Goal: Task Accomplishment & Management: Use online tool/utility

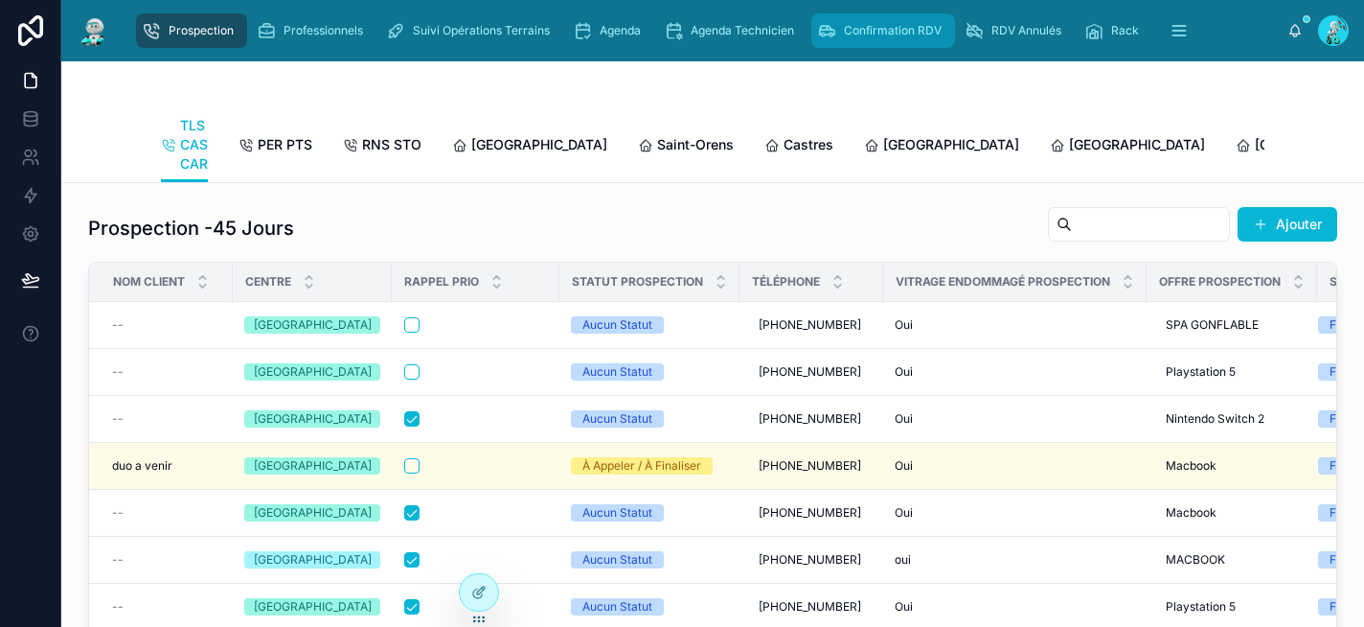
scroll to position [2275, 0]
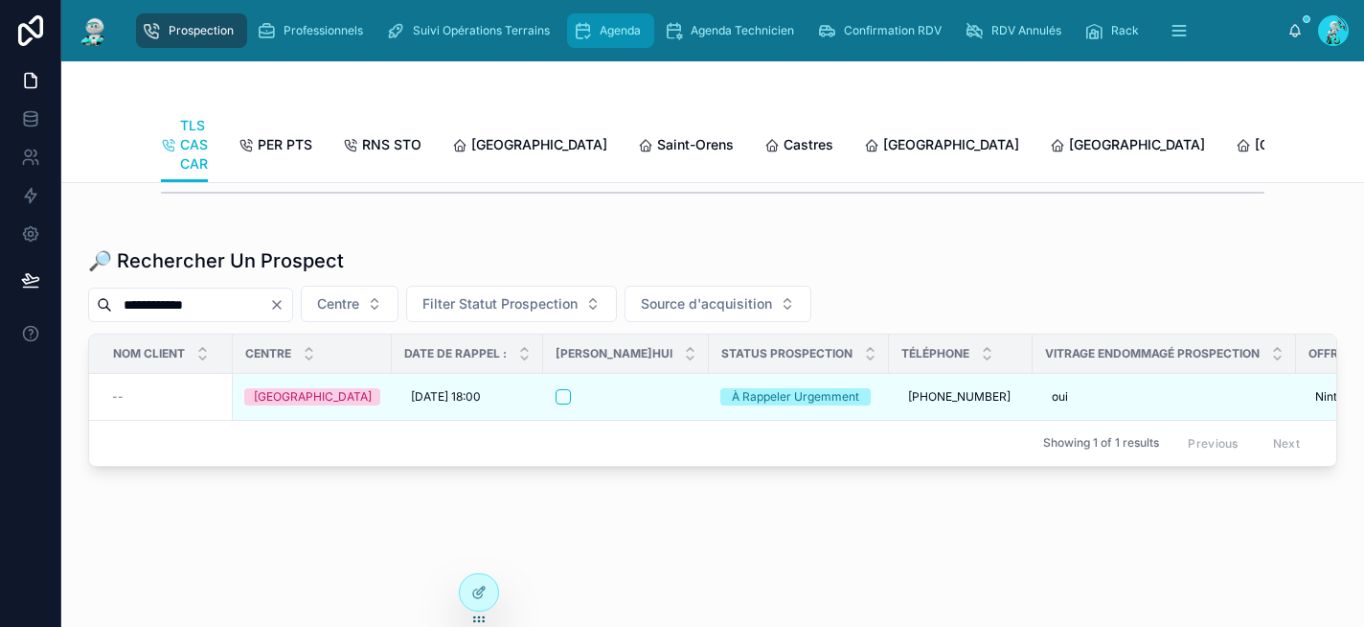
click at [622, 31] on span "Agenda" at bounding box center [620, 30] width 41 height 15
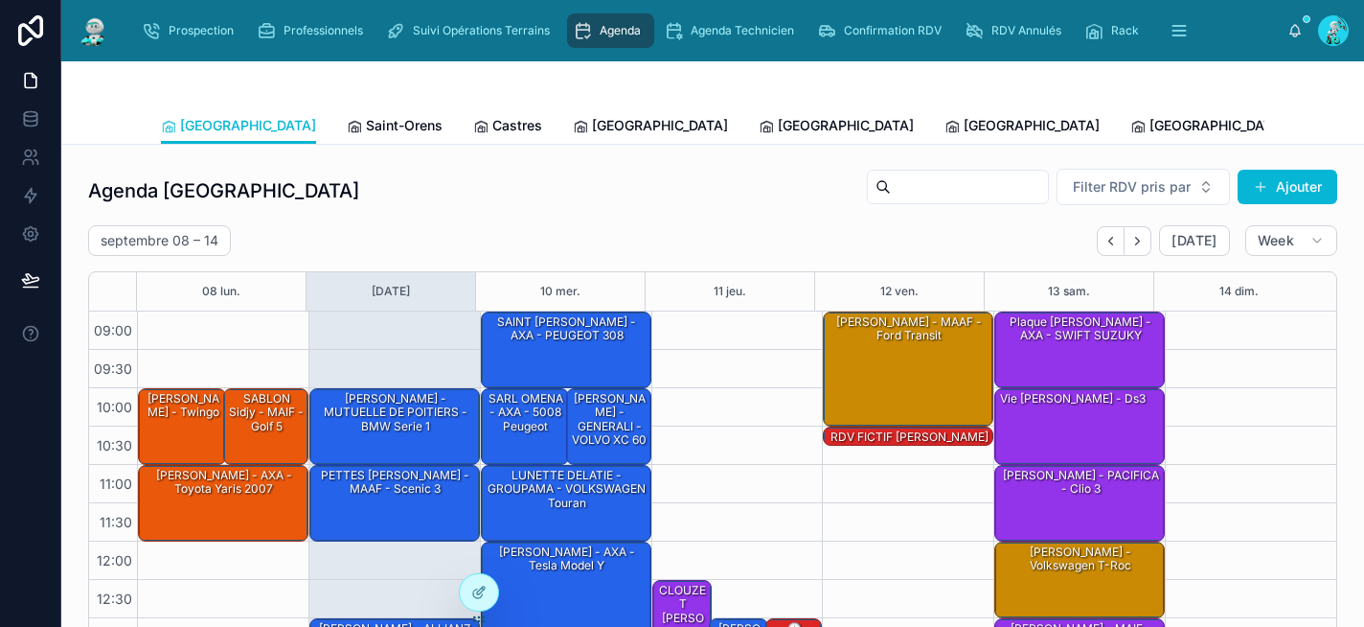
scroll to position [314, 0]
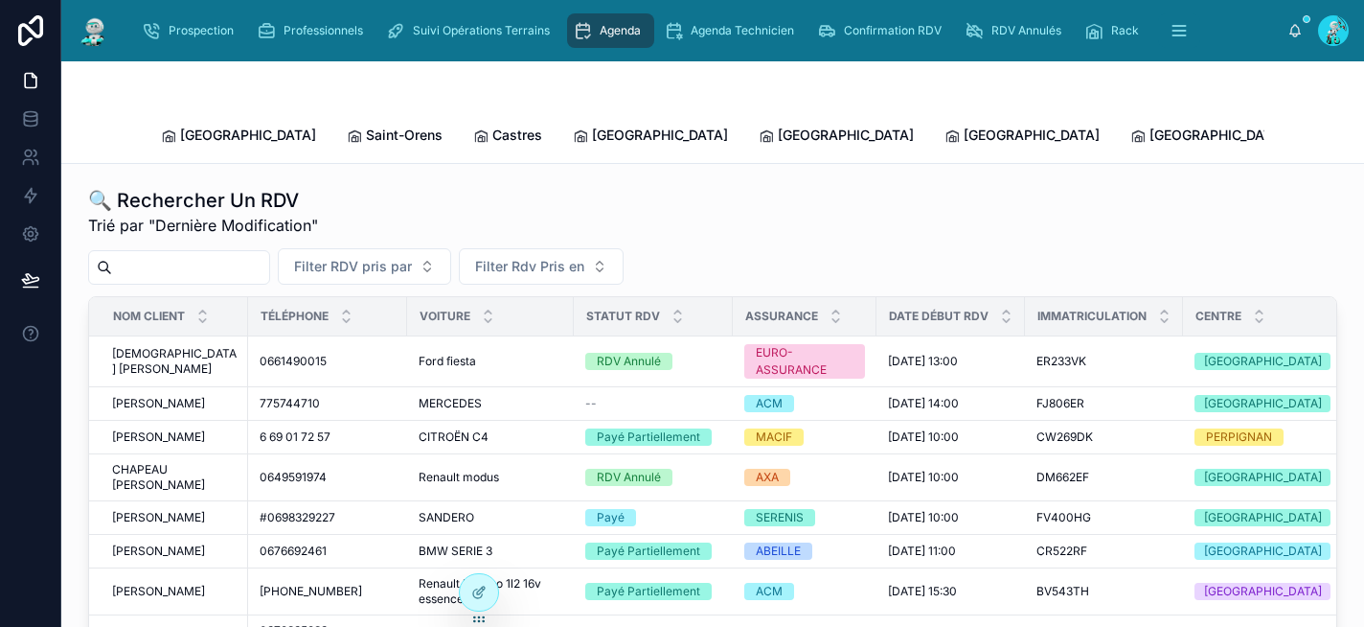
click at [210, 254] on input "text" at bounding box center [190, 267] width 157 height 27
paste input "*******"
type input "*******"
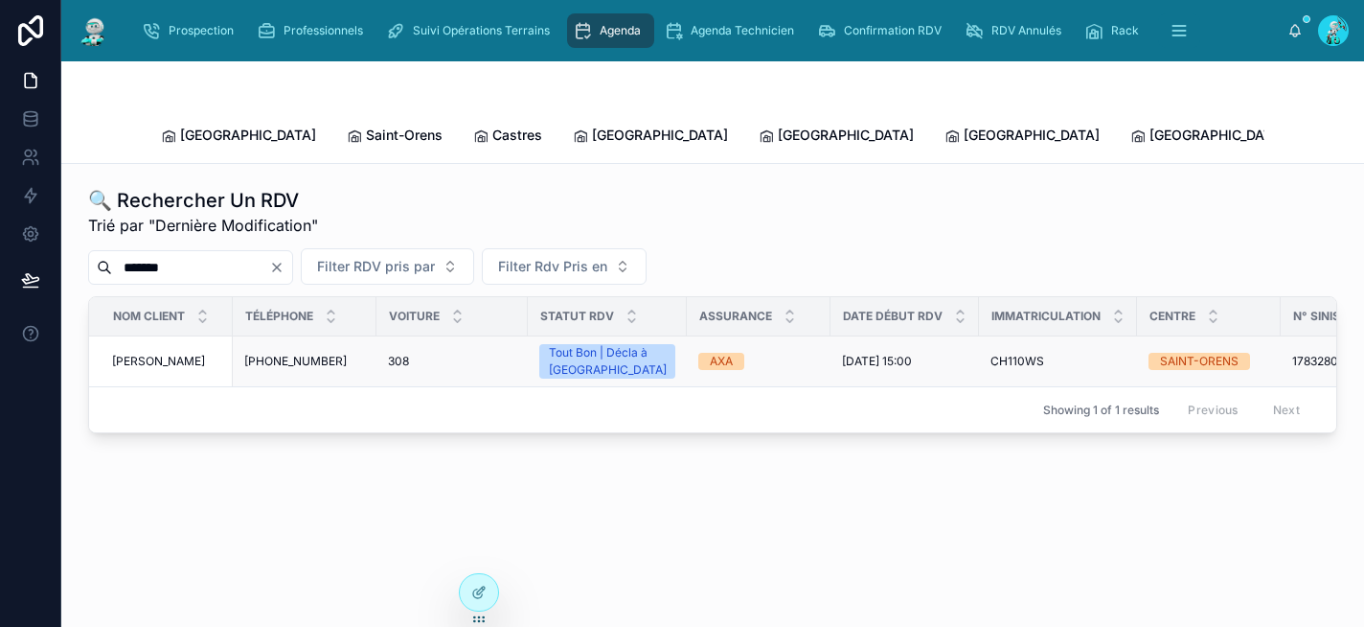
click at [443, 353] on div "308 308" at bounding box center [452, 360] width 128 height 15
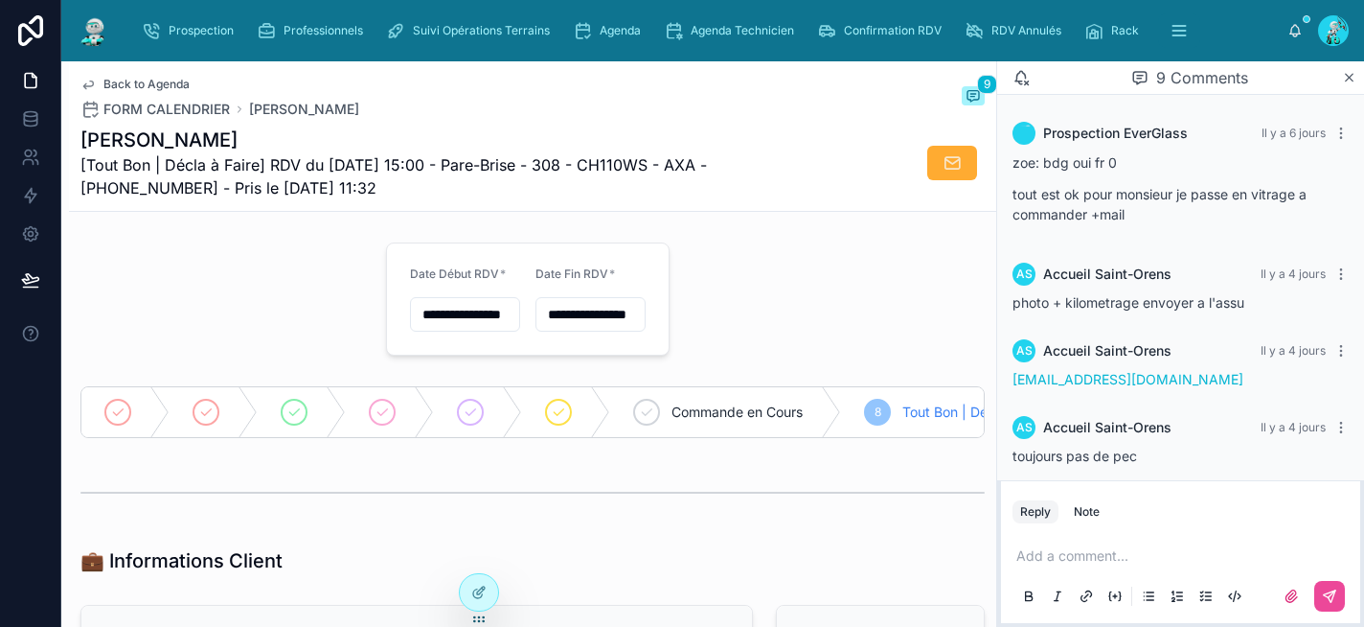
scroll to position [460, 0]
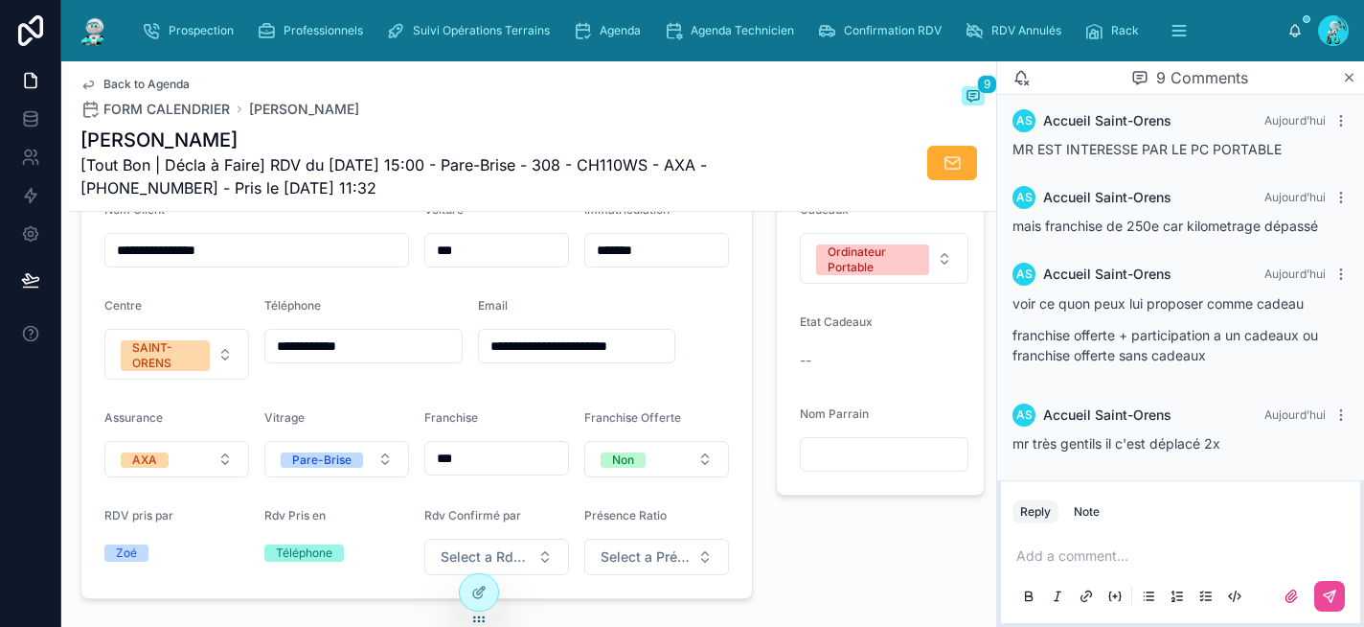
scroll to position [494, 0]
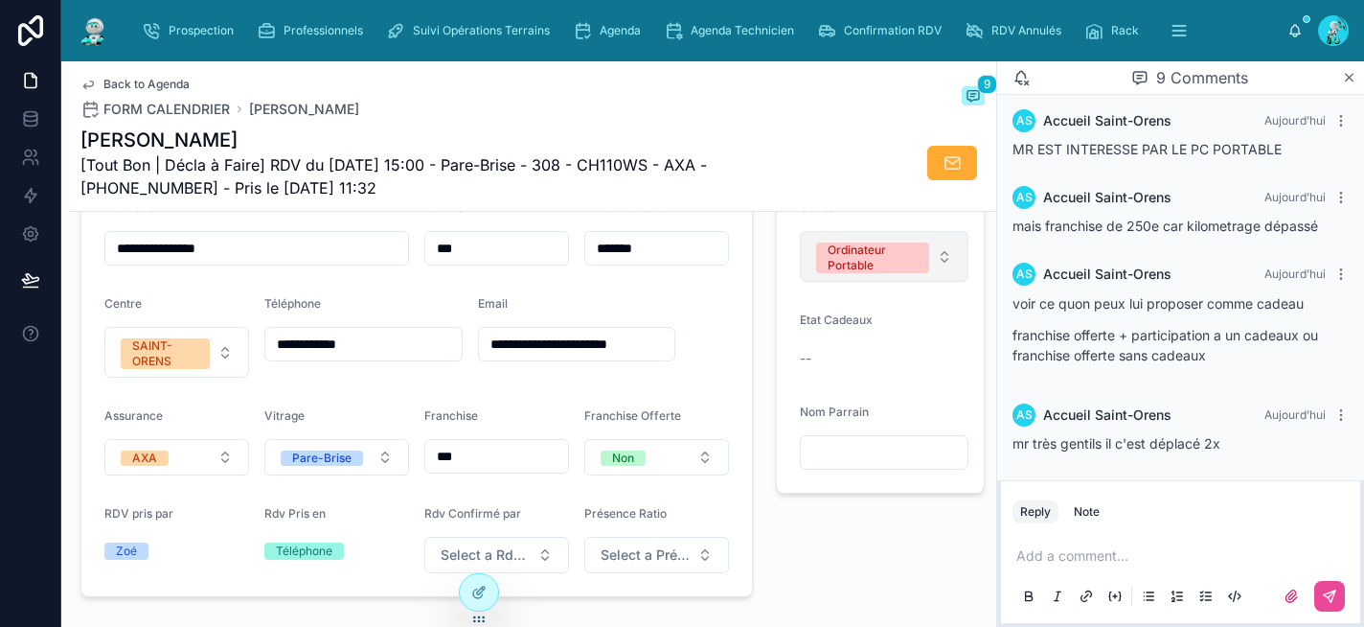
click at [940, 281] on button "Ordinateur Portable" at bounding box center [884, 256] width 169 height 51
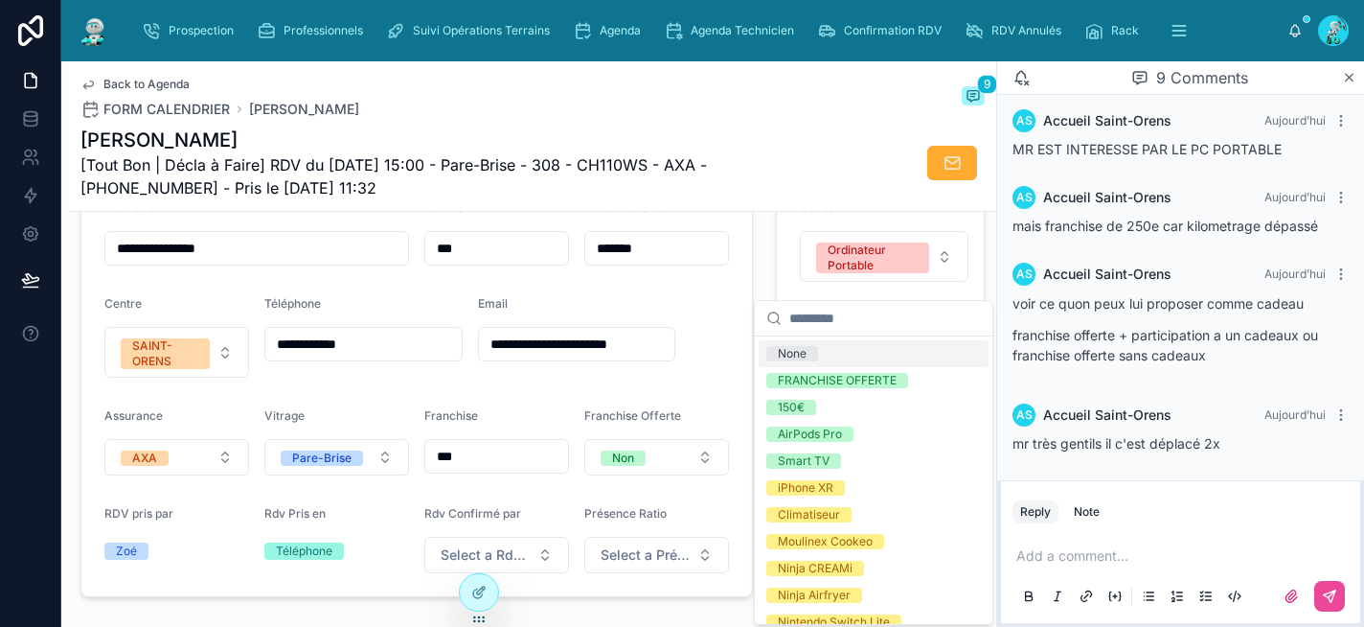
click at [926, 347] on div "None" at bounding box center [874, 353] width 230 height 27
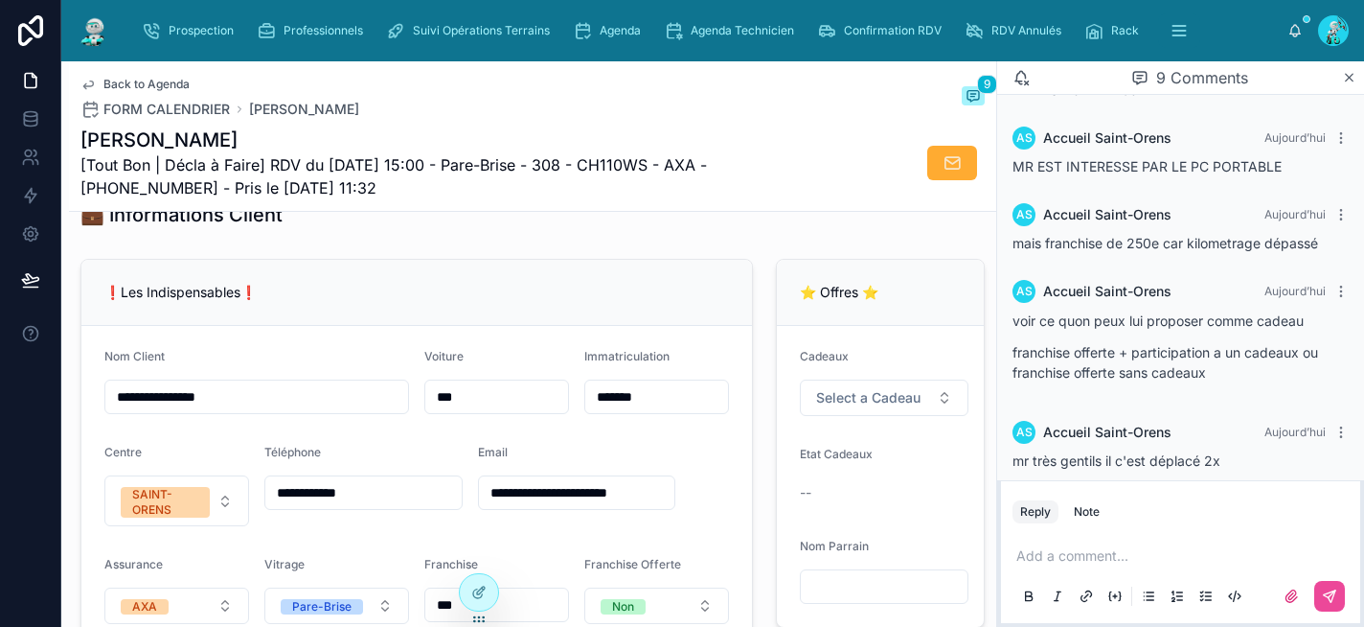
scroll to position [460, 0]
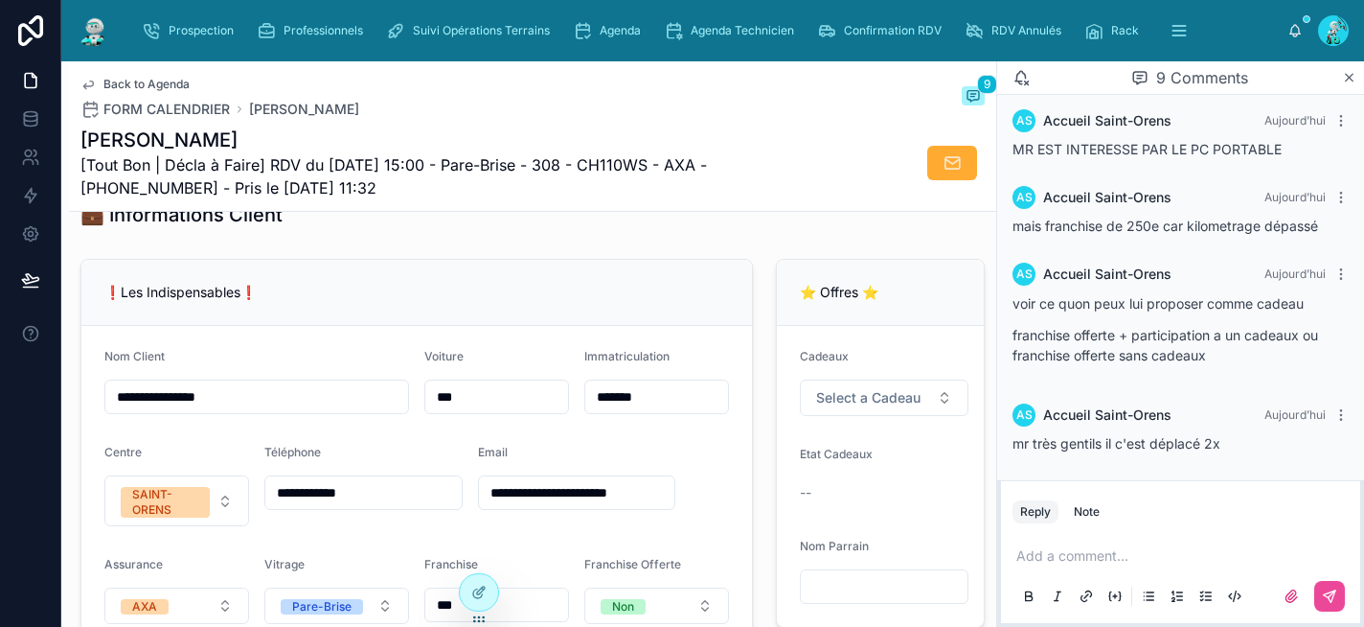
click at [923, 228] on div "💼 Informations Client" at bounding box center [532, 214] width 904 height 27
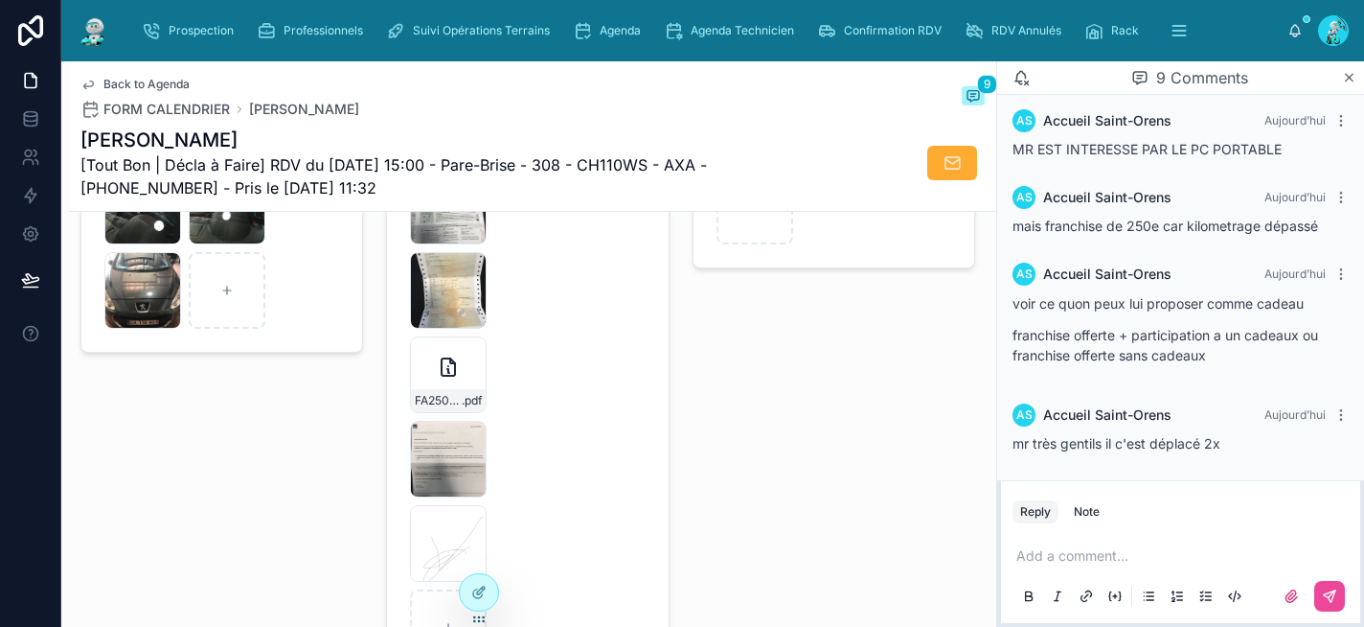
scroll to position [3247, 0]
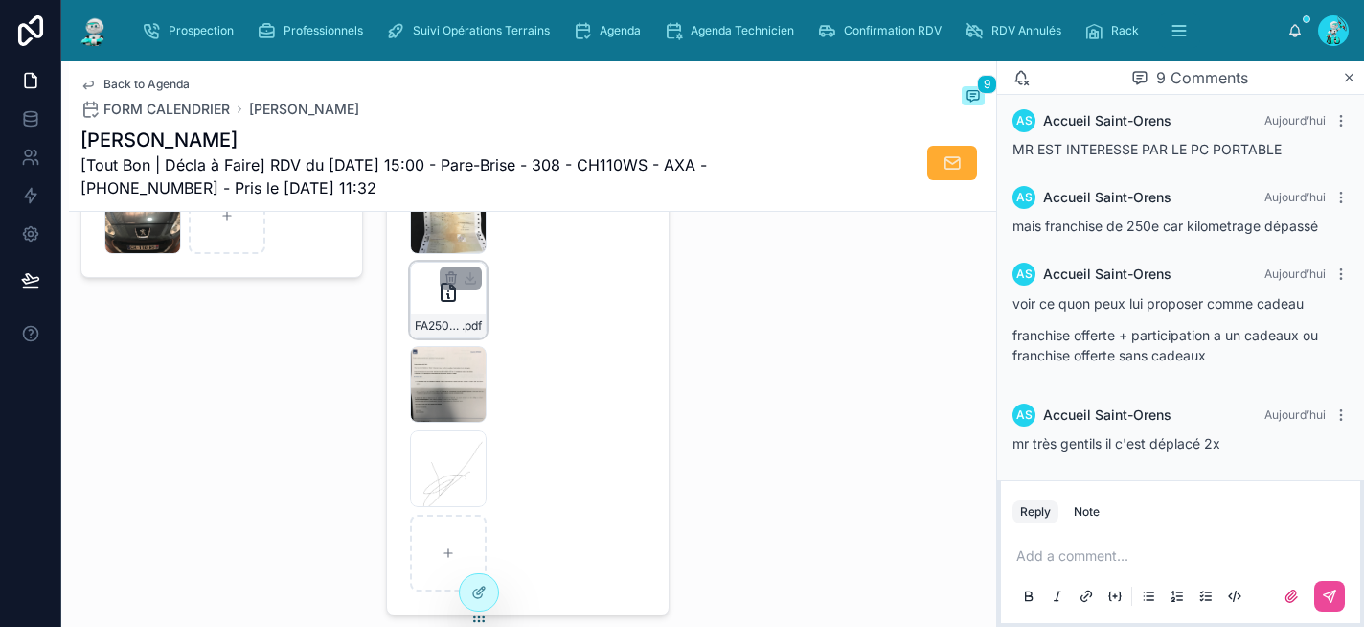
click at [444, 301] on icon at bounding box center [448, 292] width 13 height 17
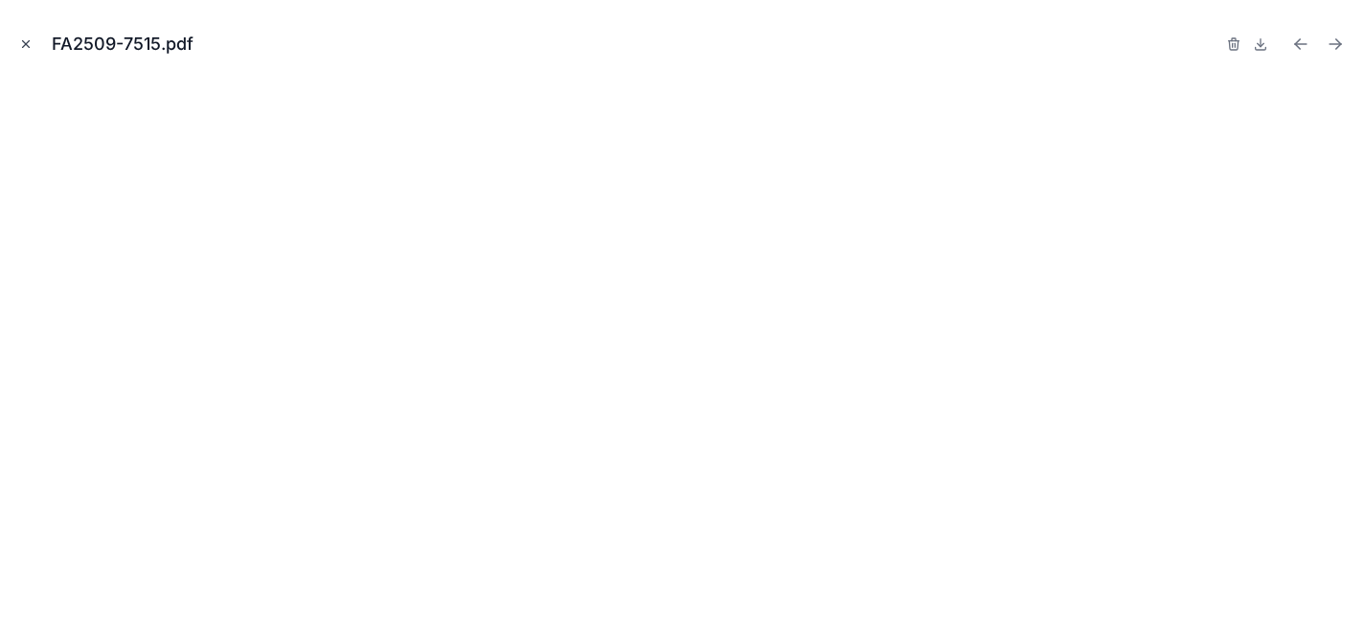
click at [24, 42] on icon "Close modal" at bounding box center [26, 44] width 7 height 7
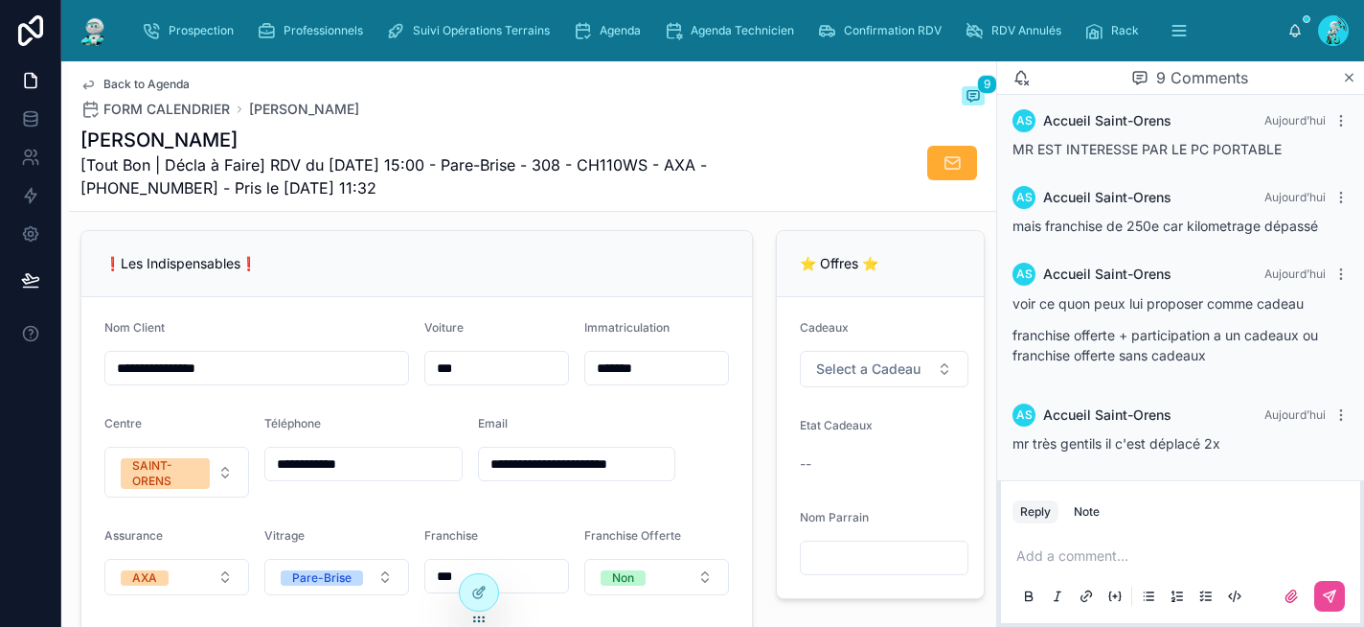
scroll to position [376, 0]
drag, startPoint x: 1159, startPoint y: 225, endPoint x: 1128, endPoint y: 227, distance: 31.7
click at [1128, 227] on span "mais franchise de 250e car kilometrage dépassé" at bounding box center [1166, 225] width 306 height 16
drag, startPoint x: 1129, startPoint y: 228, endPoint x: 1162, endPoint y: 229, distance: 32.6
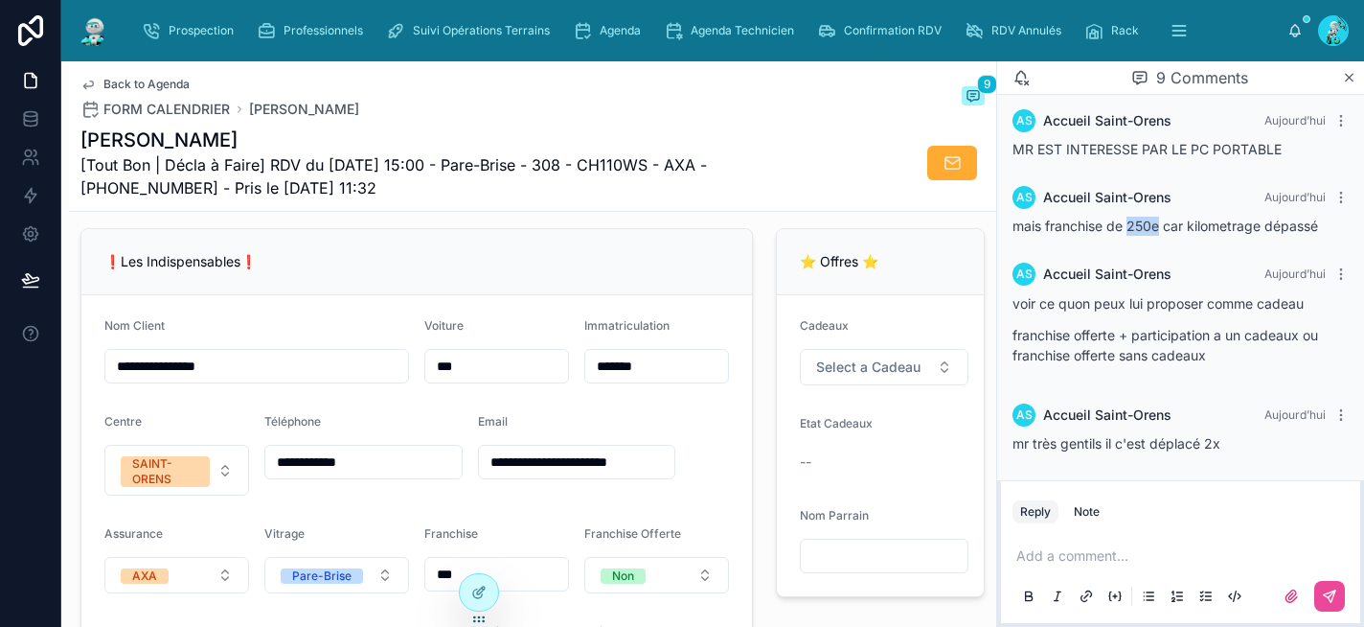
click at [1162, 229] on span "mais franchise de 250e car kilometrage dépassé" at bounding box center [1166, 225] width 306 height 16
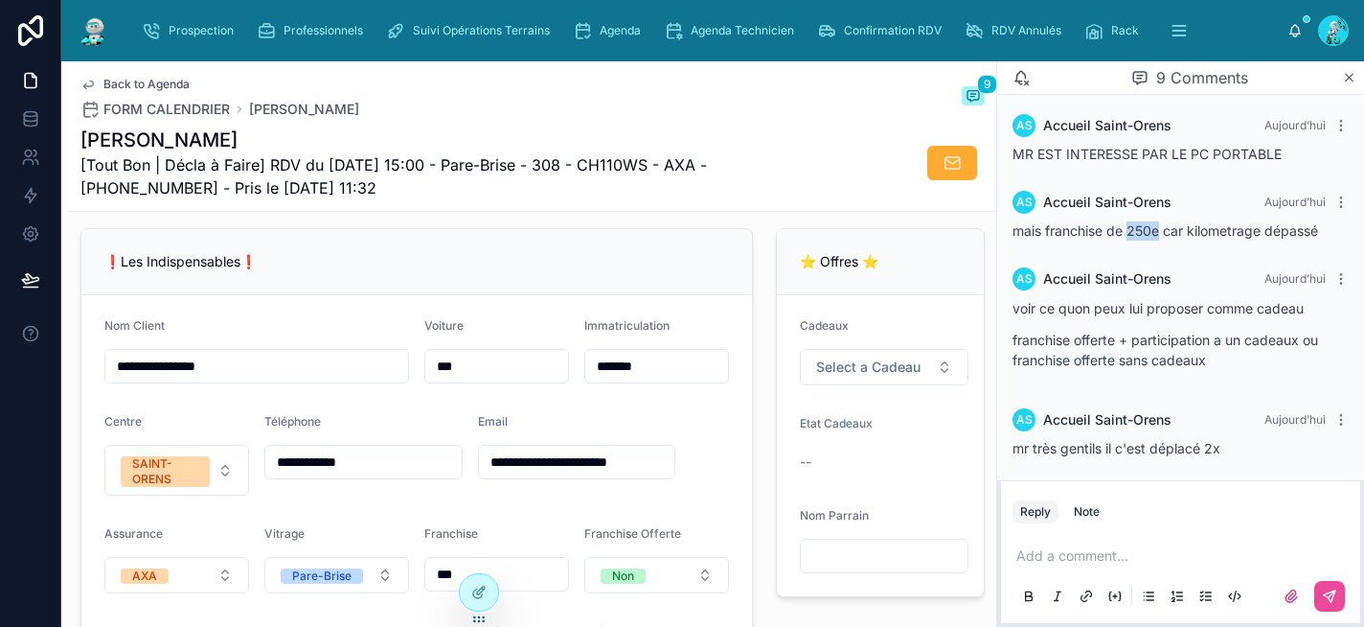
scroll to position [460, 0]
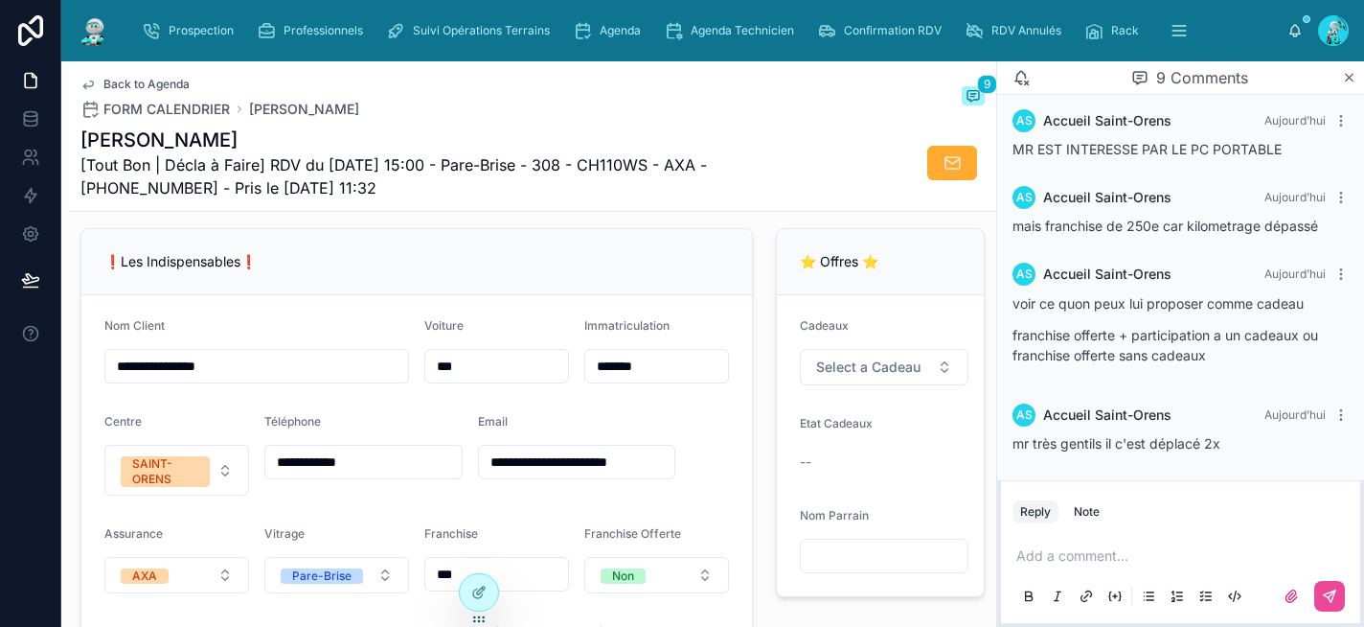
click at [1044, 561] on p at bounding box center [1184, 555] width 336 height 19
click at [1058, 555] on p at bounding box center [1184, 555] width 336 height 19
click at [1158, 555] on span "**********" at bounding box center [1117, 555] width 203 height 13
click at [1320, 558] on p "**********" at bounding box center [1184, 555] width 336 height 19
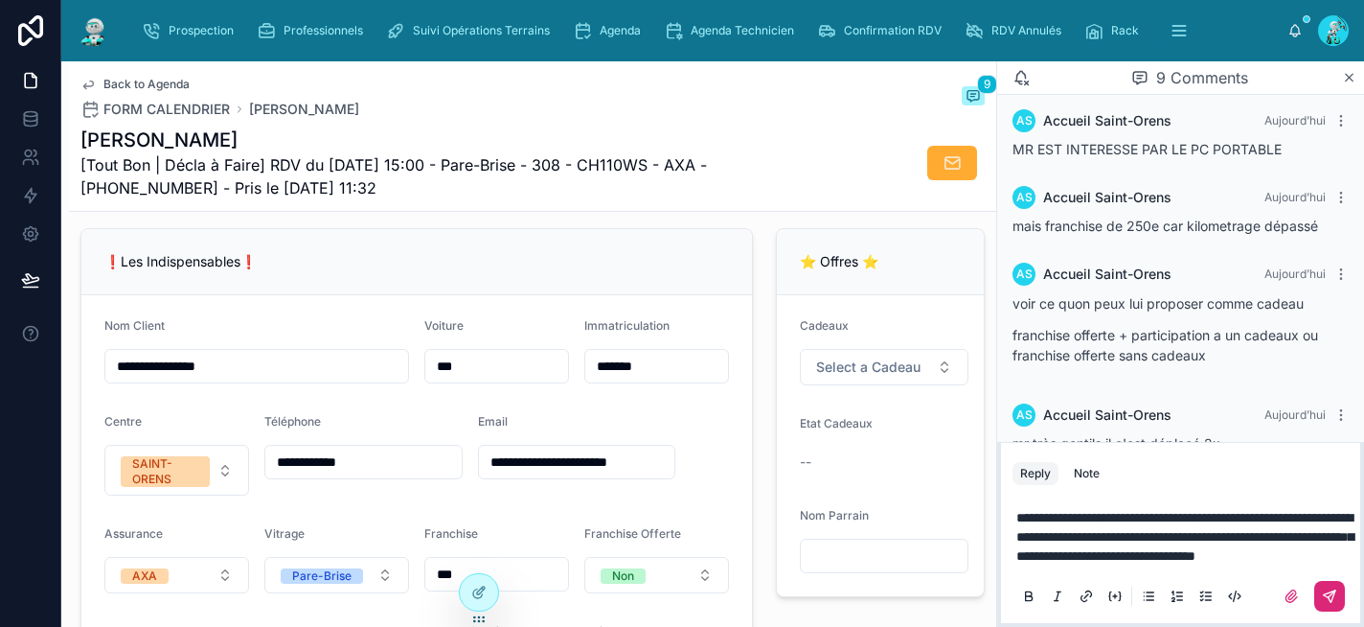
click at [1330, 598] on icon at bounding box center [1329, 595] width 15 height 15
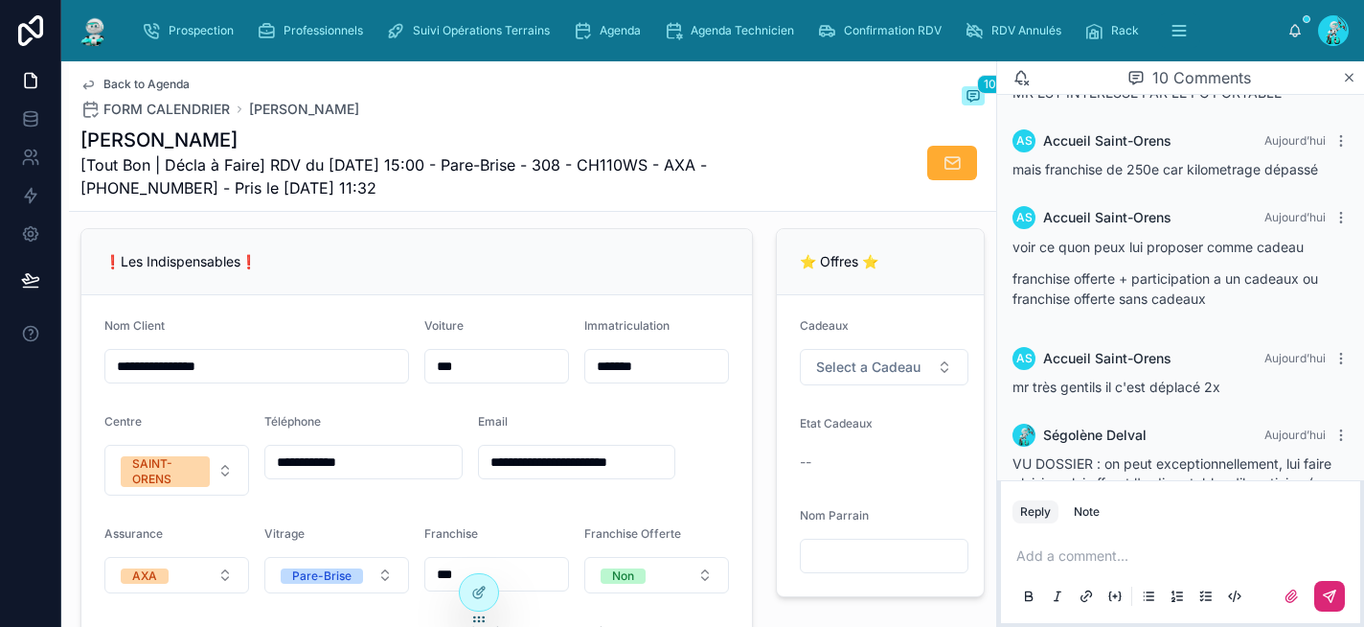
scroll to position [594, 0]
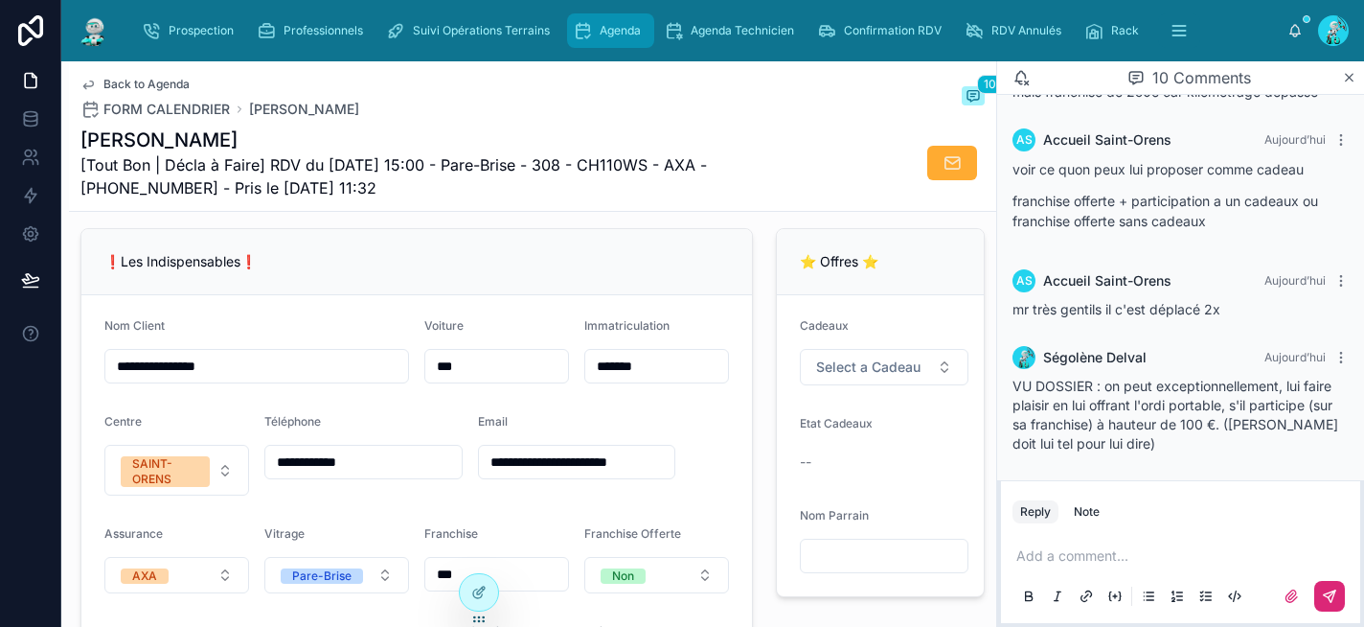
click at [607, 27] on span "Agenda" at bounding box center [620, 30] width 41 height 15
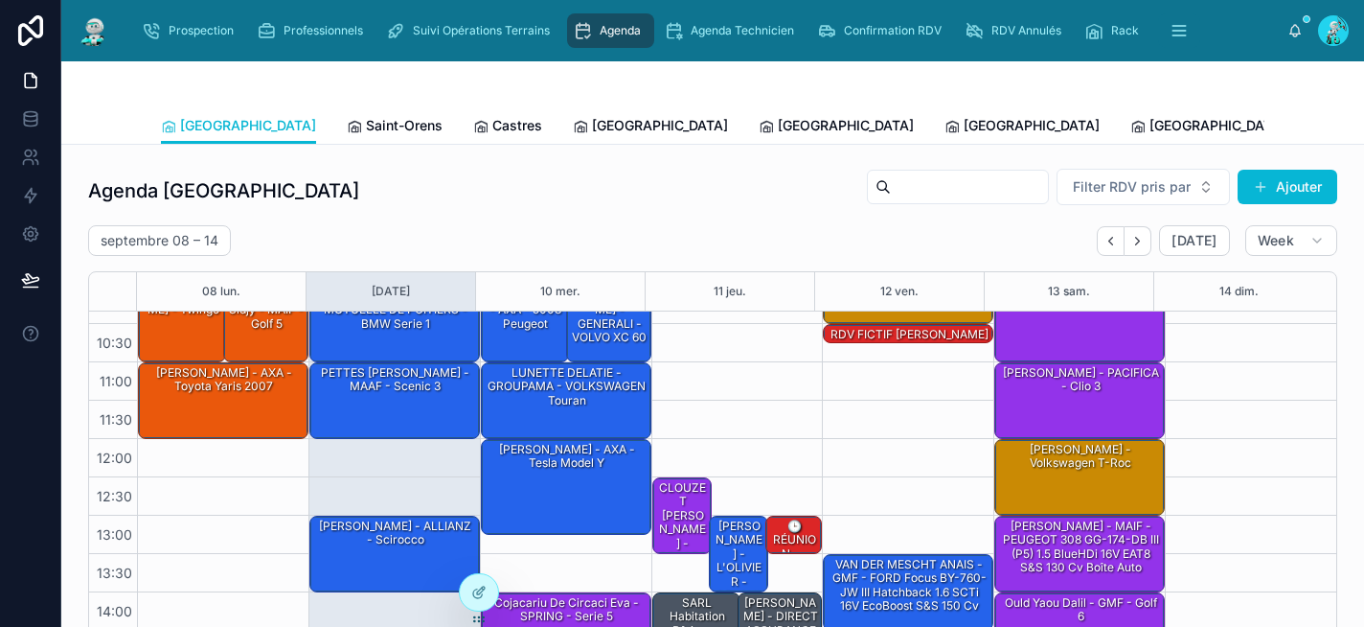
scroll to position [92, 0]
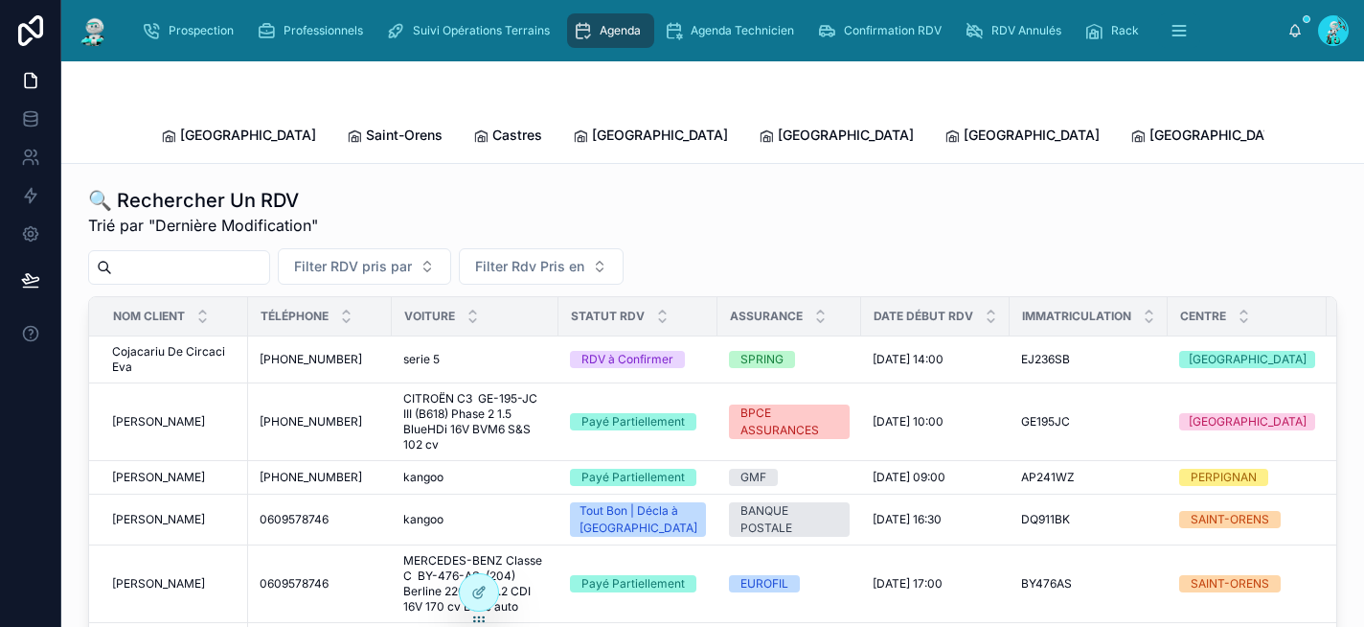
click at [159, 254] on input "text" at bounding box center [190, 267] width 157 height 27
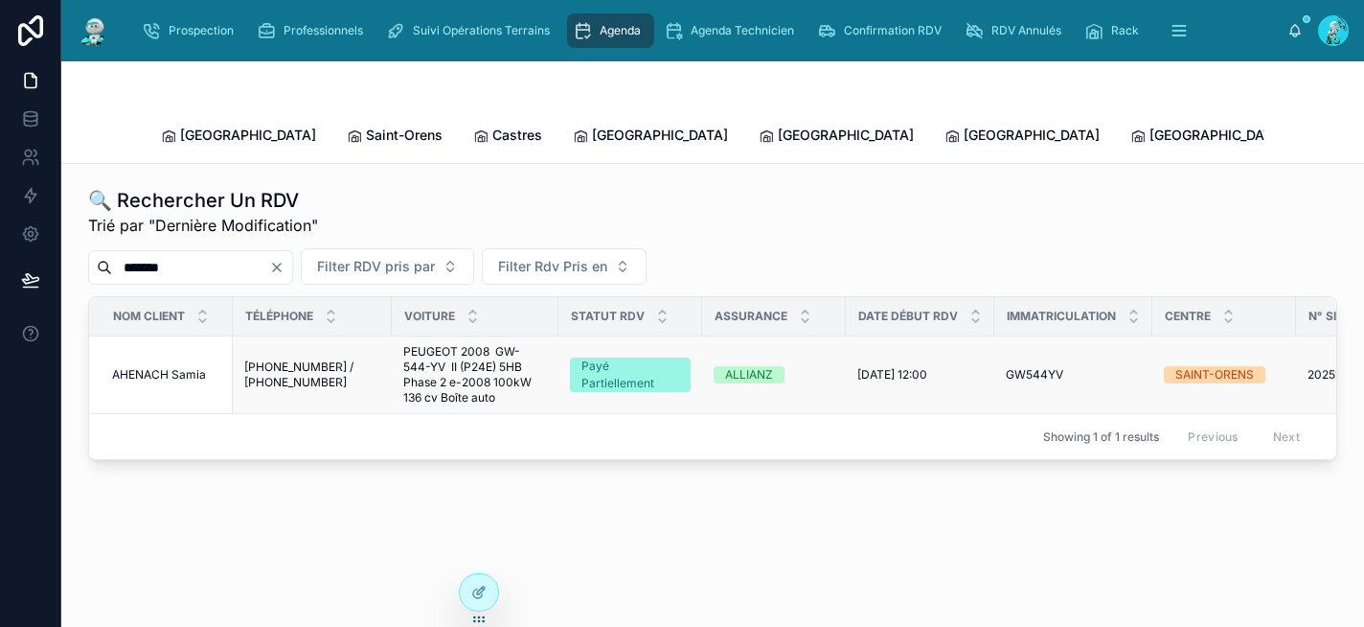
type input "*******"
click at [308, 359] on span "+33677237269 / +33 6 37 73 20 93" at bounding box center [312, 374] width 136 height 31
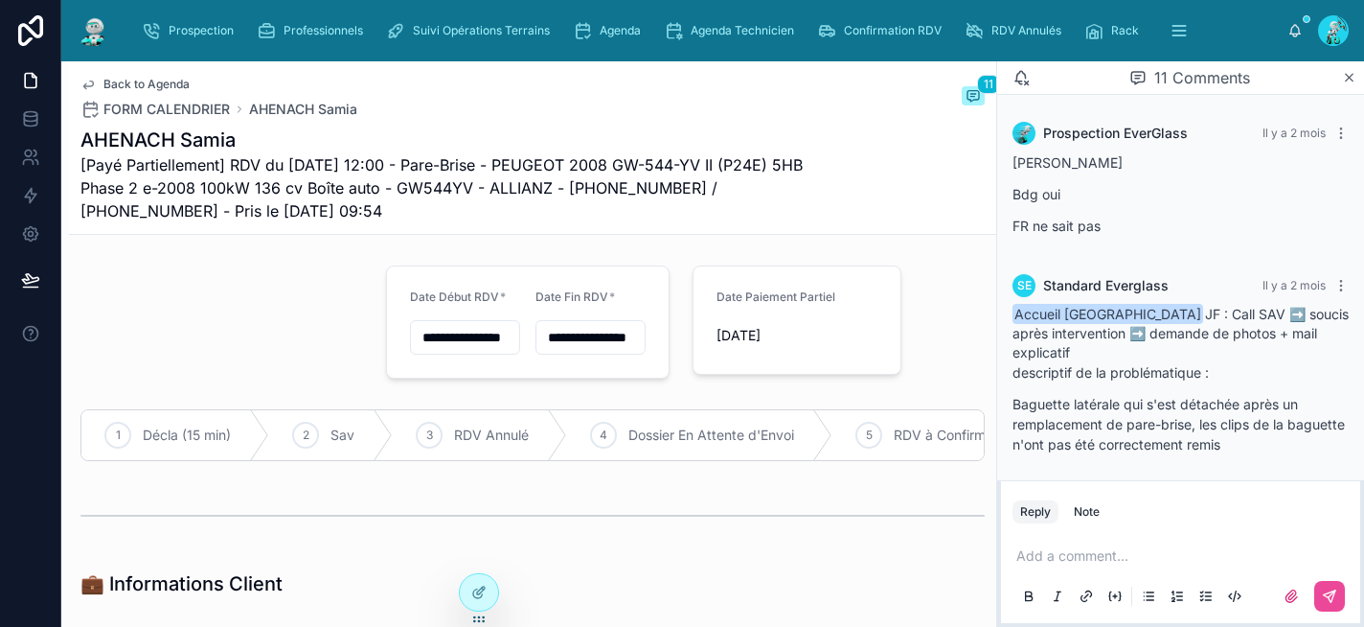
scroll to position [924, 0]
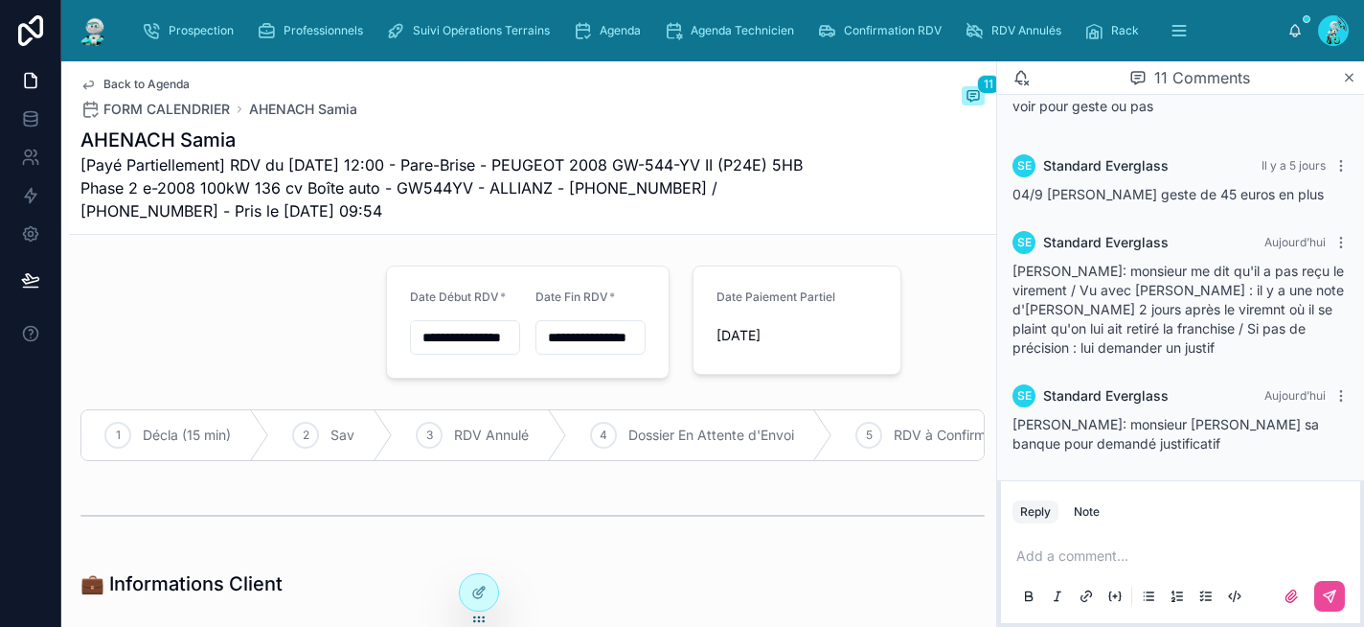
click at [1042, 558] on p at bounding box center [1184, 555] width 336 height 19
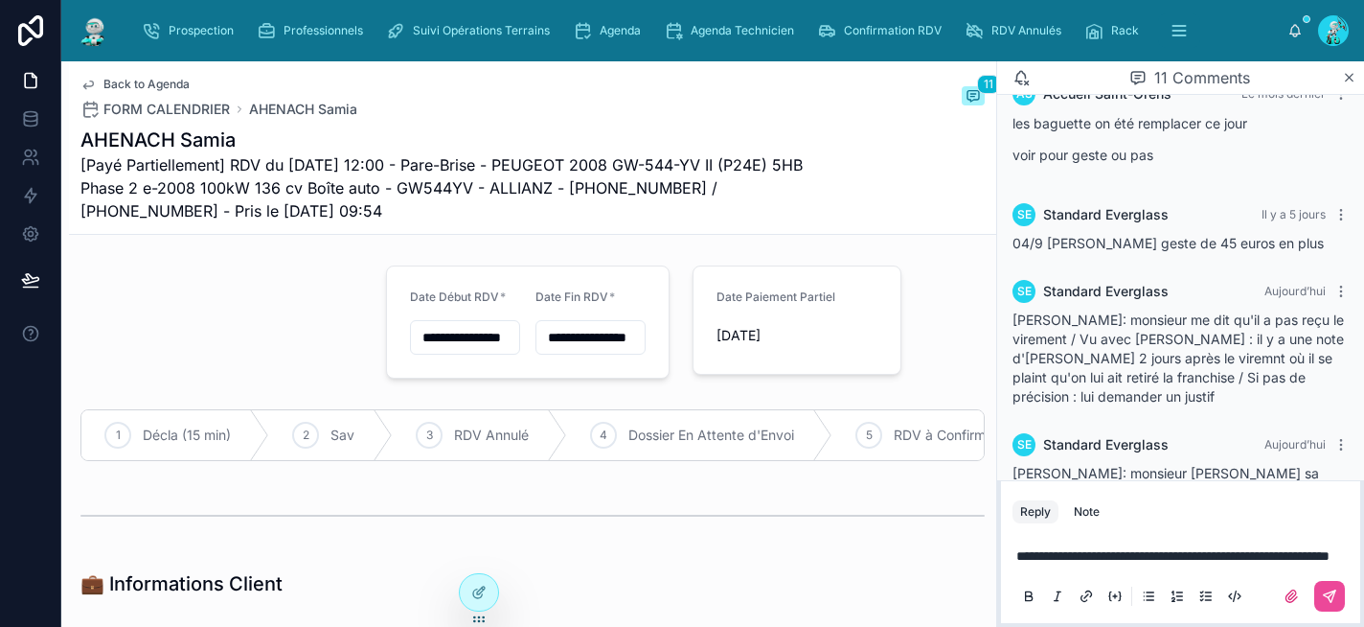
scroll to position [793, 0]
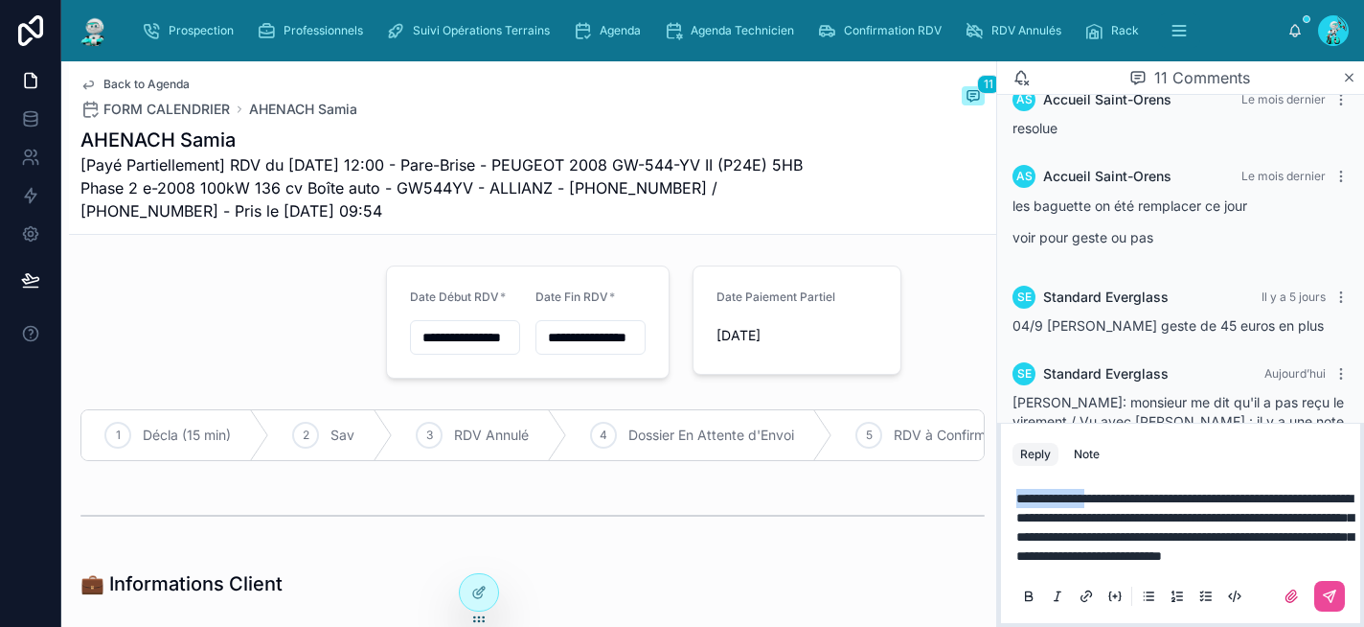
drag, startPoint x: 1122, startPoint y: 480, endPoint x: 1015, endPoint y: 474, distance: 106.5
click at [1015, 477] on div "**********" at bounding box center [1181, 546] width 336 height 138
click at [1115, 592] on icon at bounding box center [1114, 595] width 15 height 15
click at [1037, 596] on button at bounding box center [1028, 595] width 23 height 23
drag, startPoint x: 1130, startPoint y: 482, endPoint x: 997, endPoint y: 475, distance: 133.3
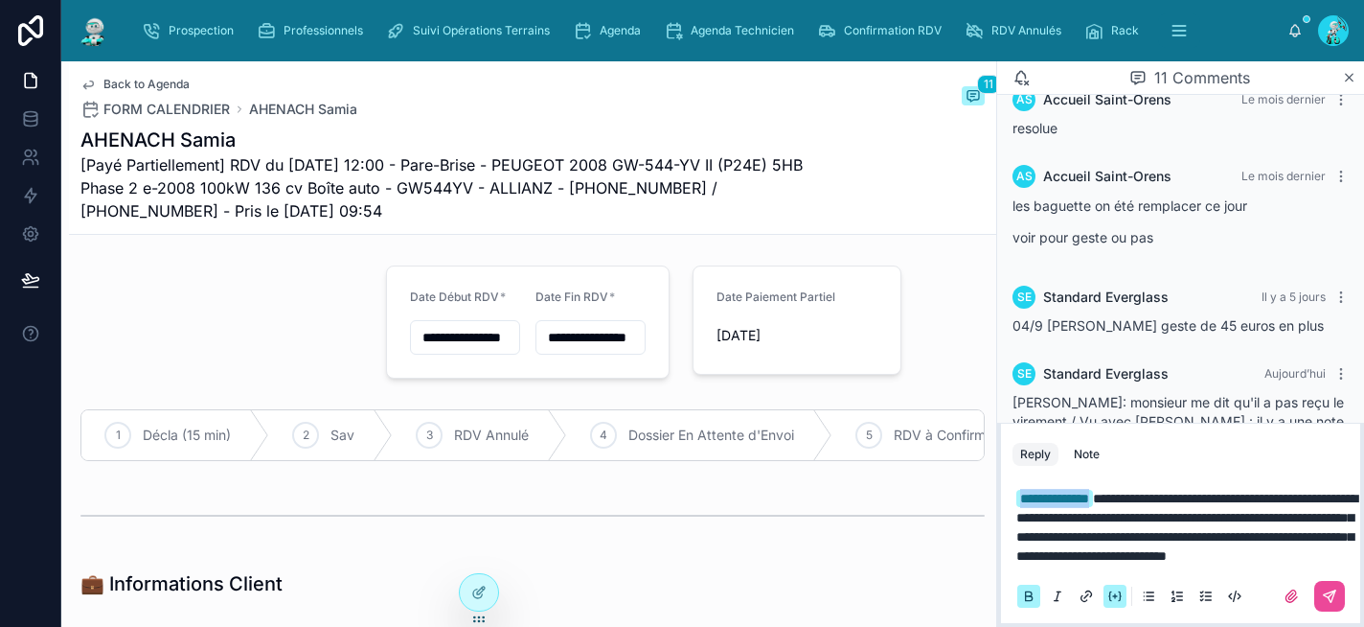
click at [997, 475] on div "**********" at bounding box center [1180, 524] width 367 height 204
click at [1333, 595] on icon at bounding box center [1329, 595] width 11 height 11
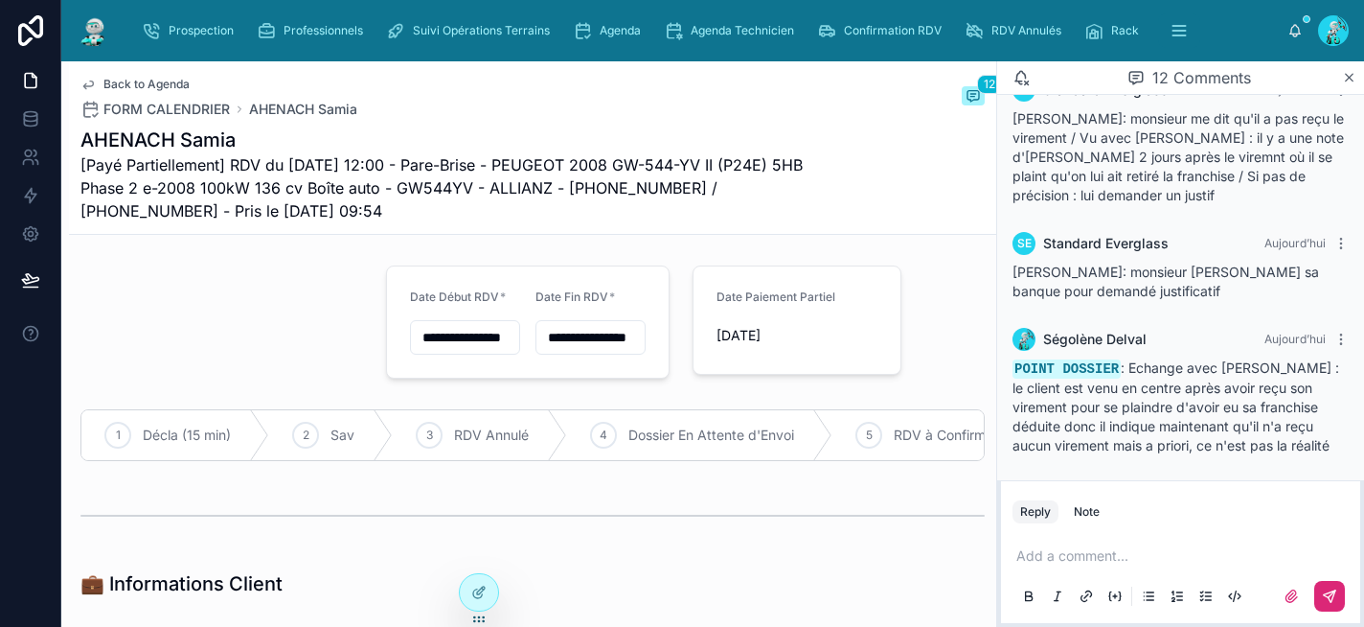
scroll to position [1078, 0]
click at [618, 22] on div "Agenda" at bounding box center [611, 30] width 76 height 31
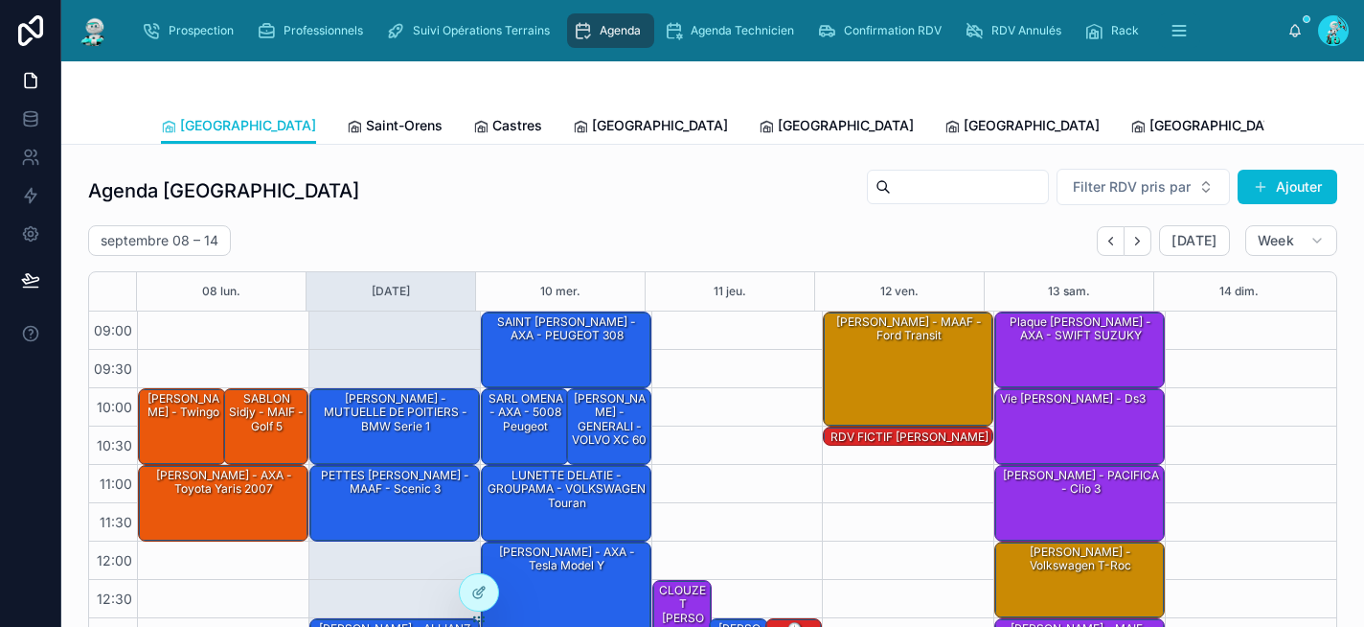
scroll to position [314, 0]
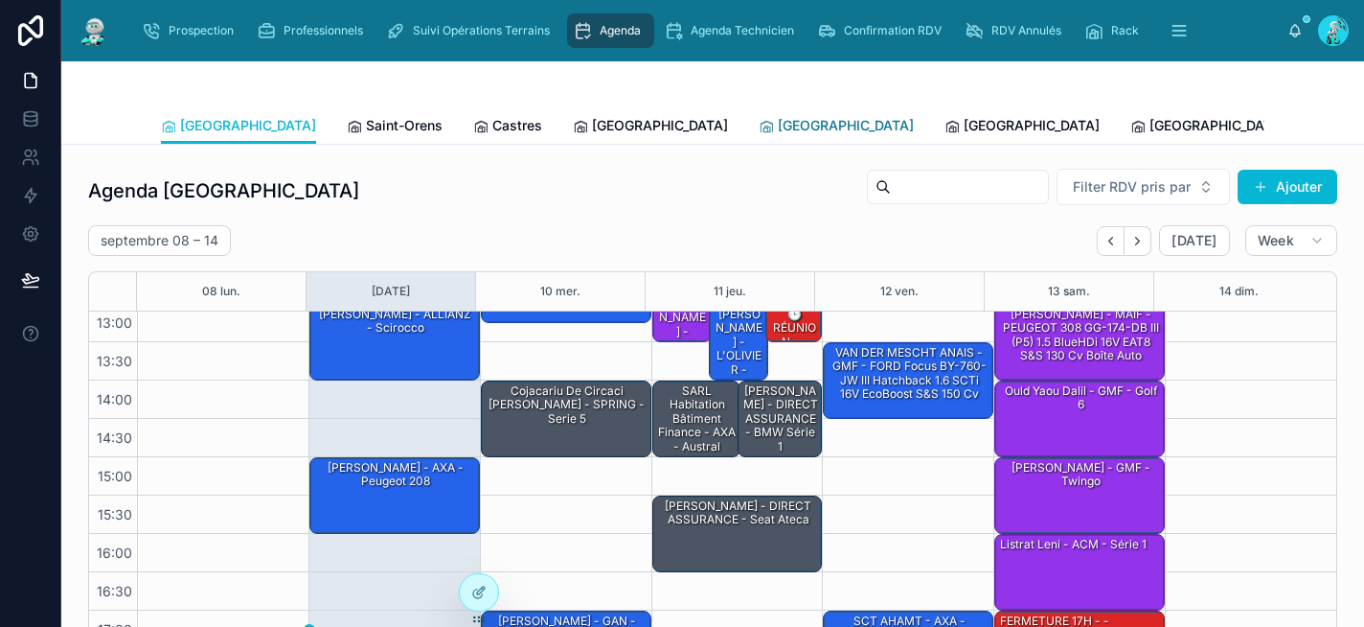
click at [759, 137] on link "[GEOGRAPHIC_DATA]" at bounding box center [836, 127] width 155 height 38
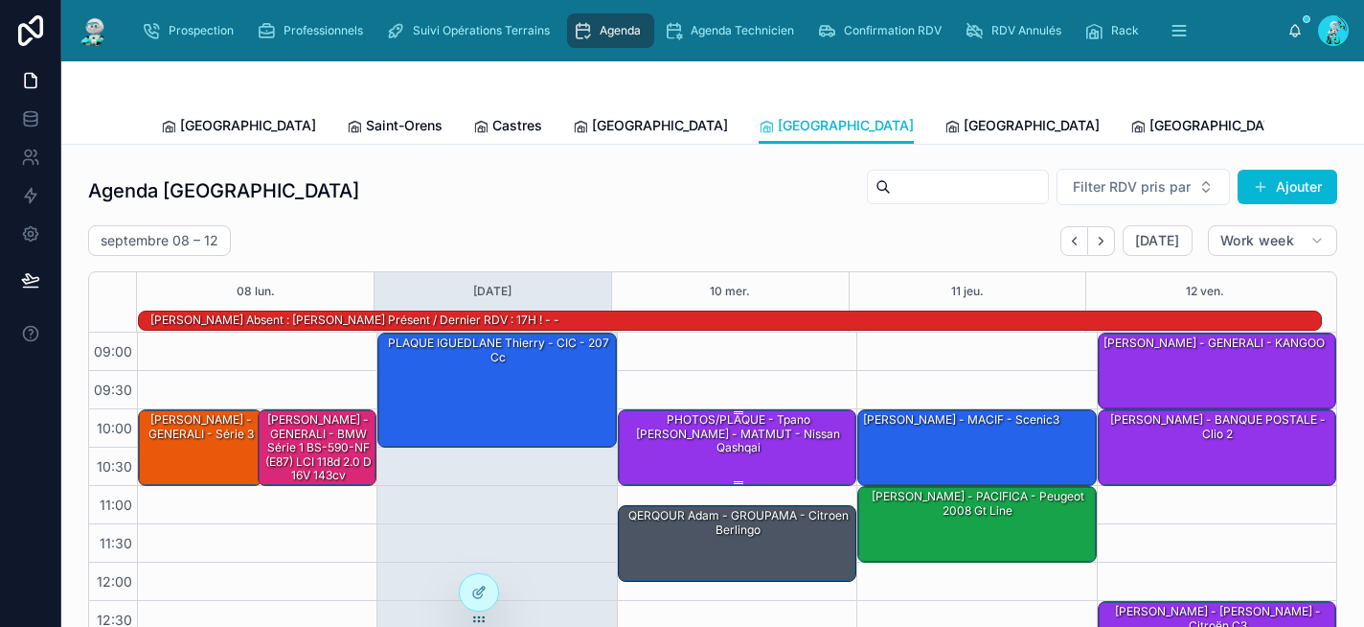
click at [737, 442] on div "PHOTOS/PLAQUE - Tpano Lagarde Axel - MATMUT - Nissan Qashqai" at bounding box center [738, 433] width 233 height 45
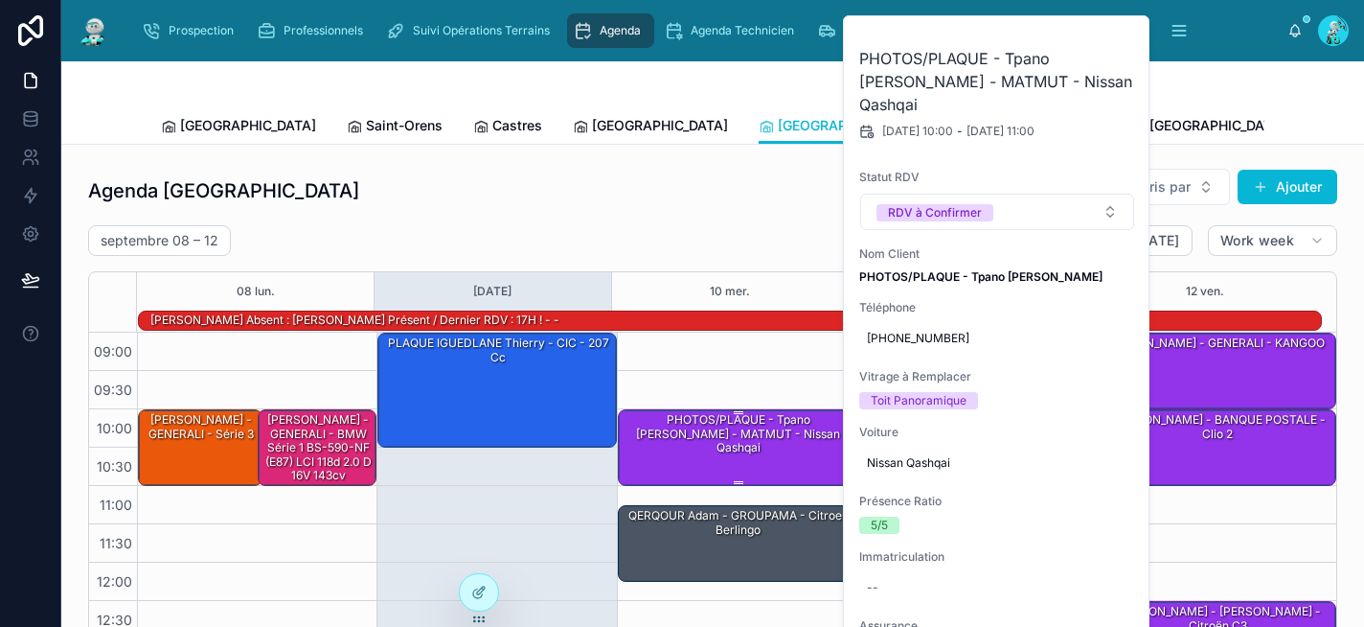
click at [737, 442] on div "PHOTOS/PLAQUE - Tpano Lagarde Axel - MATMUT - Nissan Qashqai" at bounding box center [738, 433] width 233 height 45
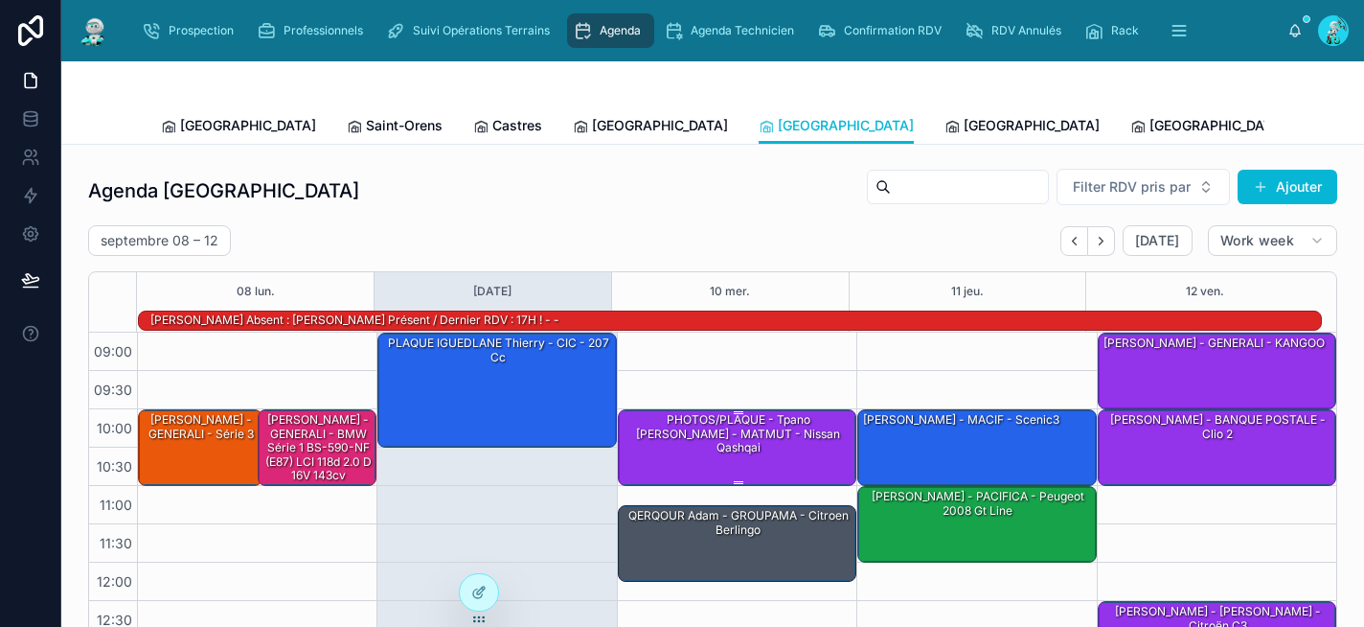
click at [737, 442] on div "PHOTOS/PLAQUE - Tpano Lagarde Axel - MATMUT - Nissan Qashqai" at bounding box center [738, 433] width 233 height 45
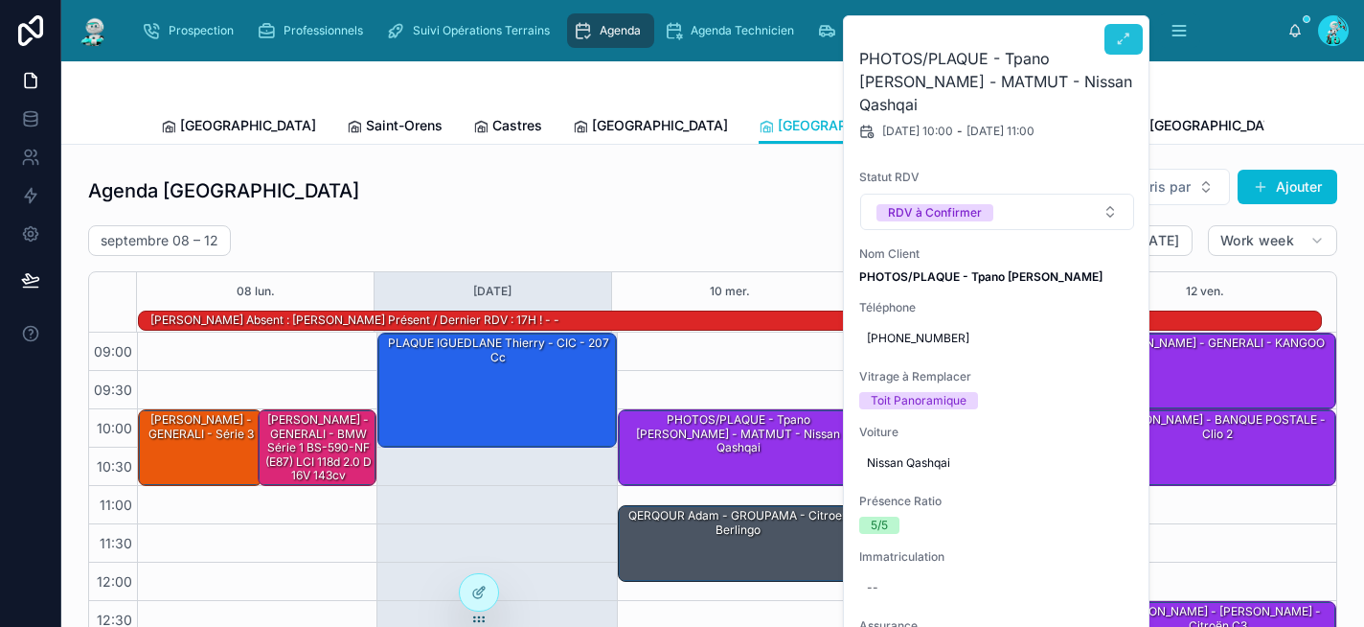
click at [1130, 39] on icon at bounding box center [1123, 39] width 15 height 15
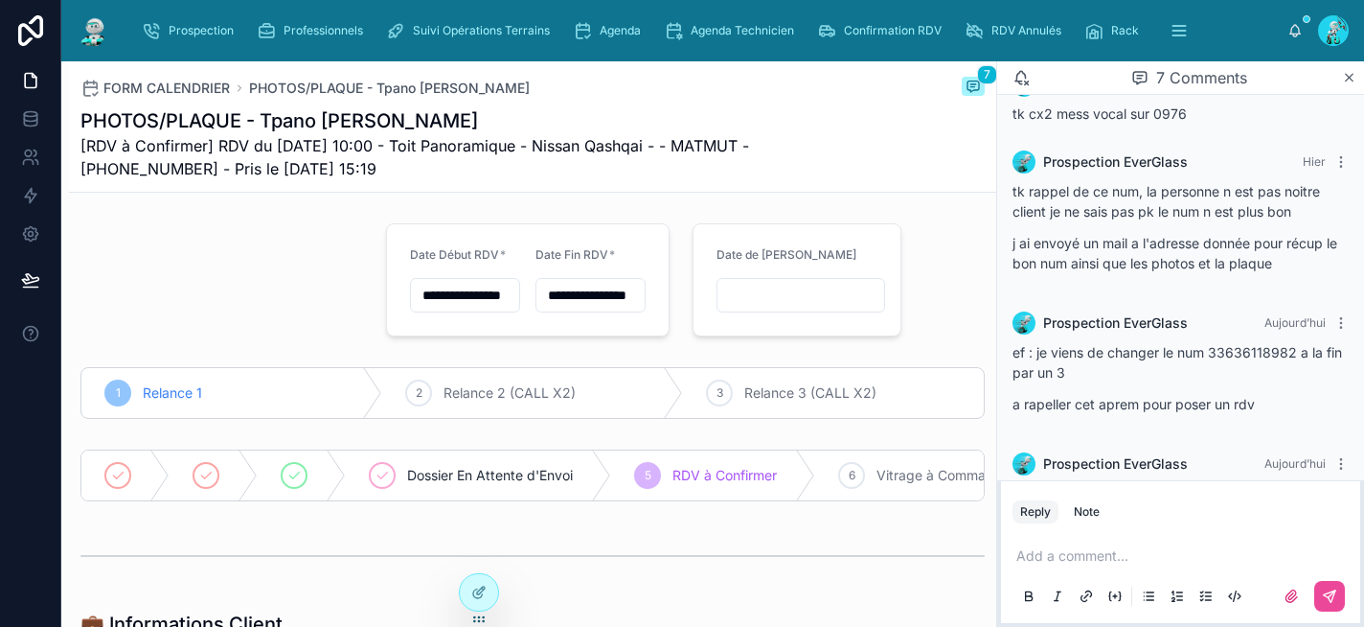
scroll to position [561, 0]
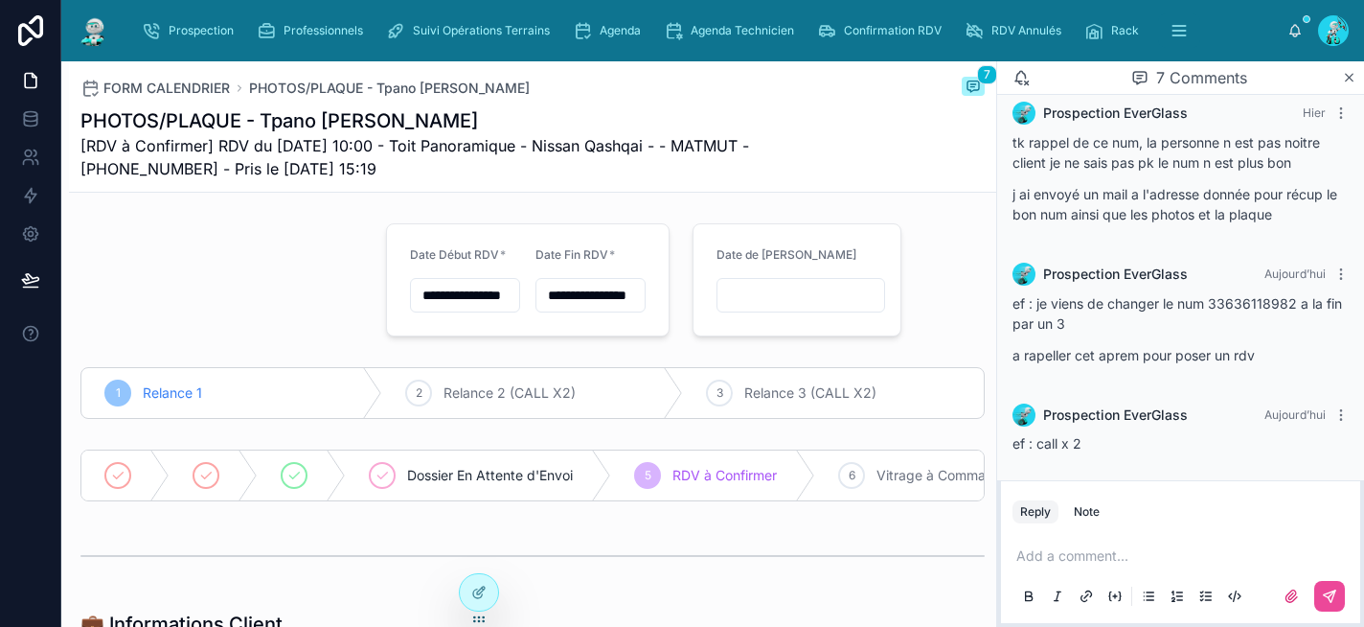
click at [1106, 558] on p at bounding box center [1184, 555] width 336 height 19
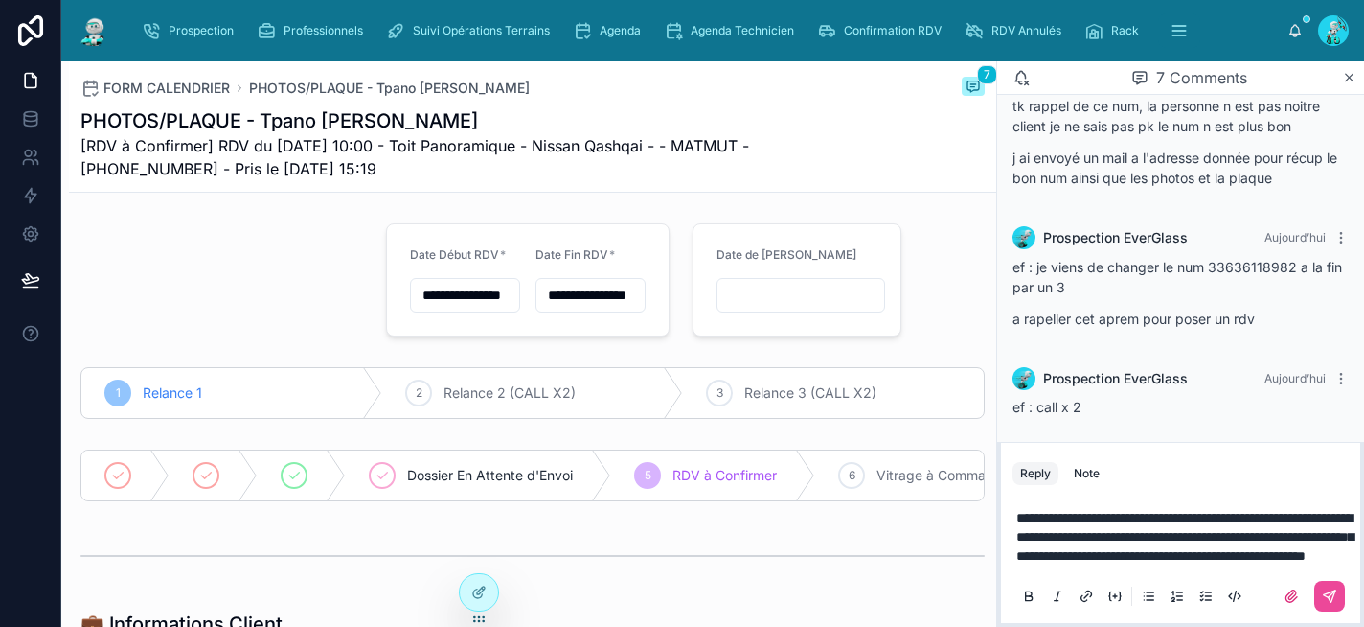
scroll to position [619, 0]
click at [1322, 591] on icon at bounding box center [1329, 595] width 15 height 15
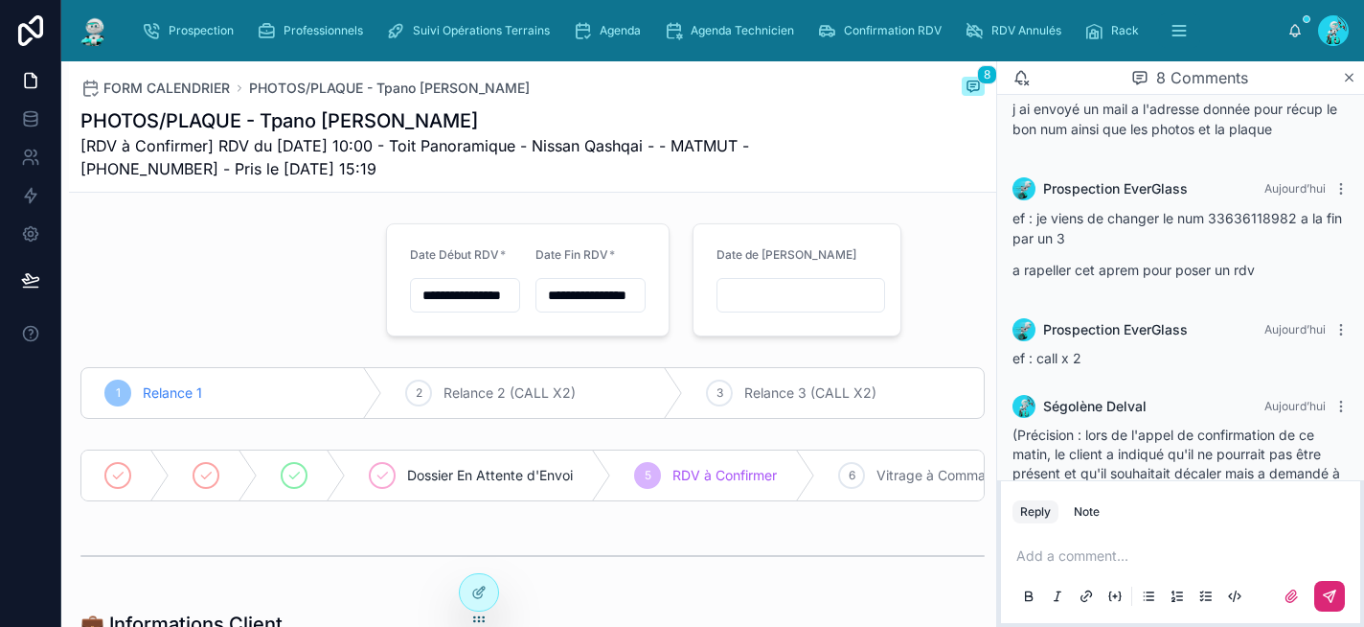
scroll to position [695, 0]
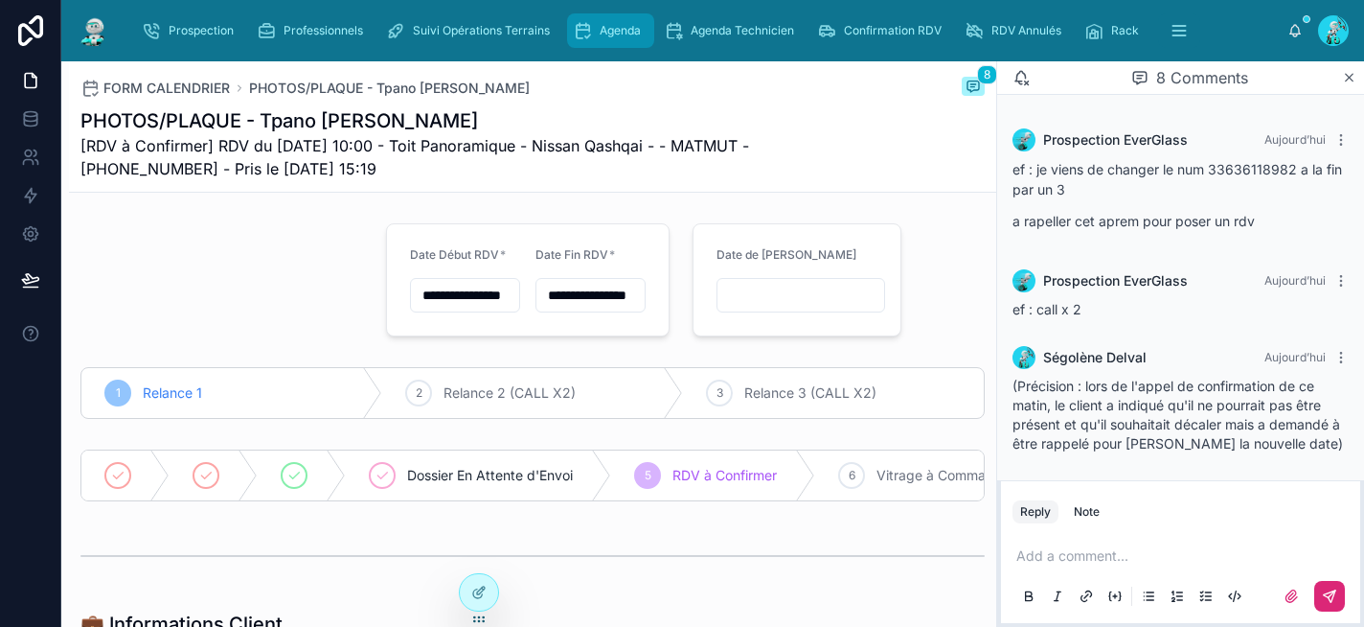
click at [623, 21] on div "Agenda" at bounding box center [611, 30] width 76 height 31
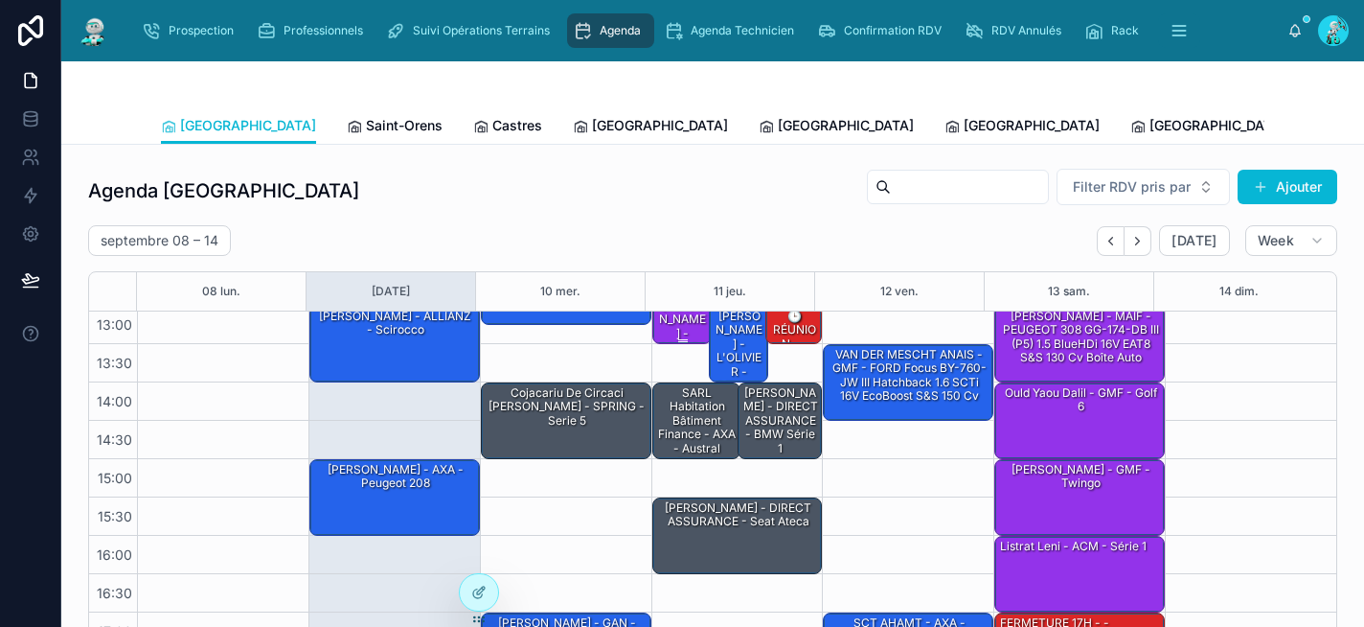
scroll to position [314, 0]
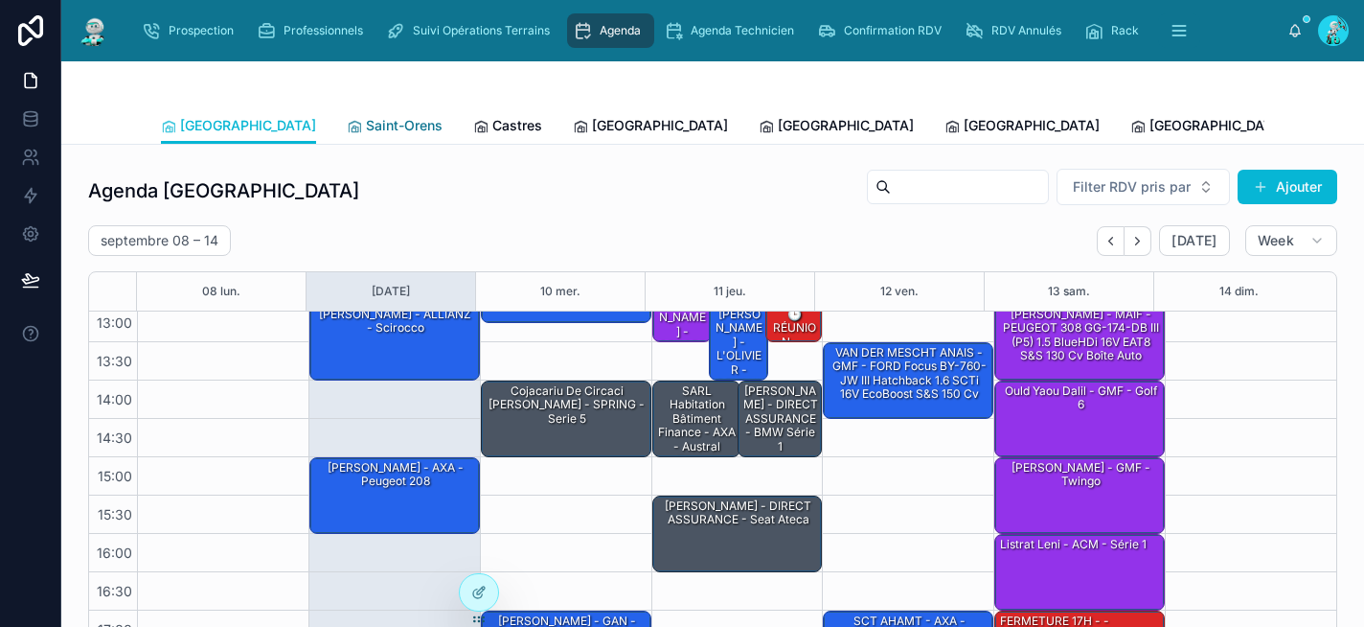
click at [366, 133] on span "Saint-Orens" at bounding box center [404, 125] width 77 height 19
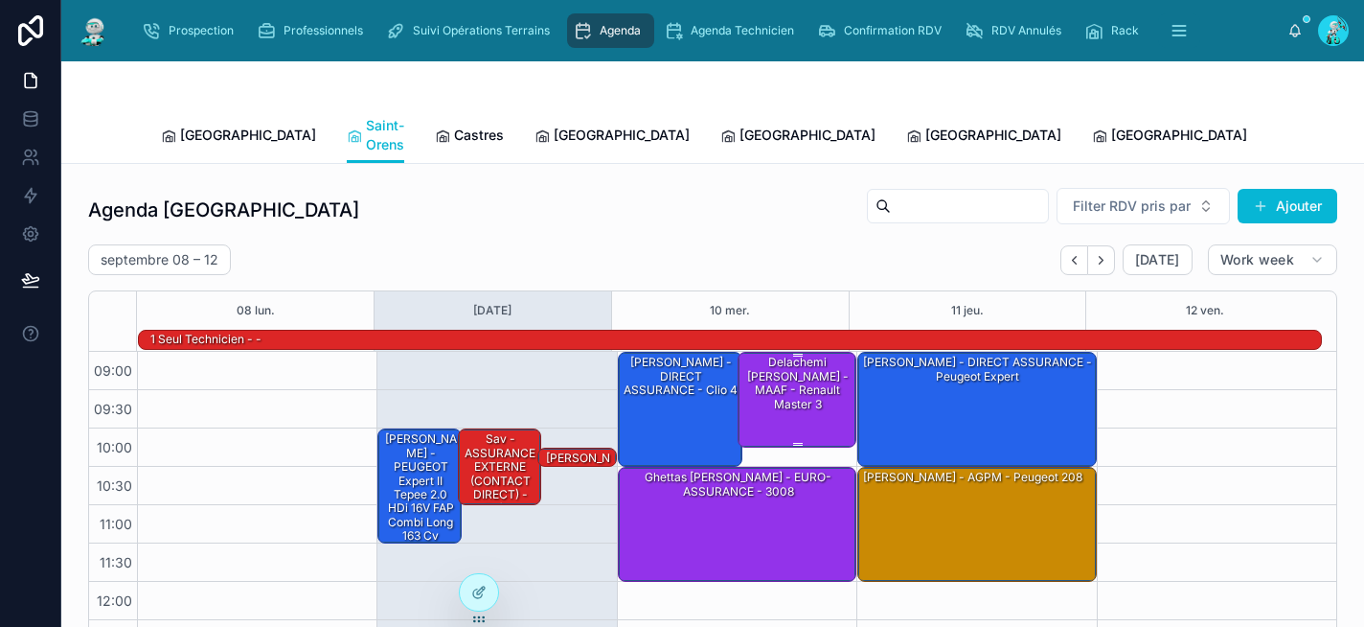
click at [780, 383] on div "Delachemi Jimmy - MAAF - Renault master 3" at bounding box center [798, 399] width 114 height 92
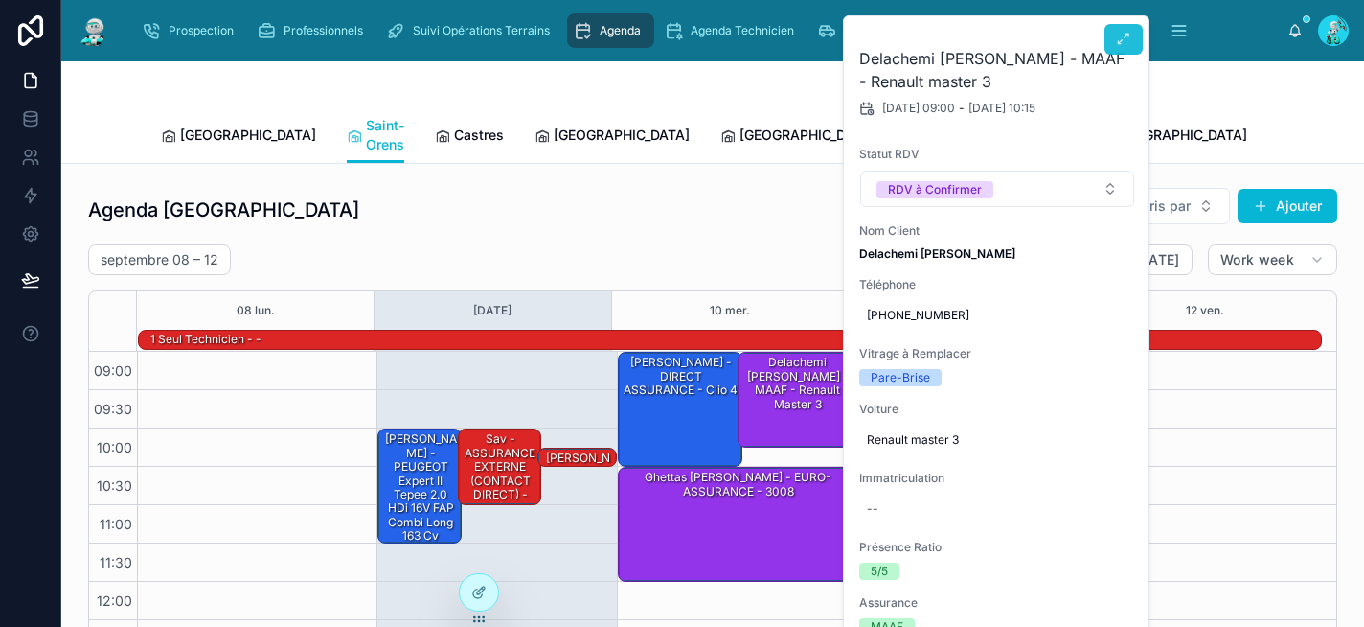
click at [1119, 34] on icon at bounding box center [1123, 39] width 15 height 15
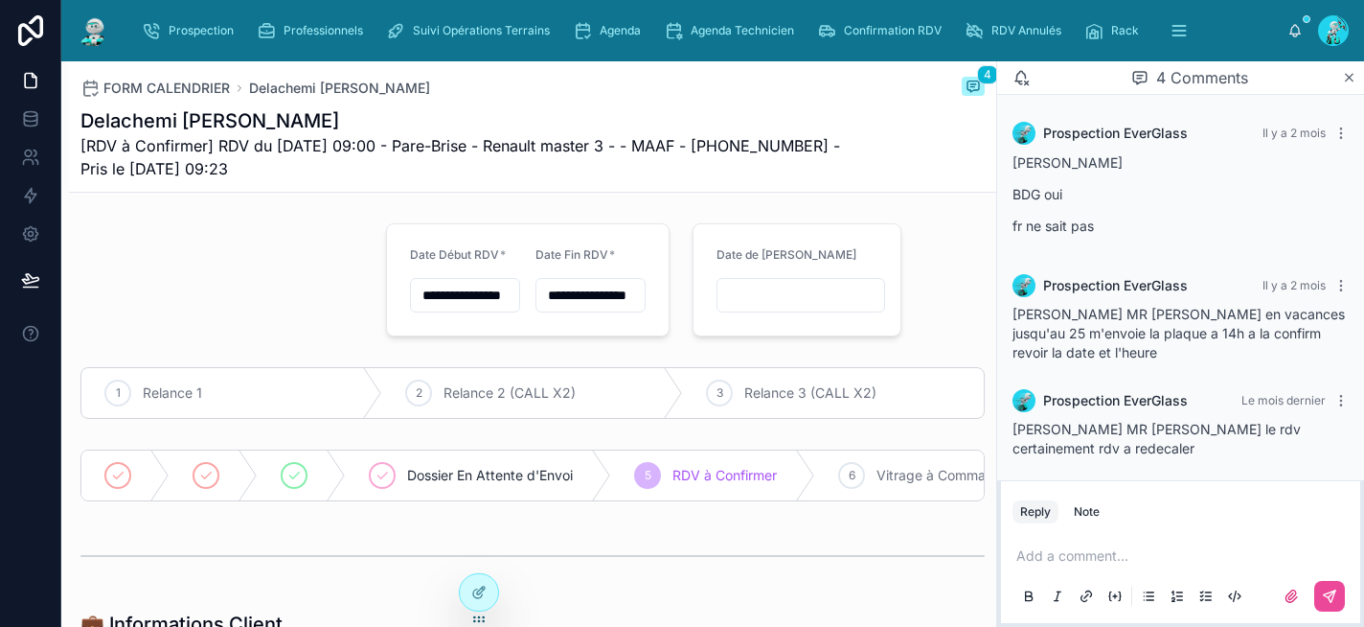
scroll to position [166, 0]
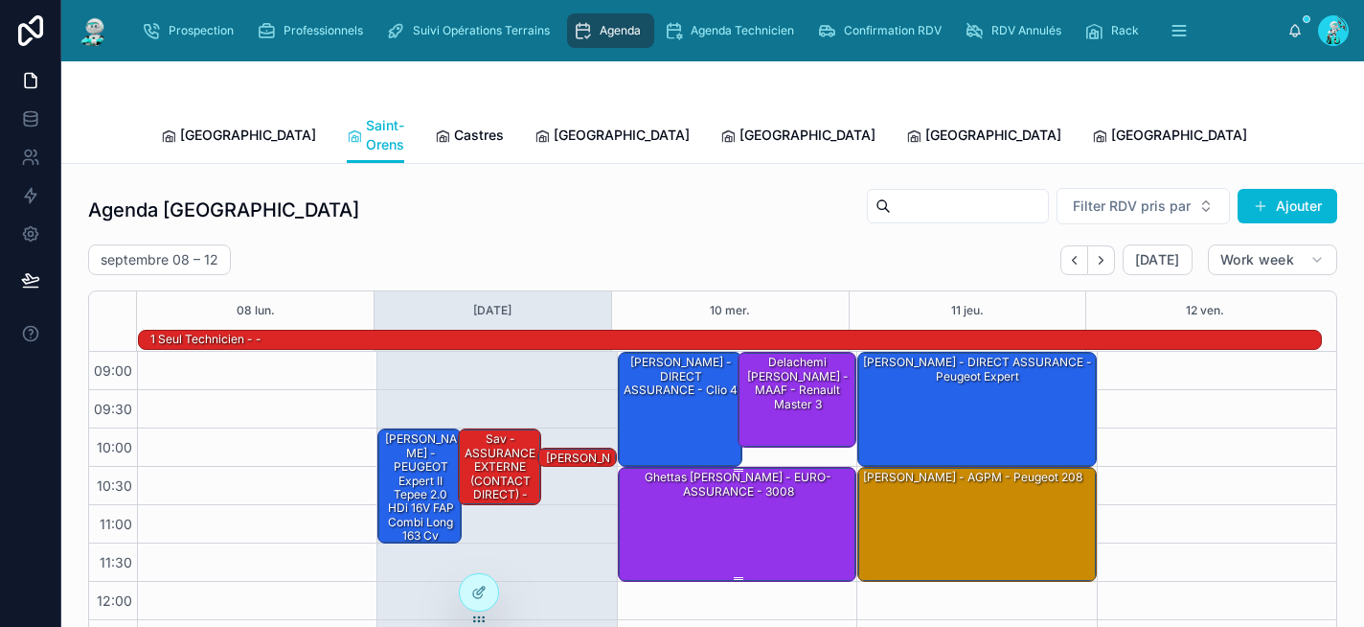
click at [739, 494] on div "Ghettas Matthieu - EURO-ASSURANCE - 3008" at bounding box center [738, 522] width 233 height 111
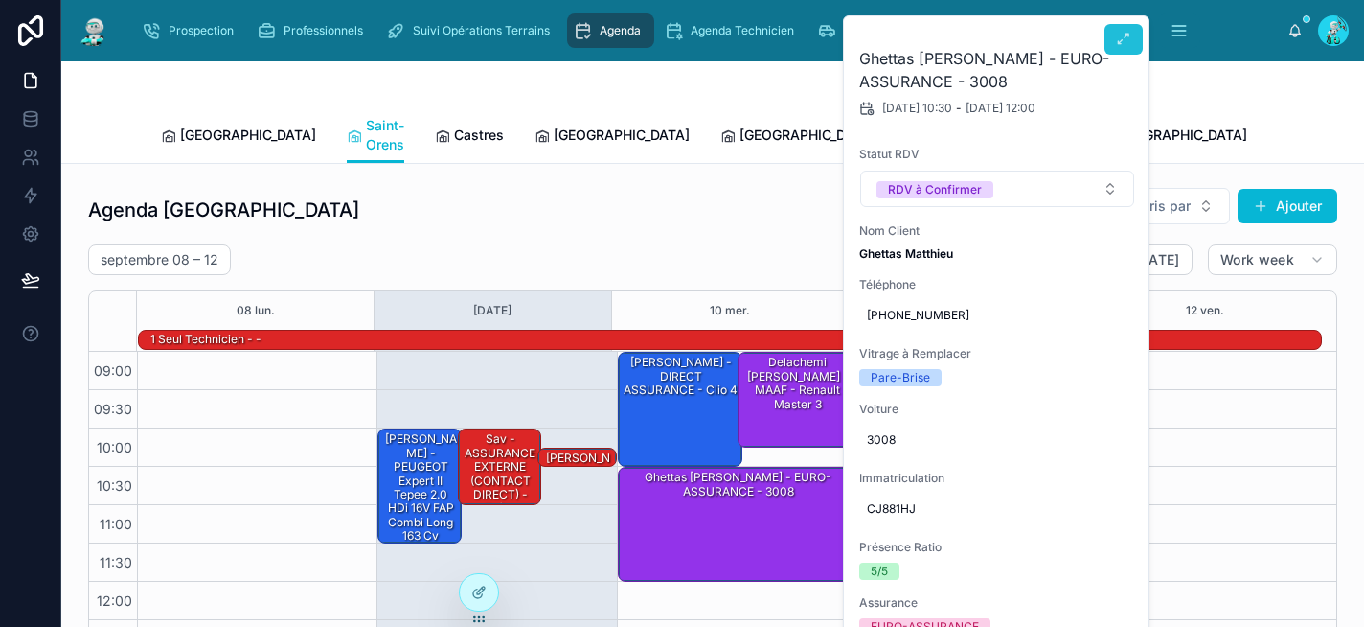
click at [1138, 38] on button at bounding box center [1124, 39] width 38 height 31
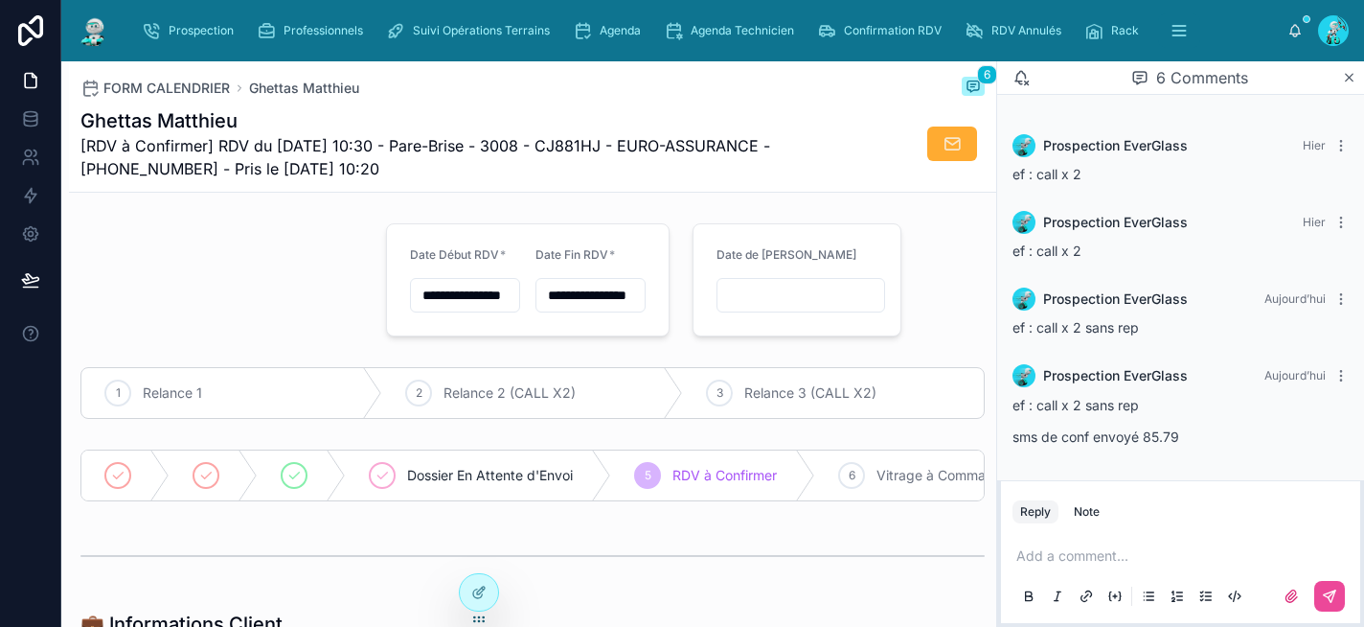
scroll to position [380, 0]
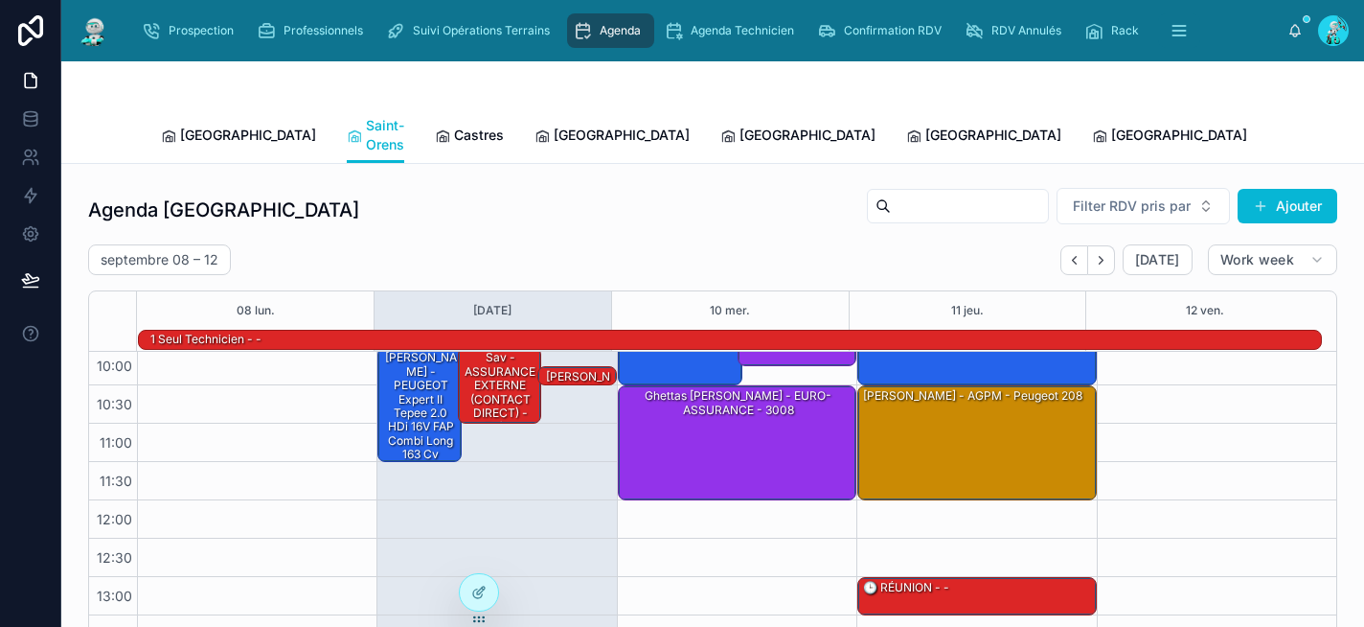
scroll to position [335, 0]
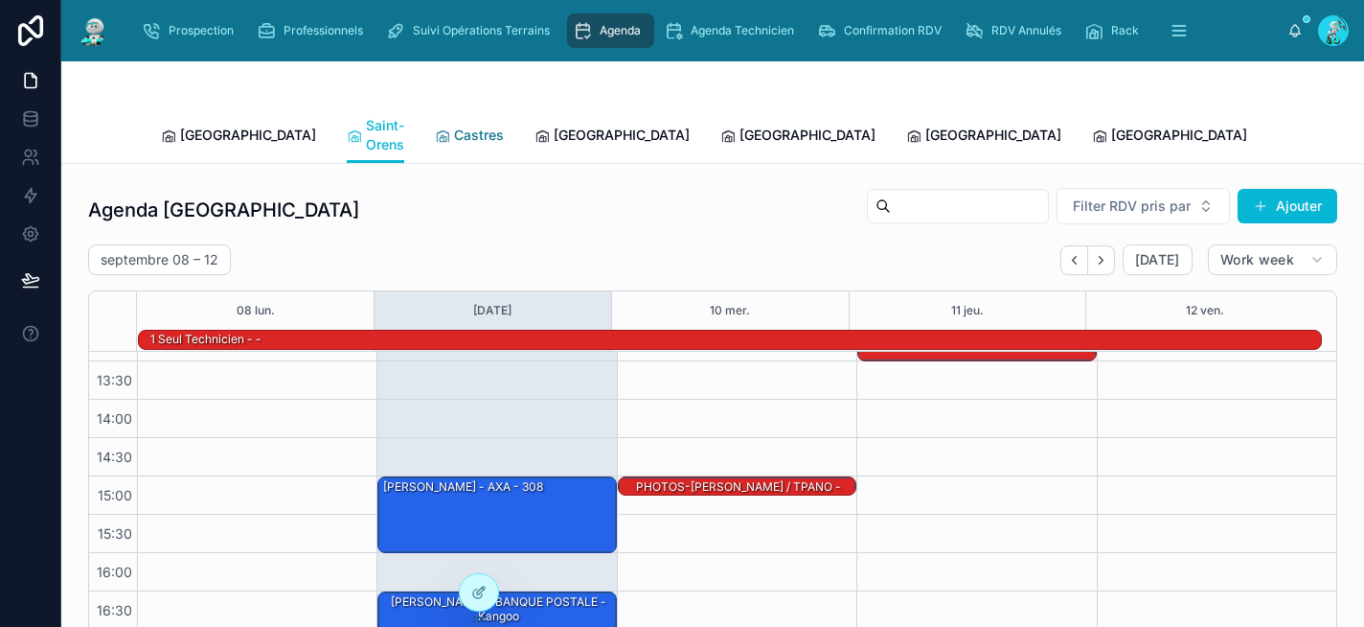
click at [435, 128] on icon at bounding box center [442, 135] width 15 height 15
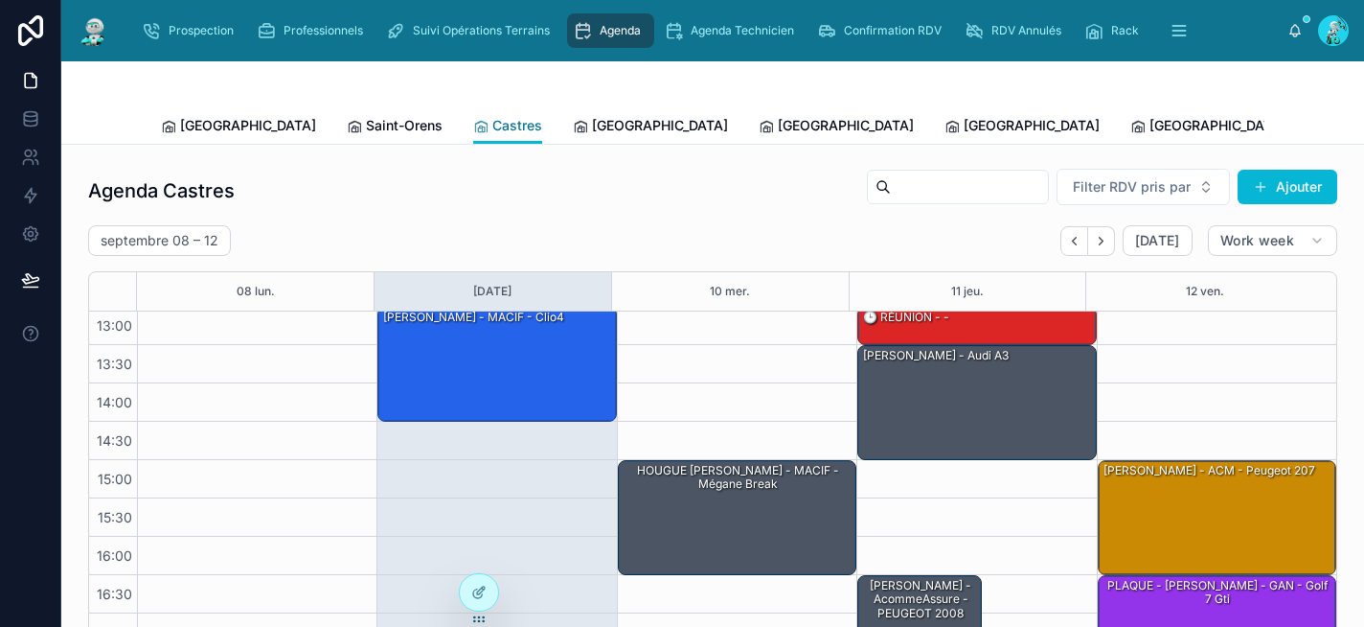
scroll to position [314, 0]
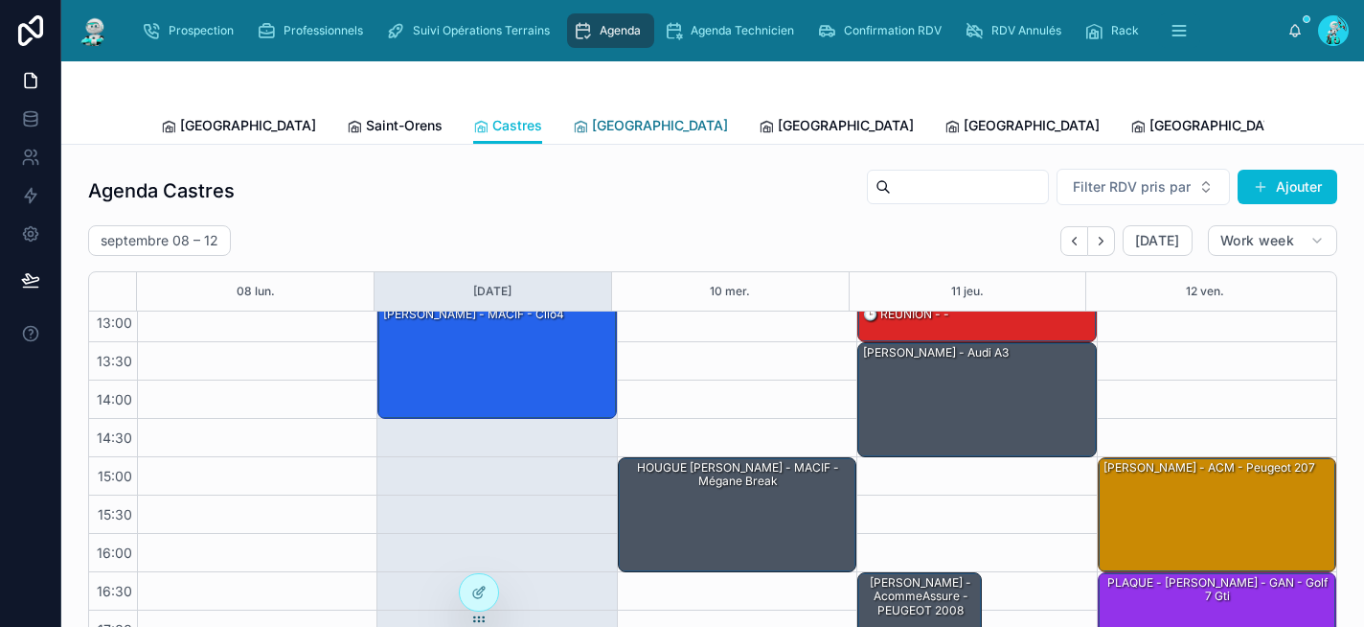
click at [592, 125] on span "[GEOGRAPHIC_DATA]" at bounding box center [660, 125] width 136 height 19
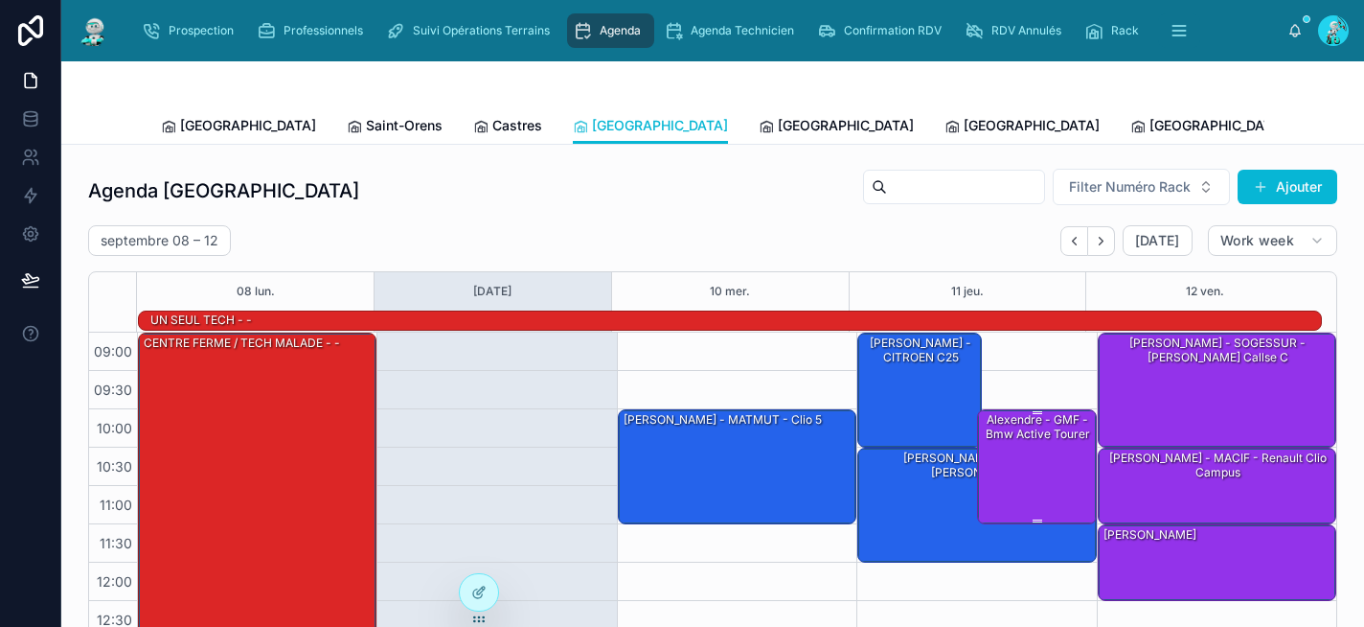
click at [1024, 454] on div "Alexendre - GMF - bmw active tourer" at bounding box center [1038, 465] width 114 height 111
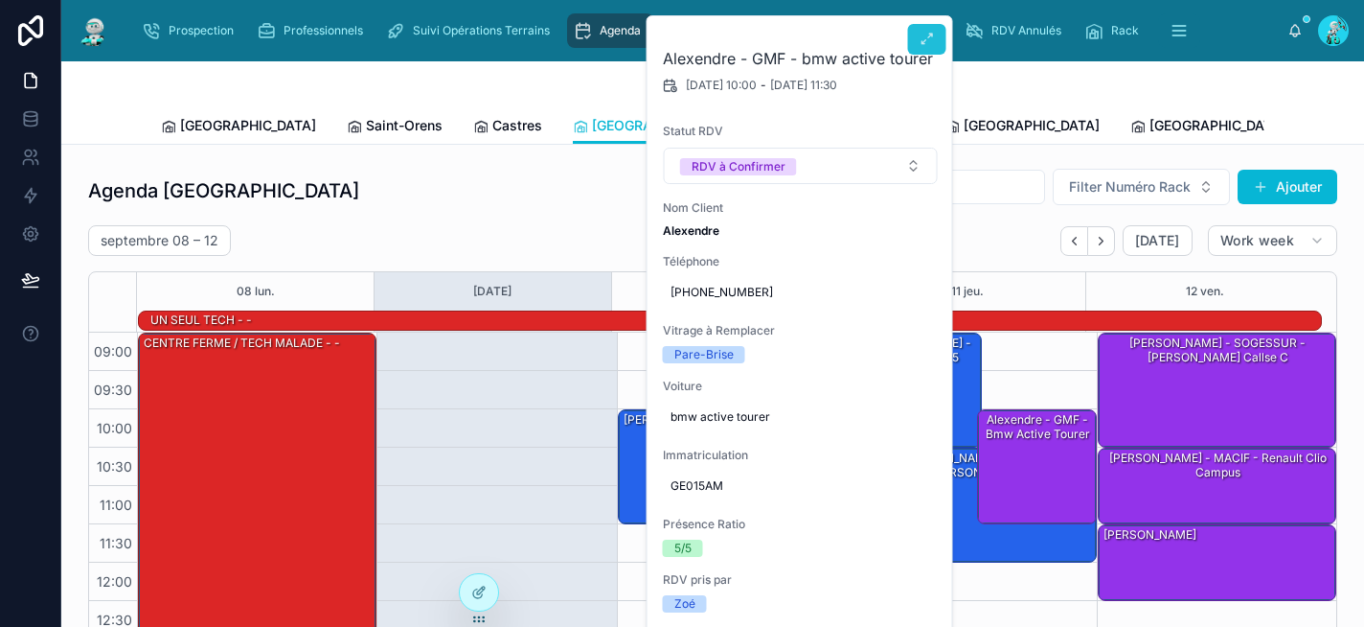
click at [921, 39] on icon at bounding box center [927, 39] width 15 height 15
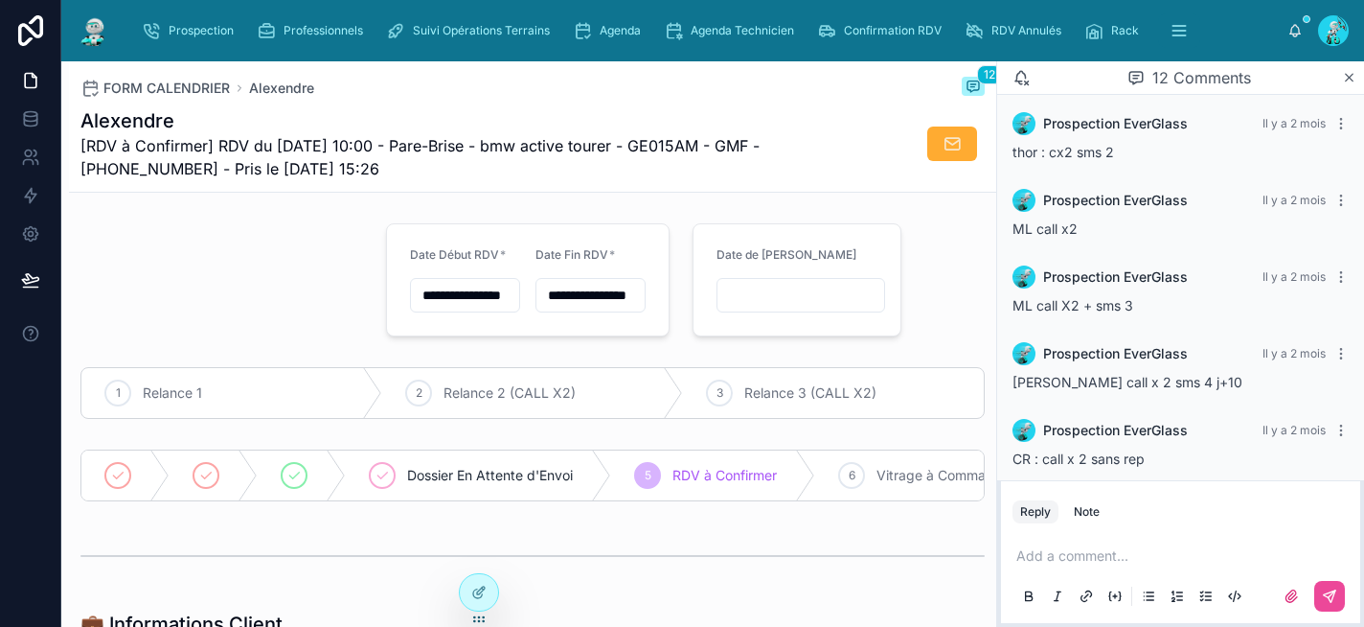
scroll to position [750, 0]
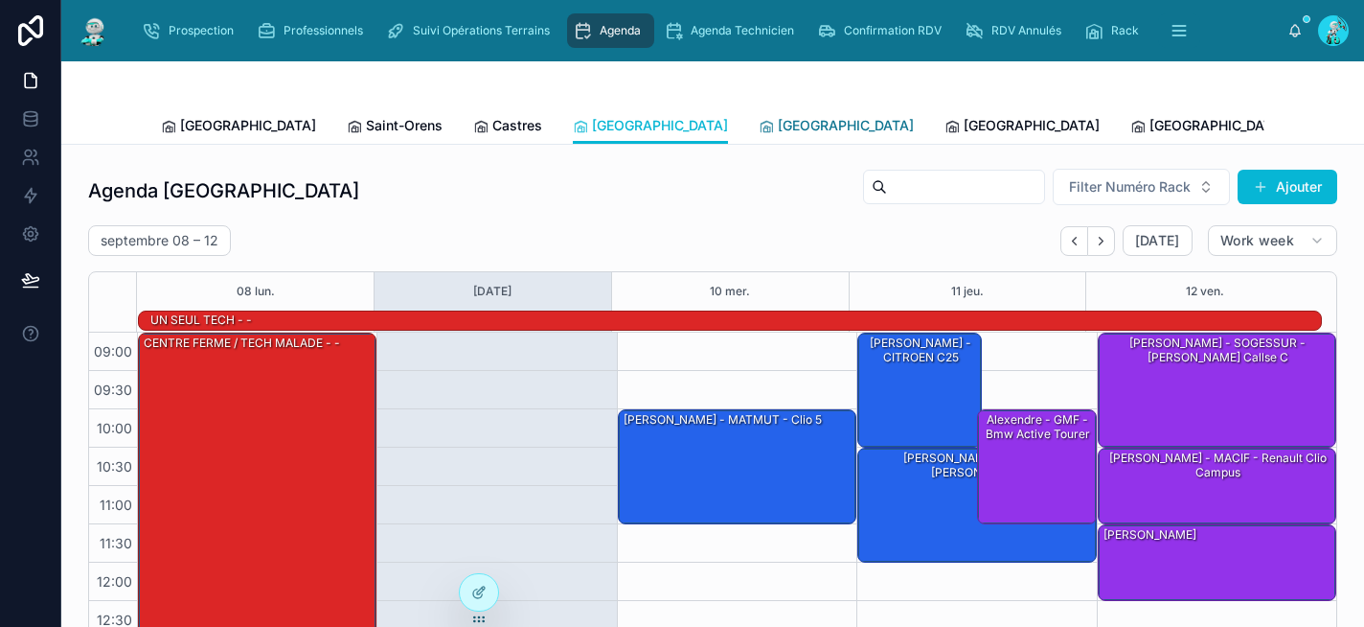
click at [778, 124] on span "[GEOGRAPHIC_DATA]" at bounding box center [846, 125] width 136 height 19
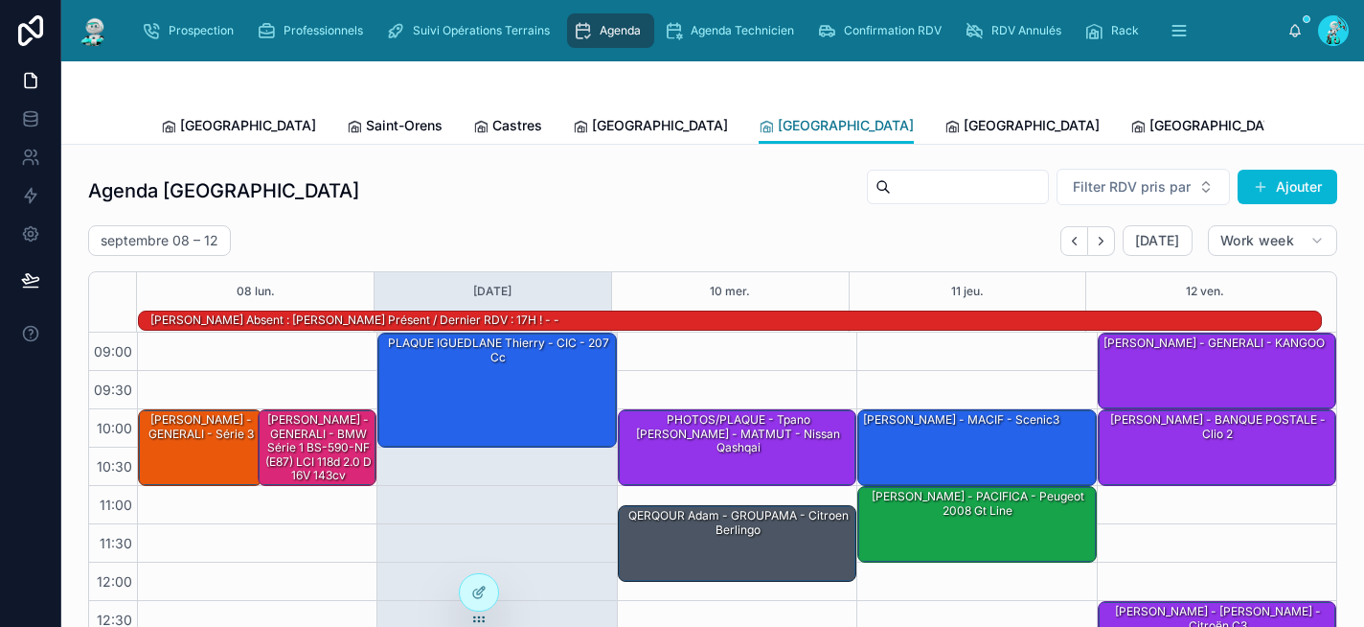
scroll to position [335, 0]
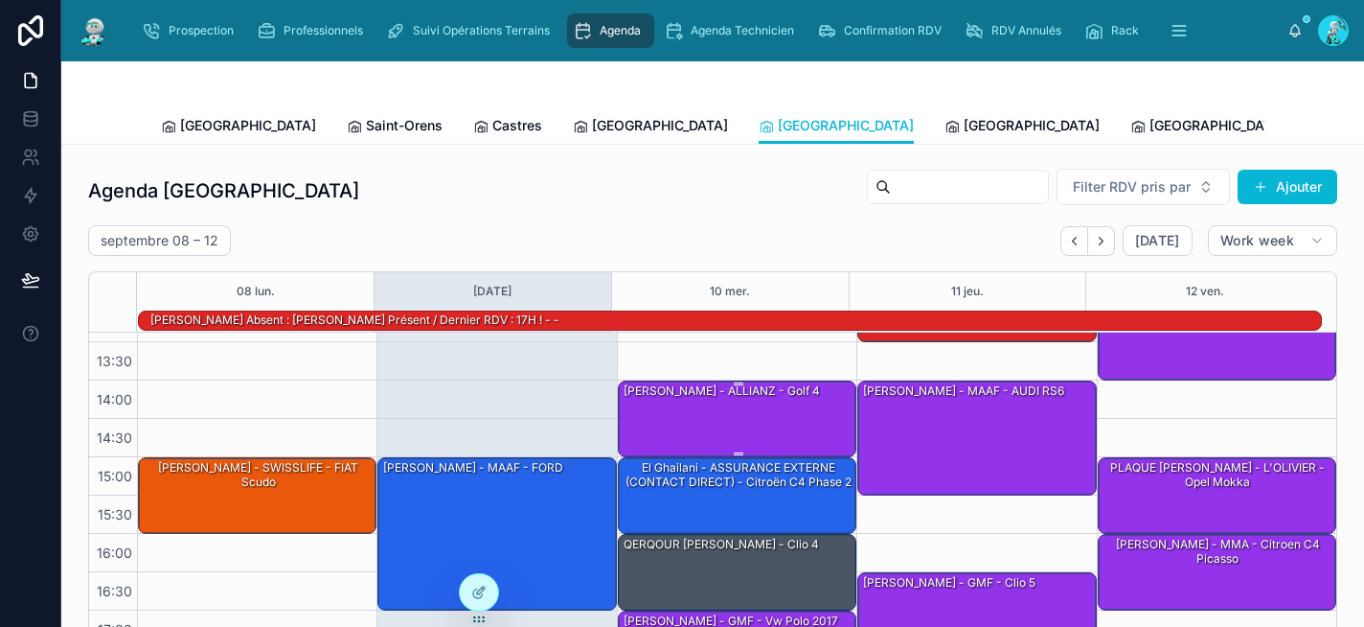
click at [751, 426] on div "SPINNEWYN Rémi - ALLIANZ - golf 4" at bounding box center [738, 417] width 233 height 73
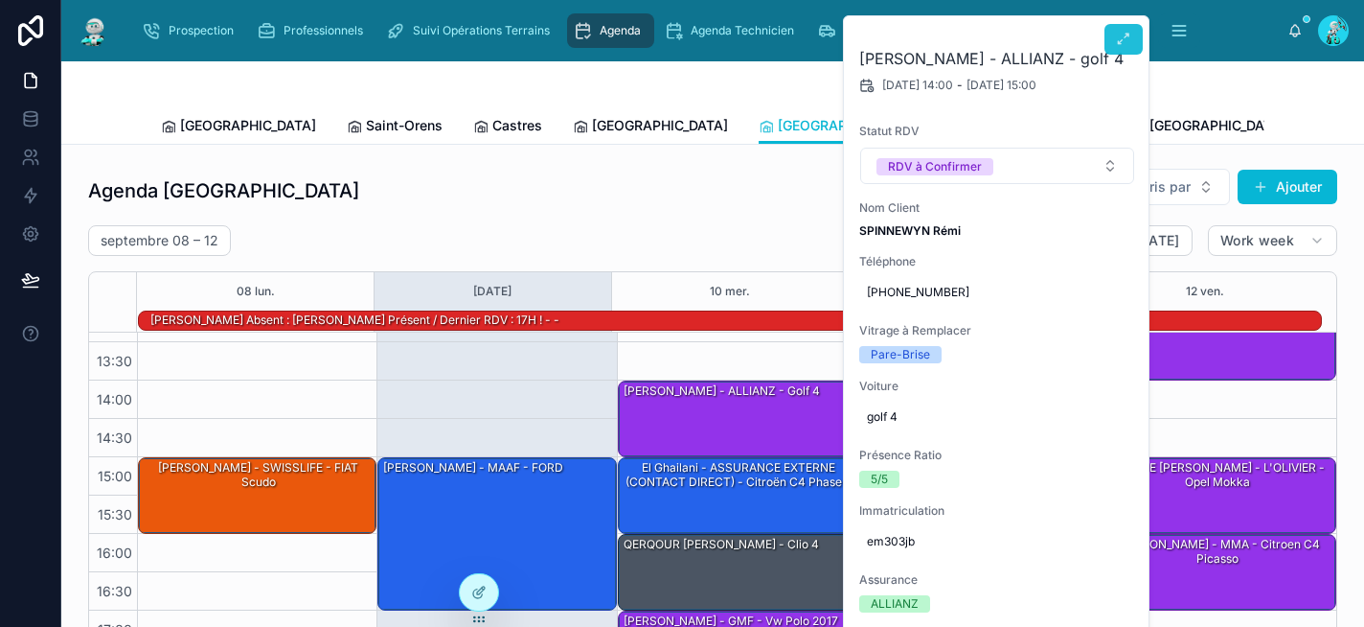
click at [1129, 36] on icon at bounding box center [1123, 39] width 15 height 15
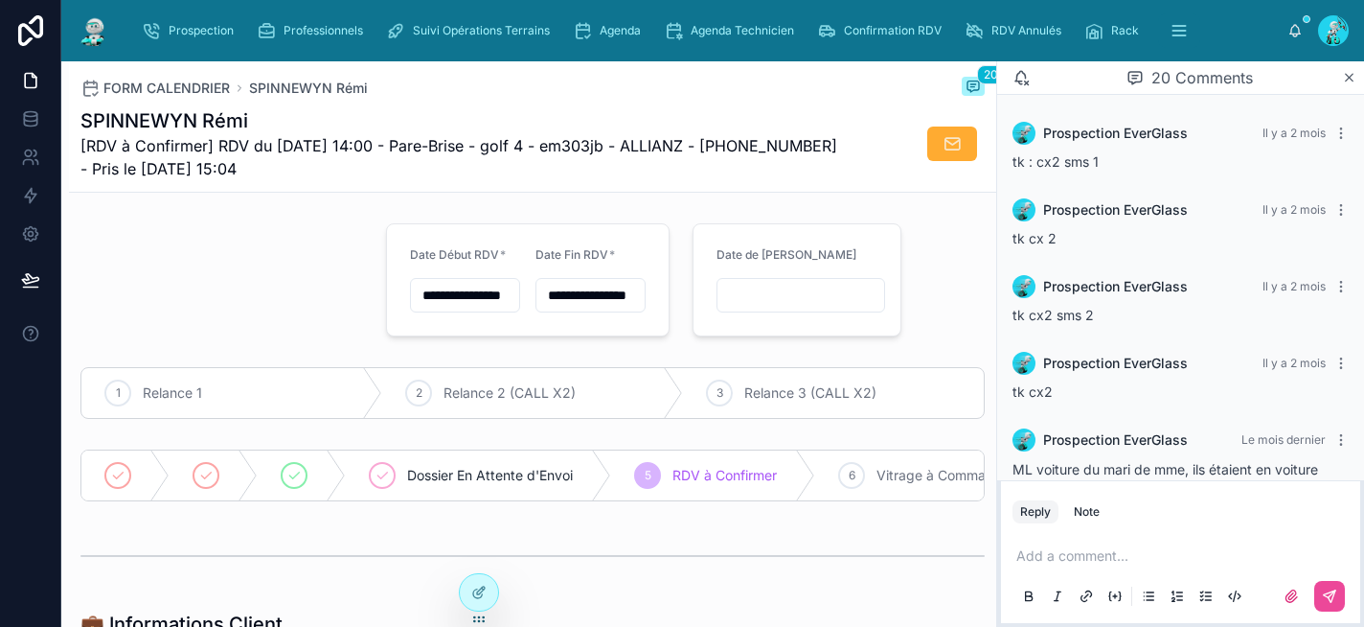
scroll to position [1680, 0]
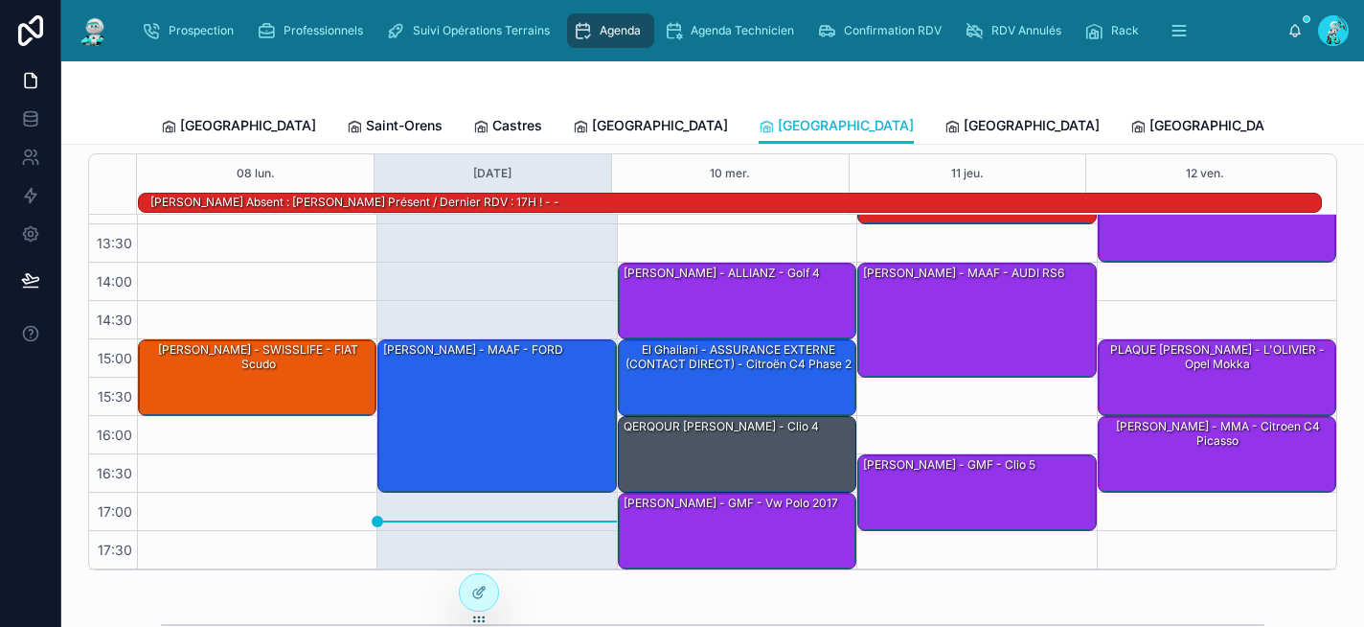
scroll to position [192, 0]
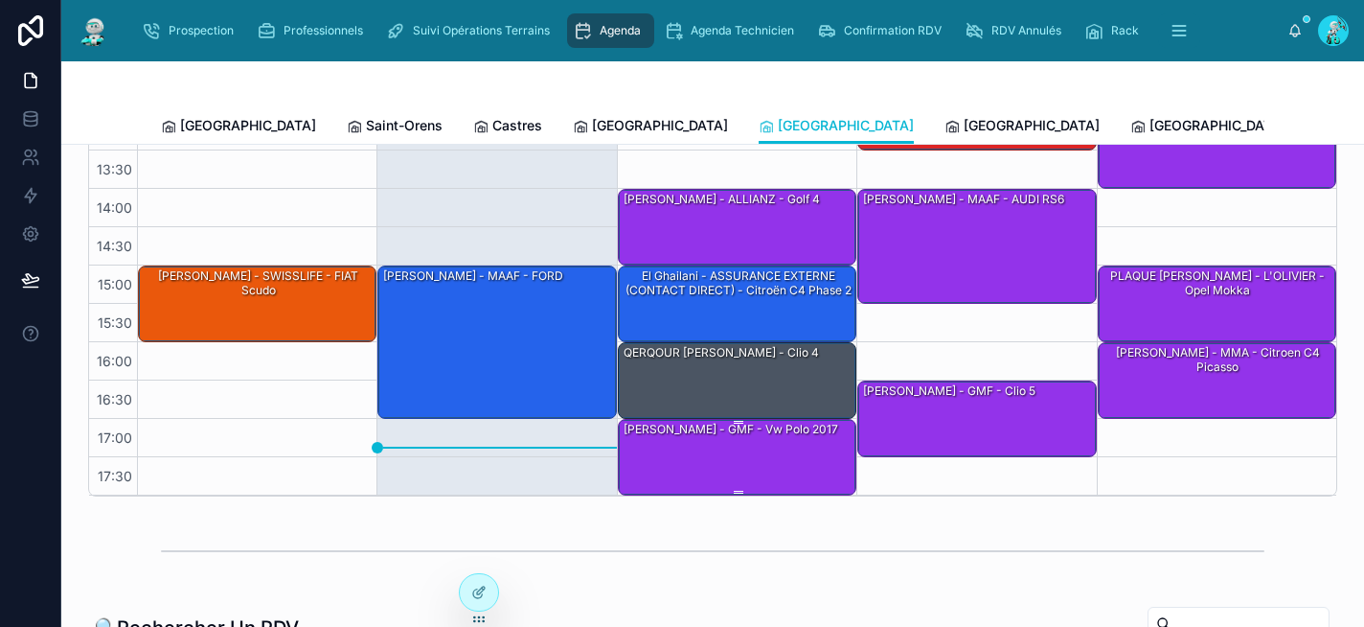
click at [755, 455] on div "ANDY - GMF - vw polo 2017" at bounding box center [738, 456] width 233 height 73
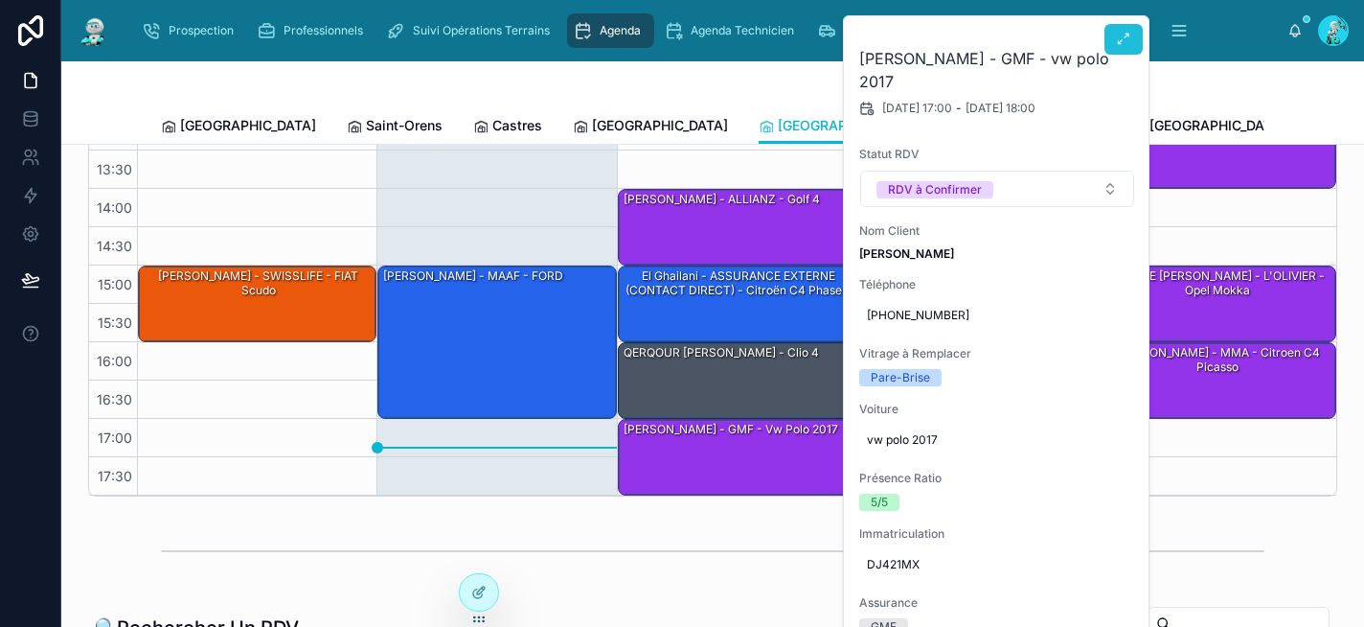
click at [1111, 50] on button at bounding box center [1124, 39] width 38 height 31
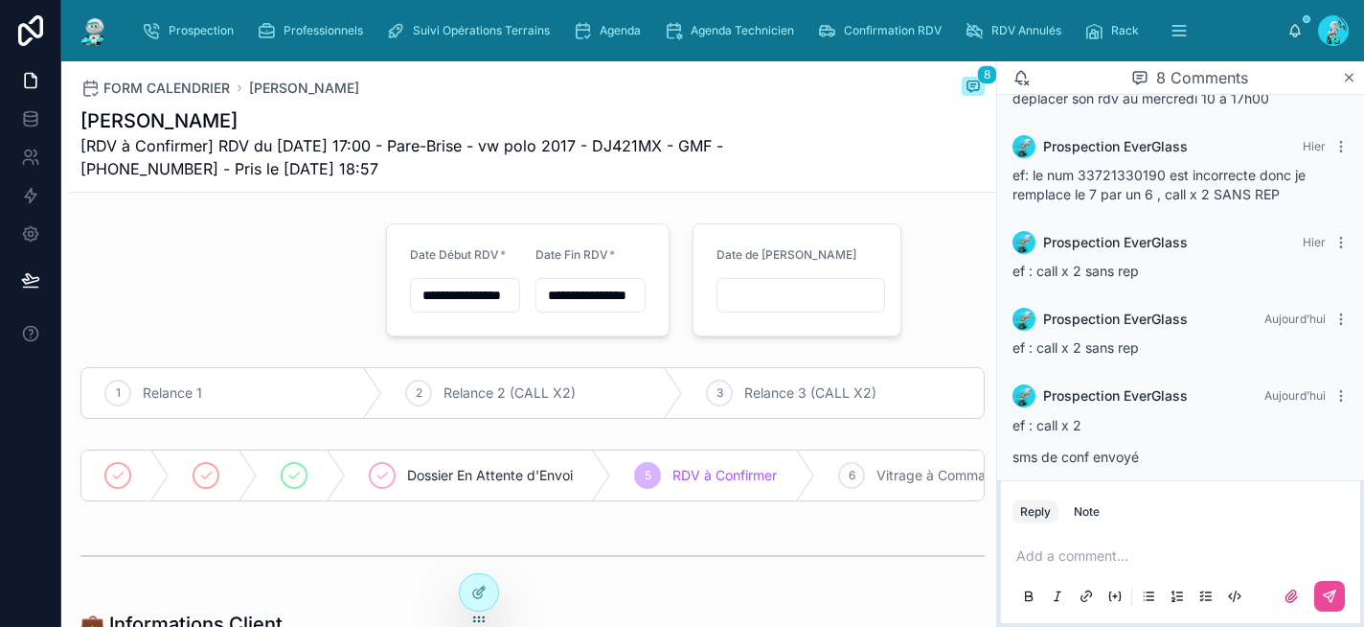
scroll to position [432, 0]
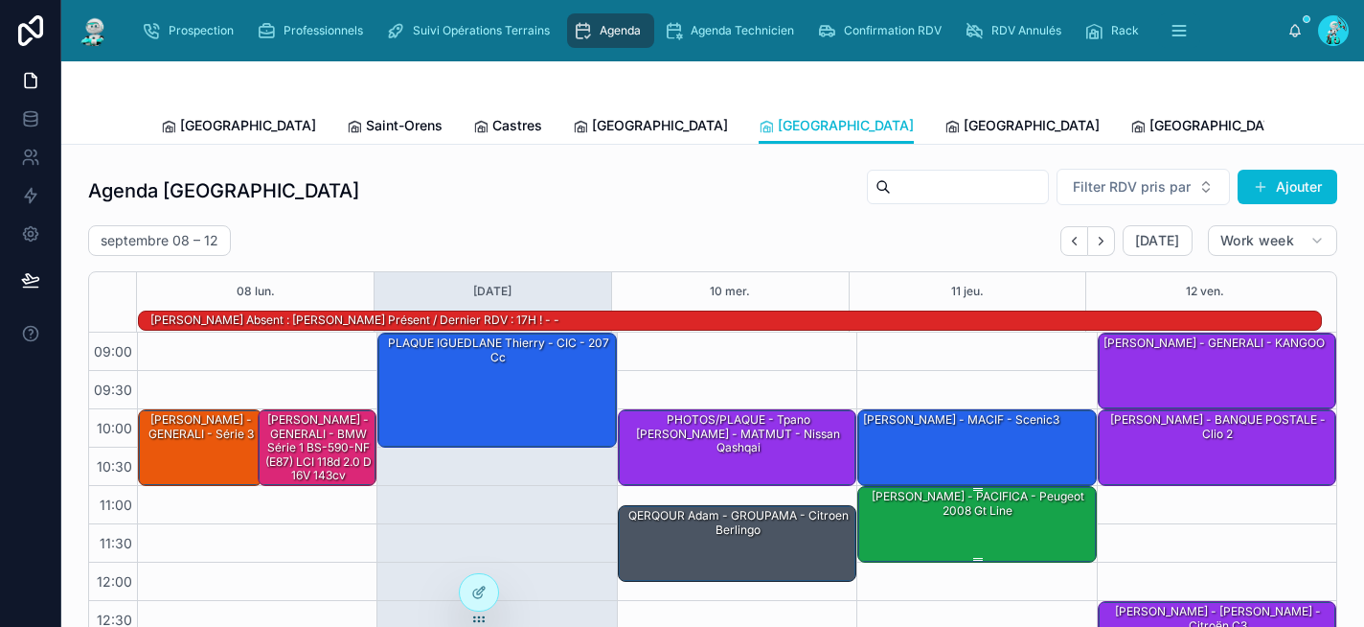
click at [962, 527] on div "Laurent Pujol - PACIFICA - Peugeot 2008 gt line" at bounding box center [977, 523] width 233 height 73
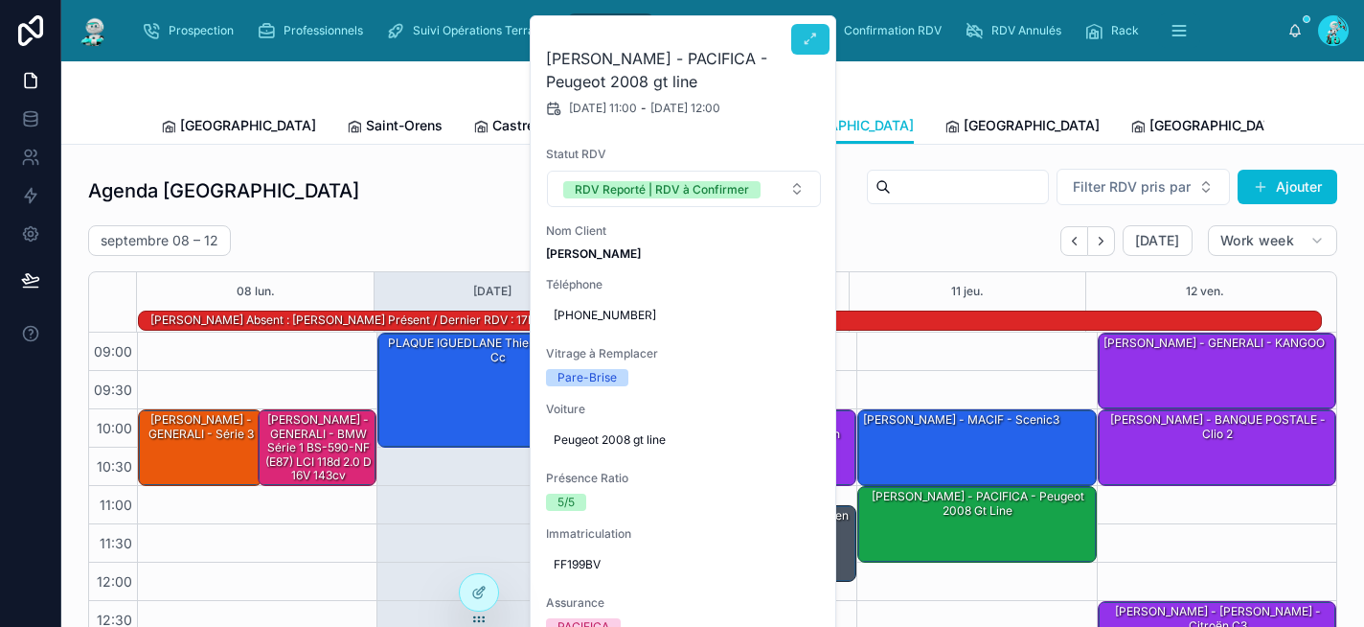
click at [803, 45] on icon at bounding box center [810, 39] width 15 height 15
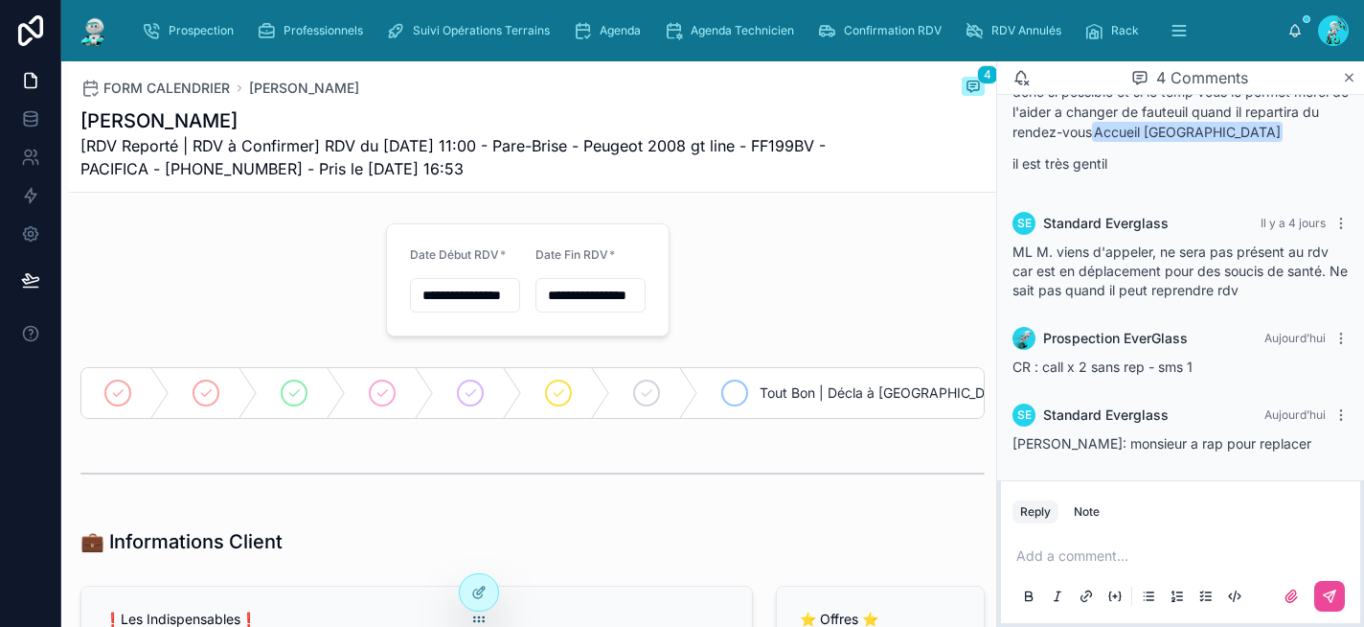
click at [741, 396] on icon at bounding box center [734, 392] width 15 height 15
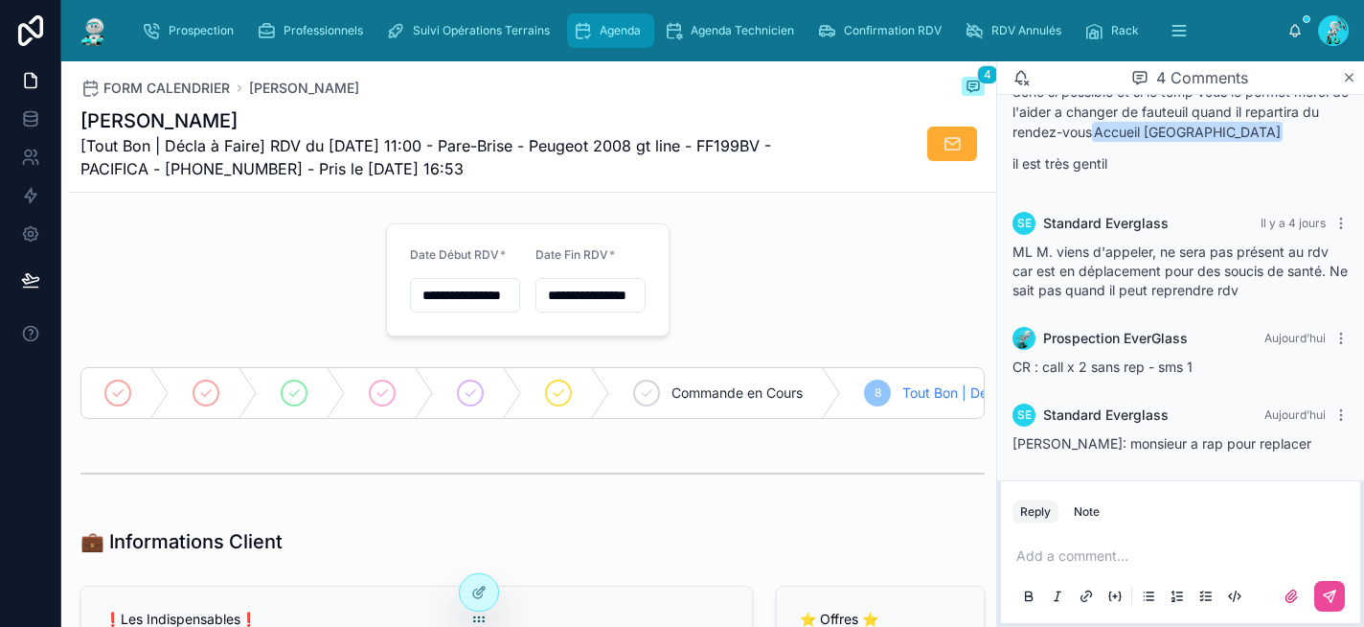
click at [632, 33] on span "Agenda" at bounding box center [620, 30] width 41 height 15
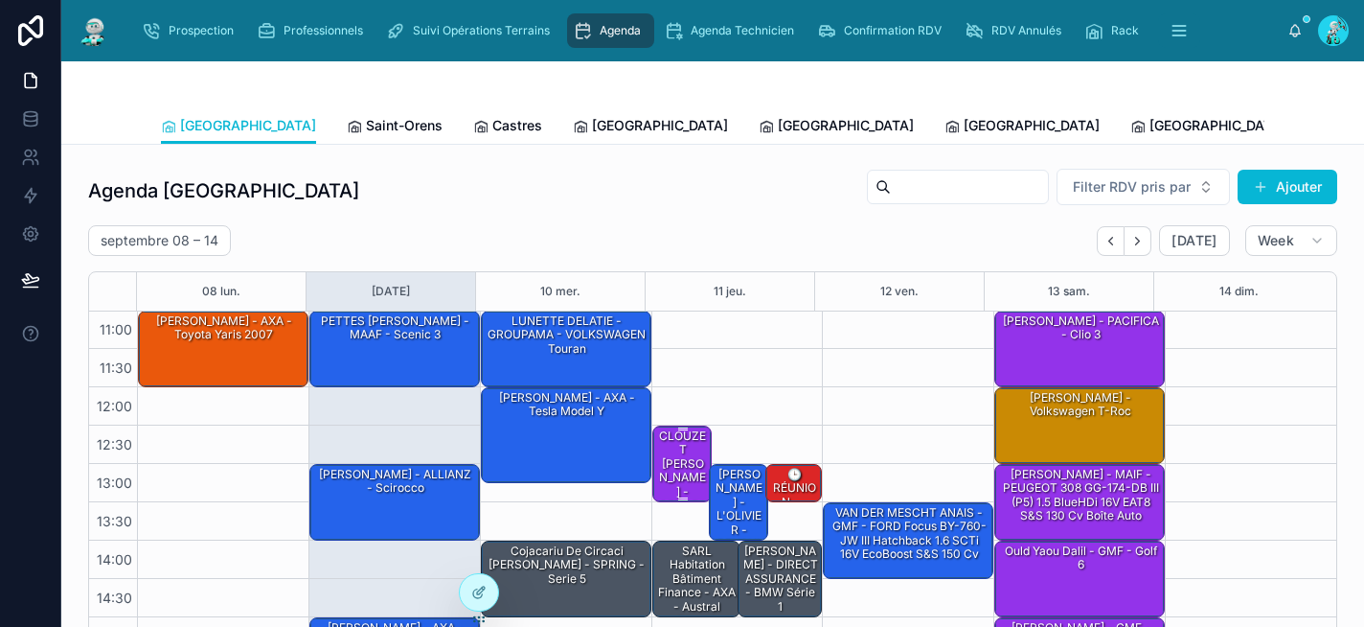
scroll to position [157, 0]
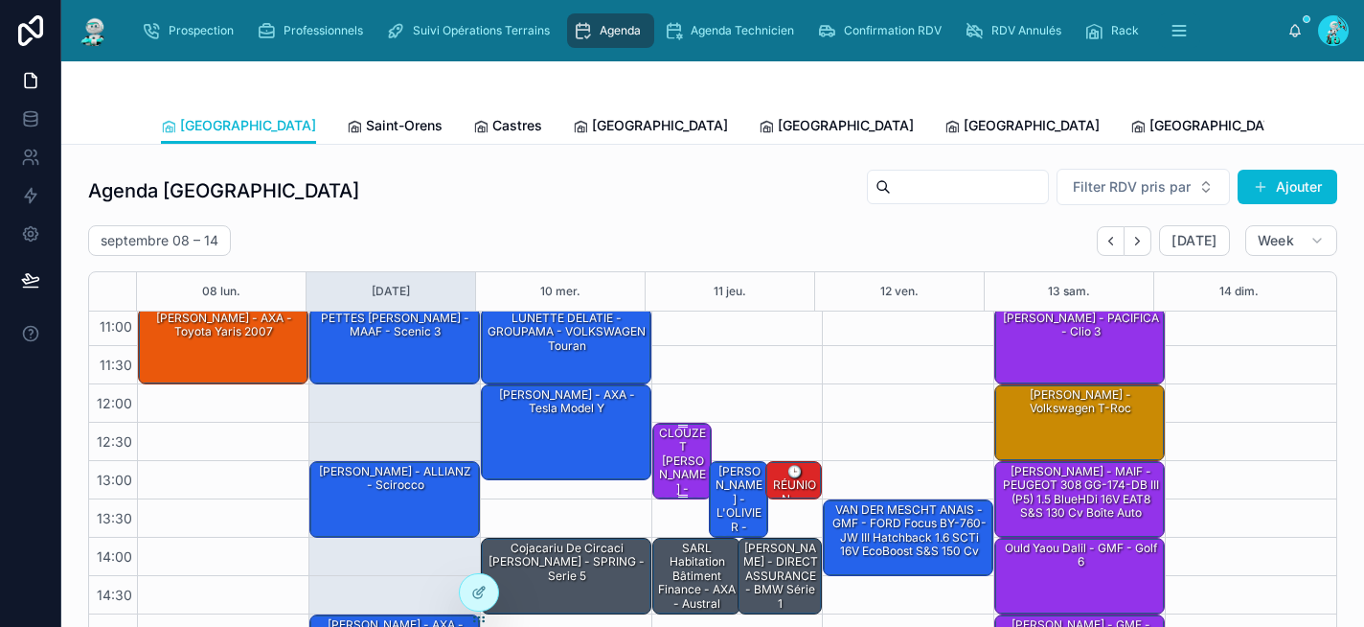
click at [656, 461] on div "CLOUZET Julien - MATMUT - PEUGEOT 308 SW" at bounding box center [683, 481] width 54 height 114
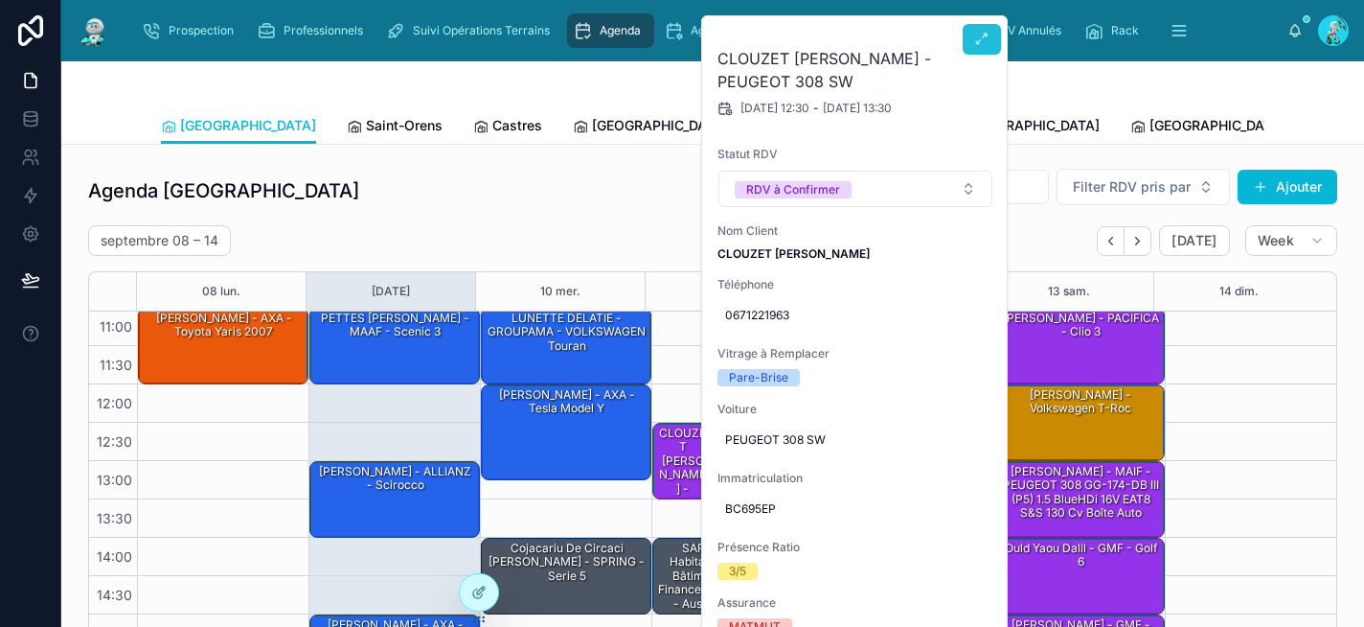
click at [983, 36] on icon at bounding box center [981, 39] width 15 height 15
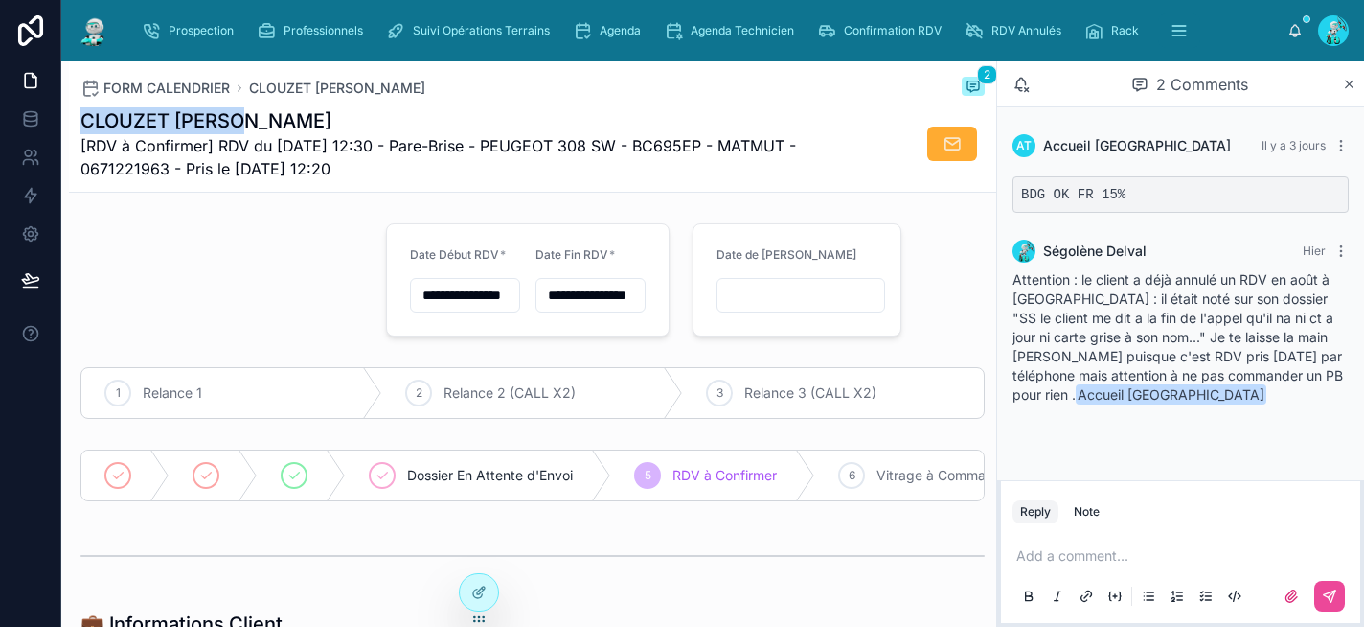
drag, startPoint x: 235, startPoint y: 124, endPoint x: 86, endPoint y: 123, distance: 148.5
click at [86, 123] on h1 "CLOUZET Julien" at bounding box center [460, 120] width 761 height 27
copy h1 "CLOUZET Julien"
click at [238, 242] on div at bounding box center [222, 280] width 306 height 128
click at [643, 22] on div "Agenda" at bounding box center [611, 30] width 76 height 31
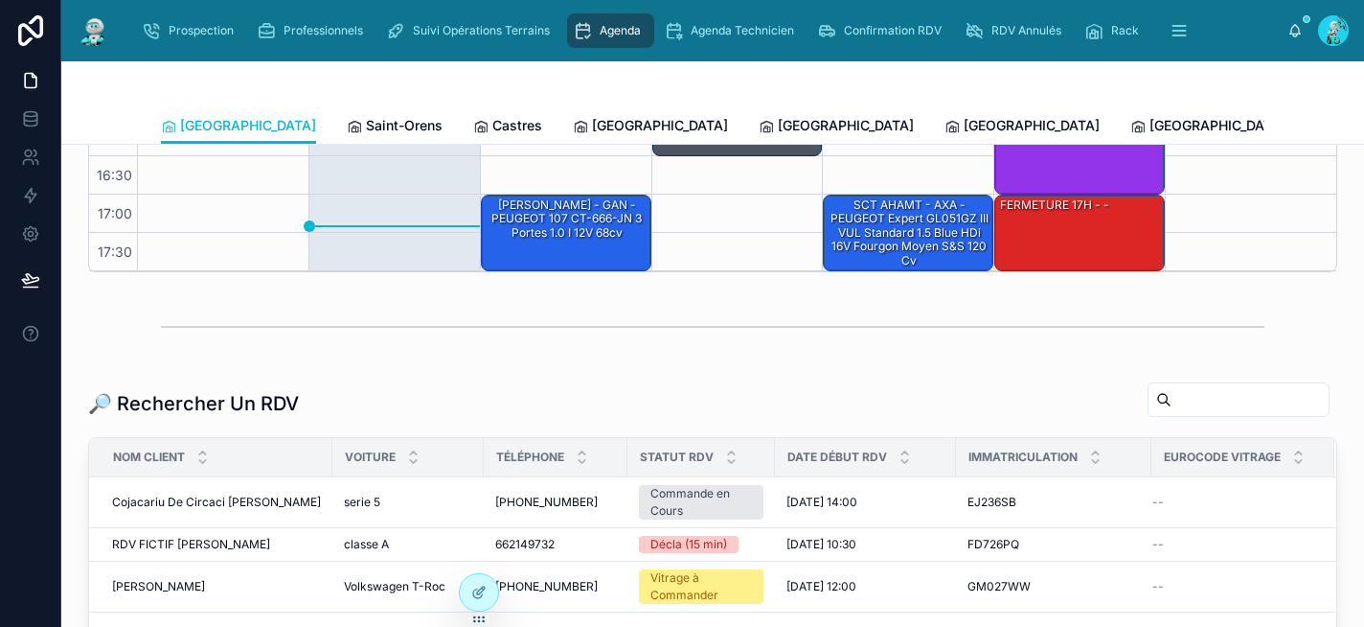
scroll to position [583, 0]
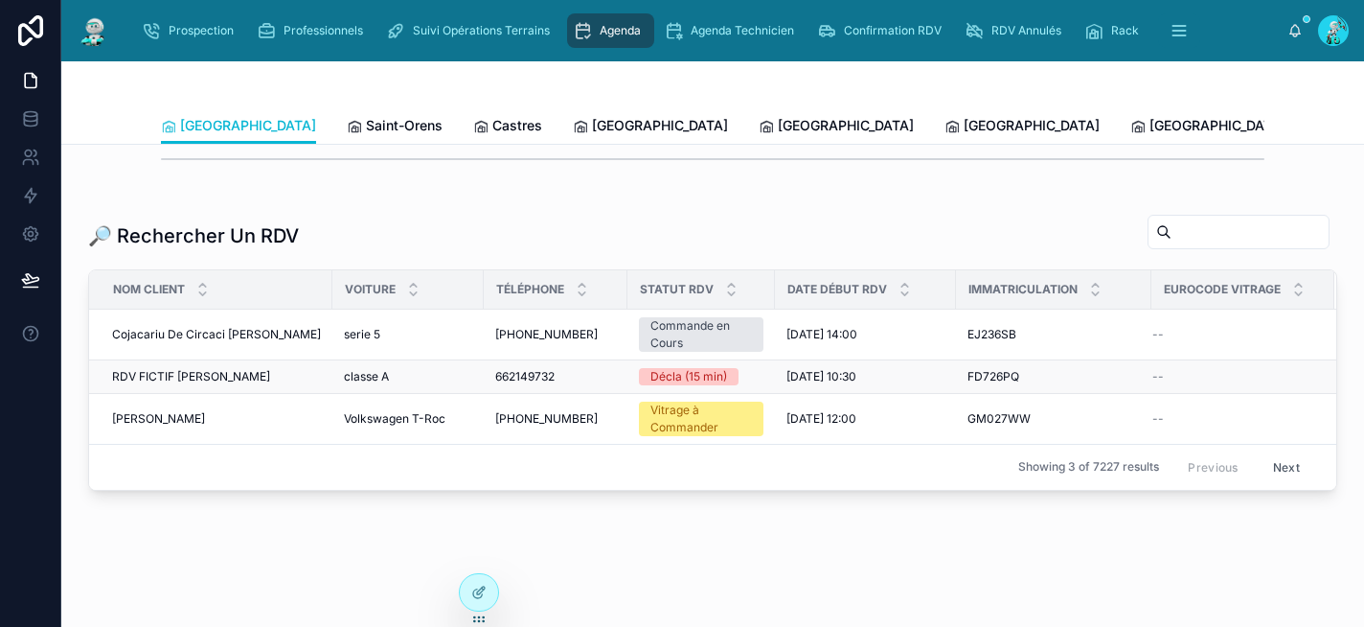
click at [579, 378] on div "662149732 662149732" at bounding box center [555, 376] width 121 height 15
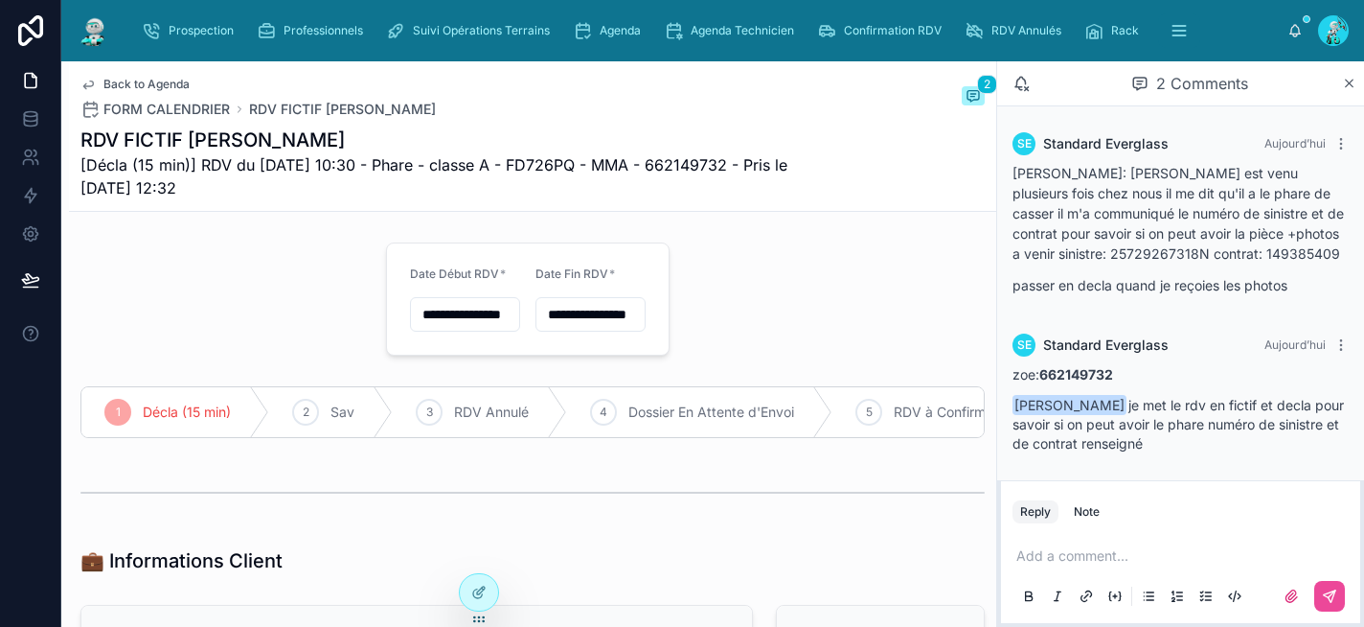
click at [864, 126] on div "RDV FICTIF lassel Nordine [Décla (15 min)] RDV du 12/09/2025 10:30 - Phare - cl…" at bounding box center [532, 162] width 904 height 73
click at [608, 23] on span "Agenda" at bounding box center [620, 30] width 41 height 15
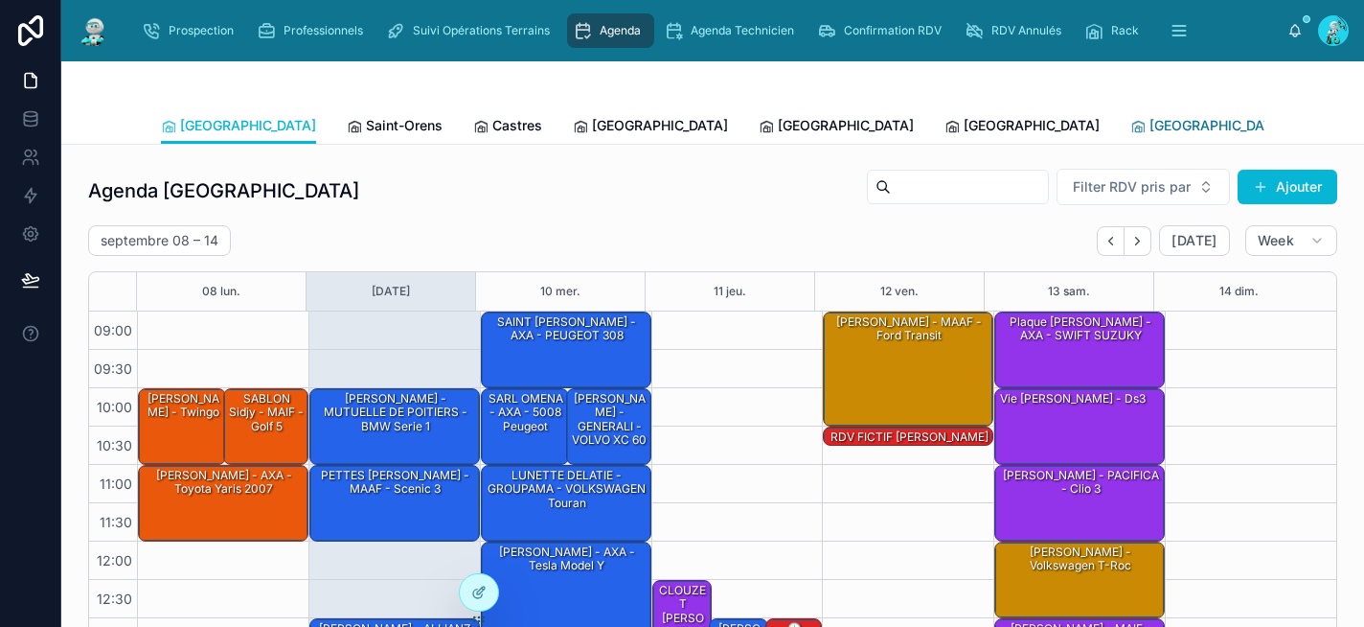
click at [1150, 119] on span "[GEOGRAPHIC_DATA]" at bounding box center [1218, 125] width 136 height 19
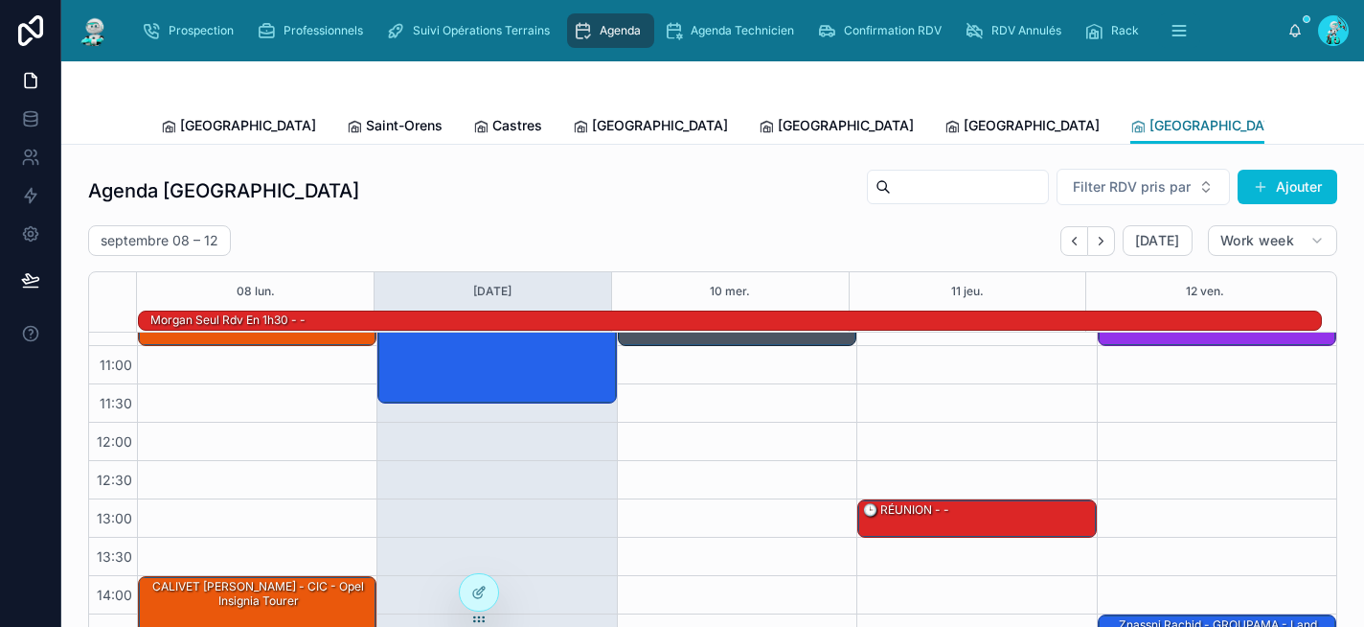
scroll to position [335, 0]
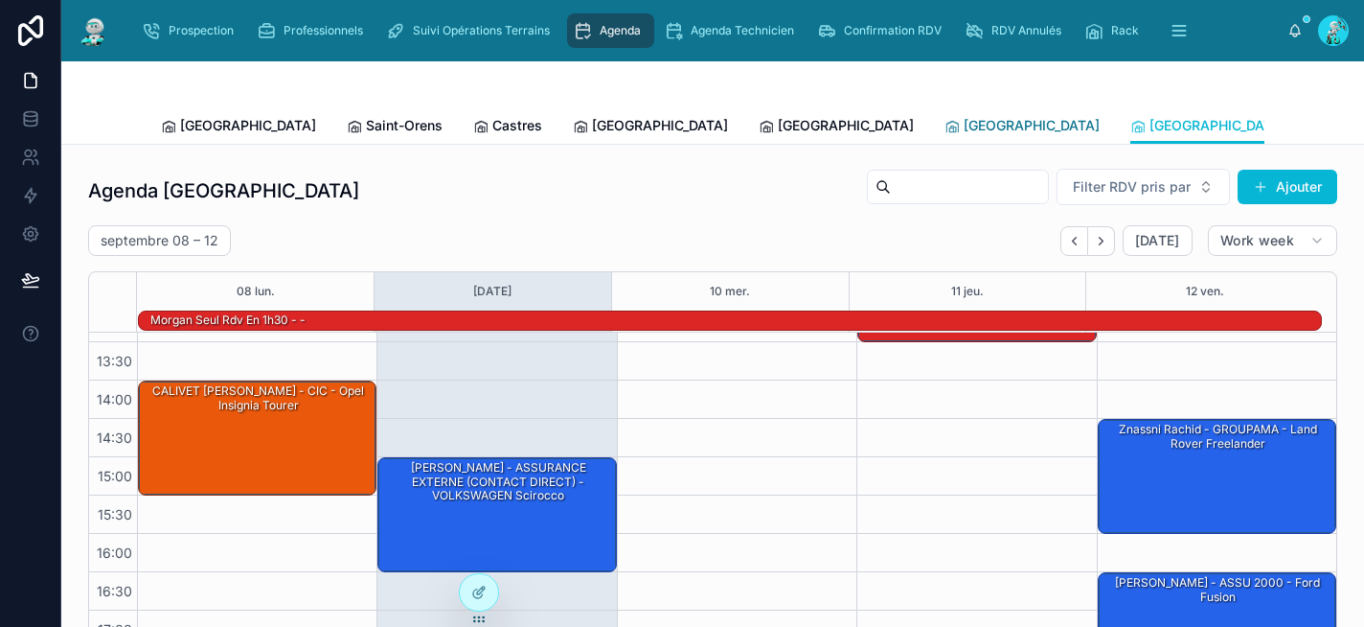
click at [964, 120] on span "[GEOGRAPHIC_DATA]" at bounding box center [1032, 125] width 136 height 19
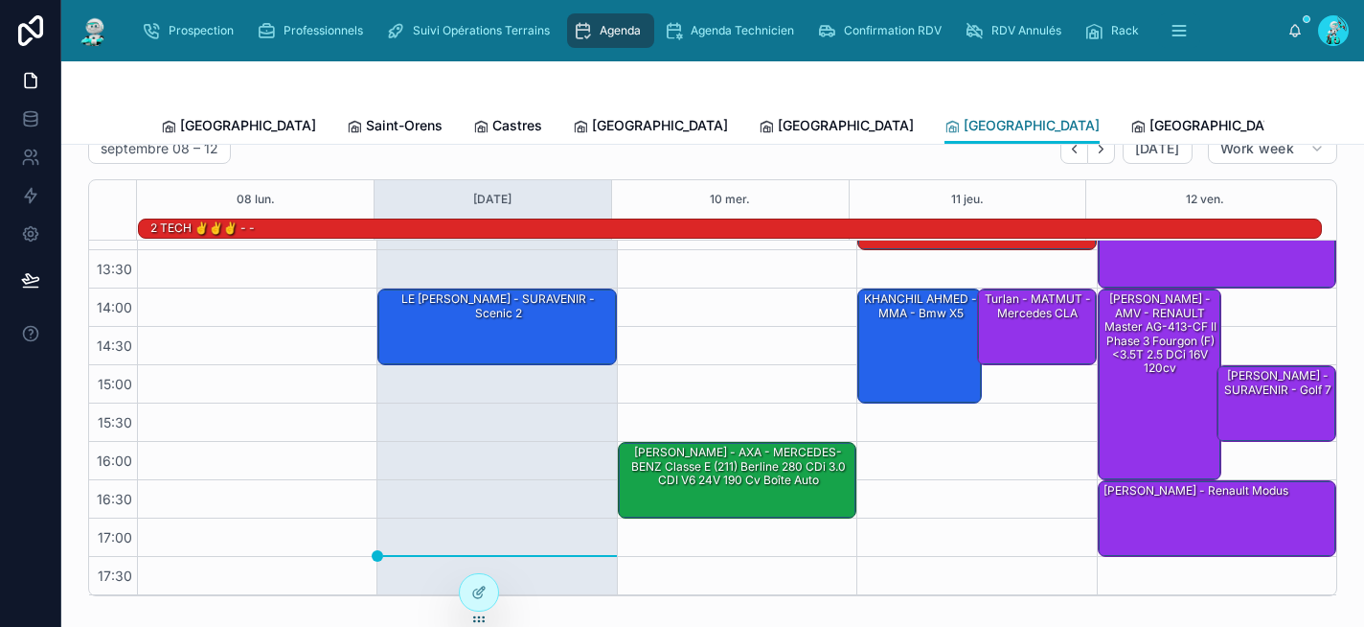
scroll to position [122, 0]
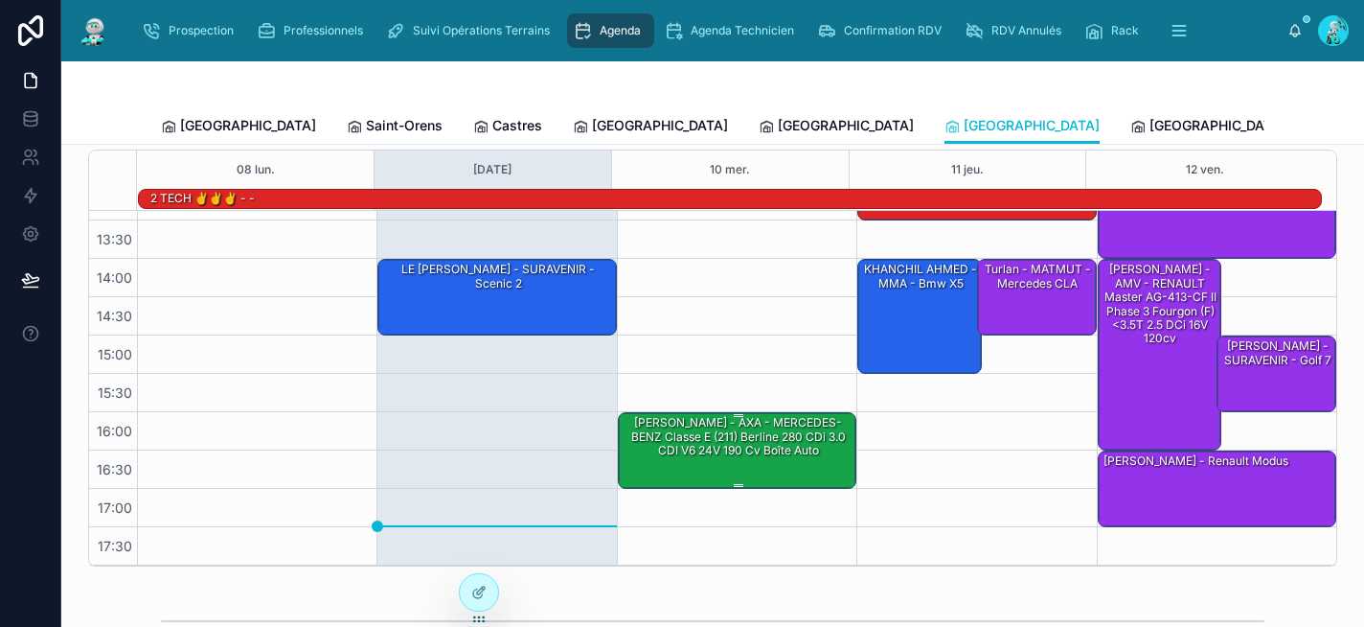
click at [722, 432] on div "Mr Ferreira - AXA - MERCEDES-BENZ Classe E (211) Berline 280 CDi 3.0 CDI V6 24V…" at bounding box center [738, 436] width 233 height 45
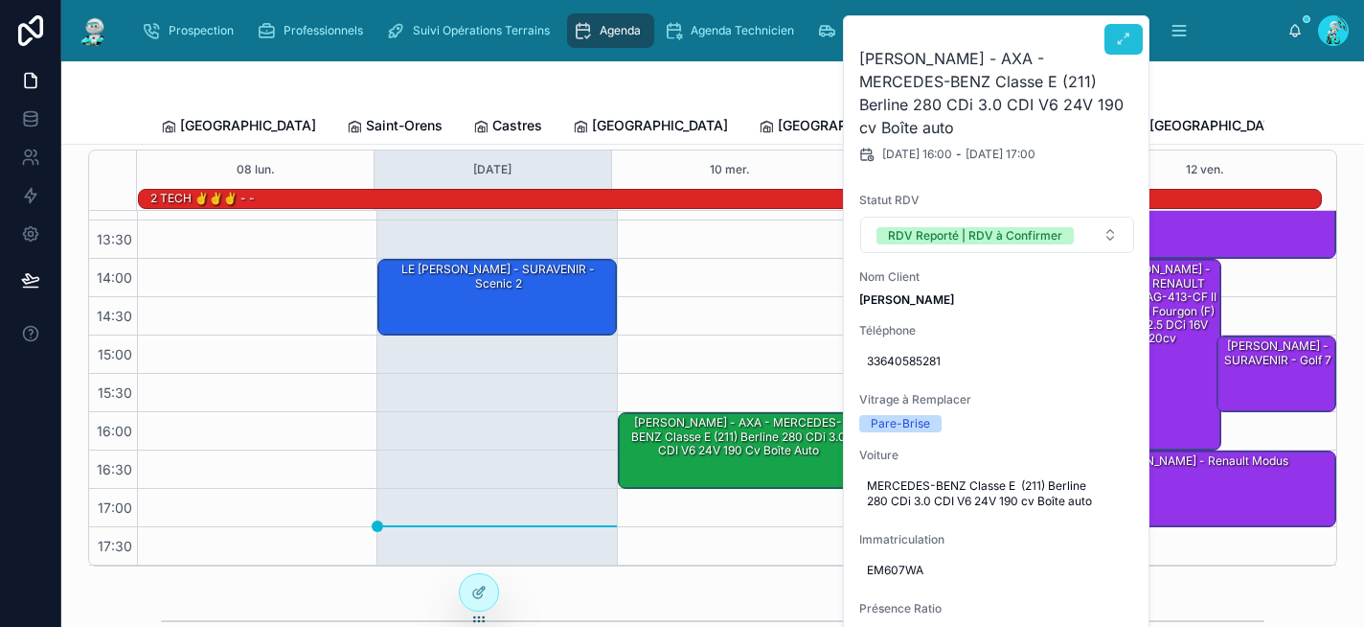
click at [1119, 43] on icon at bounding box center [1123, 39] width 15 height 15
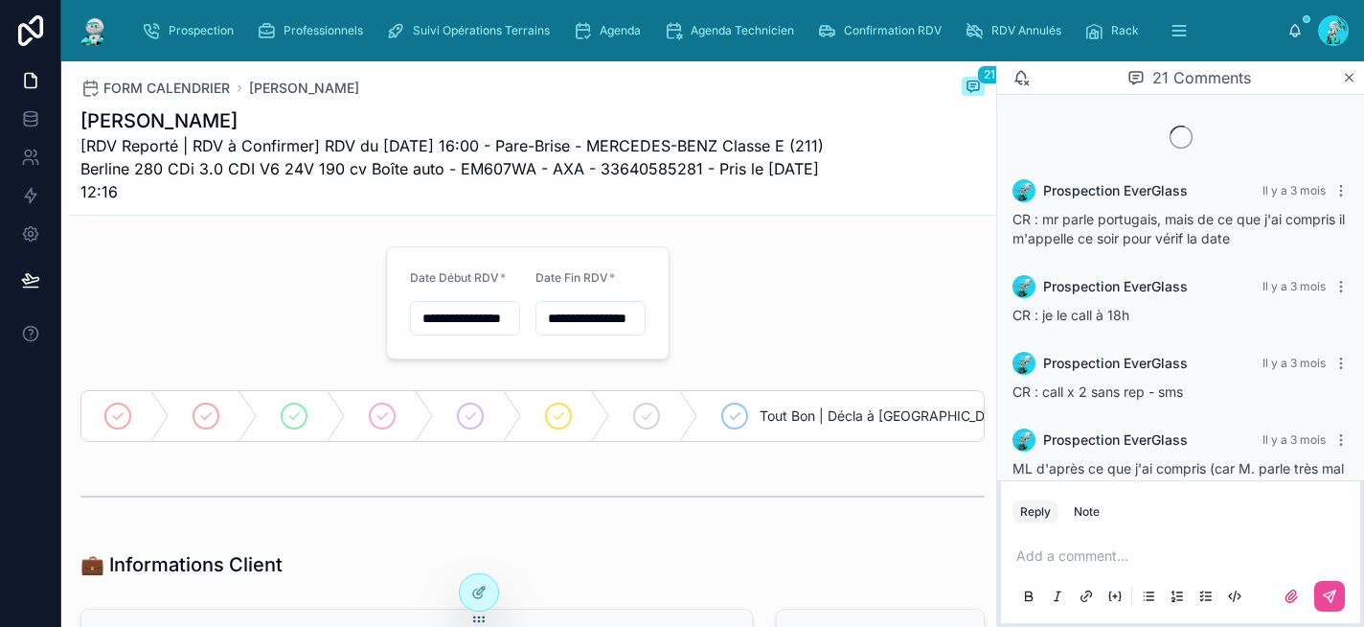
scroll to position [1646, 0]
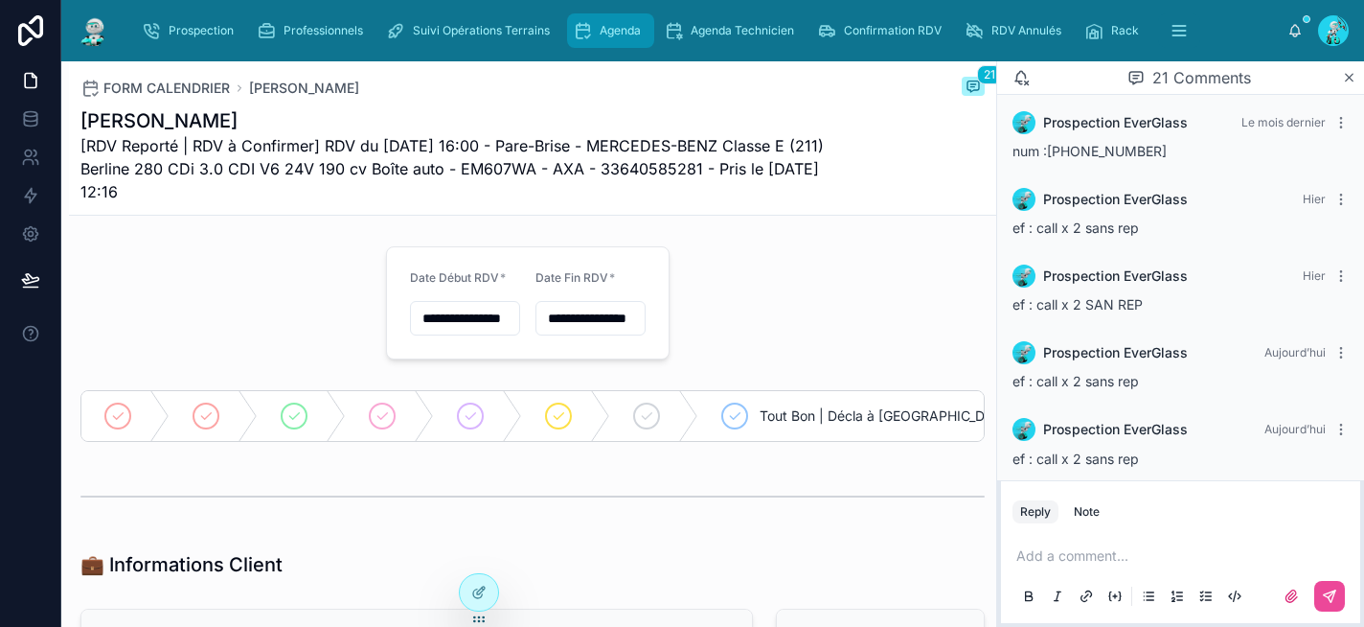
click at [595, 24] on div "Agenda" at bounding box center [611, 30] width 76 height 31
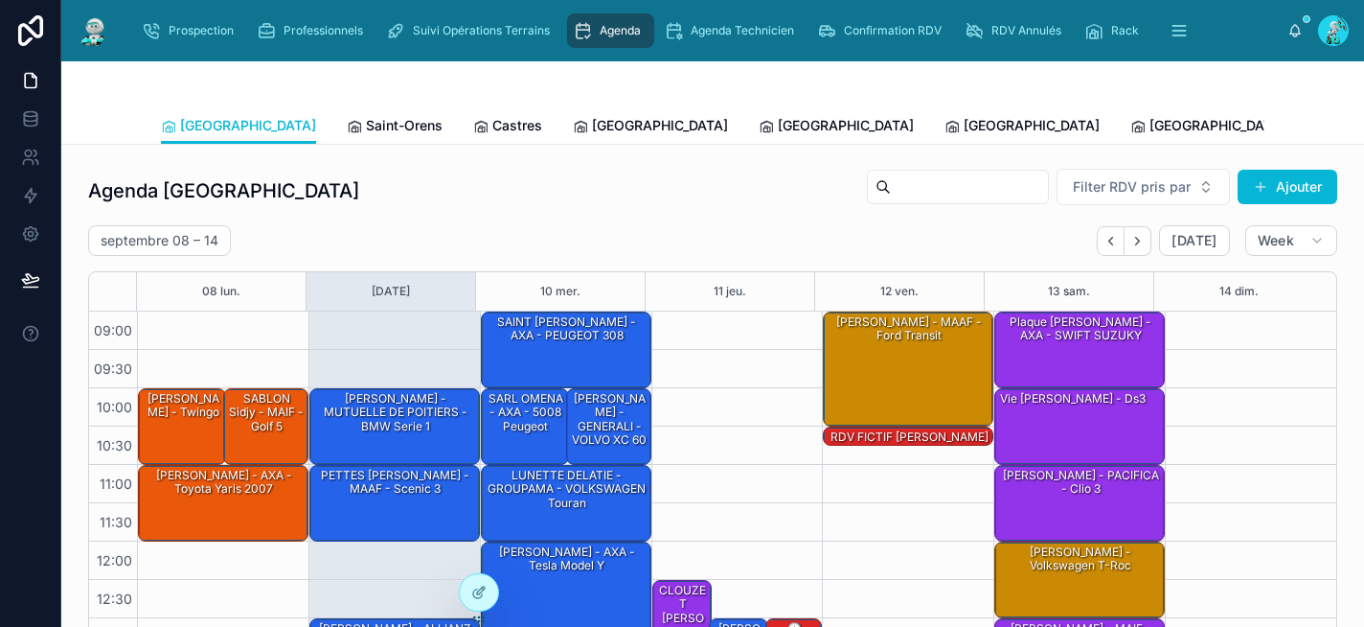
scroll to position [314, 0]
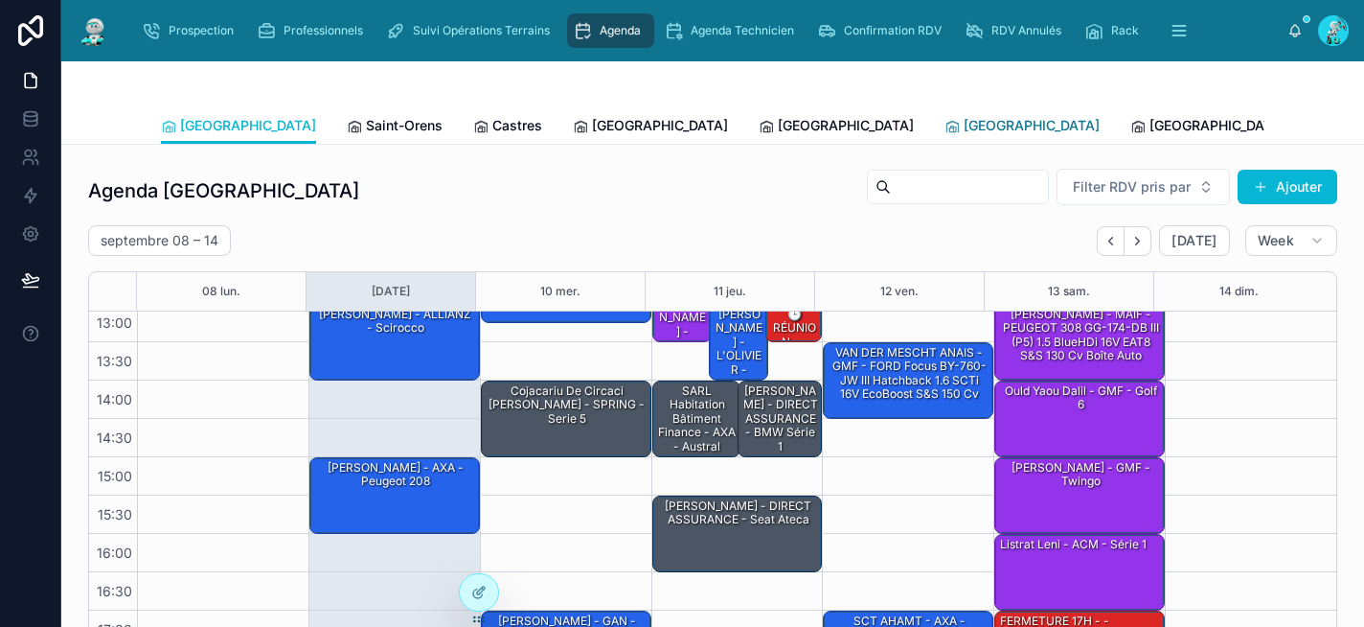
click at [964, 127] on span "[GEOGRAPHIC_DATA]" at bounding box center [1032, 125] width 136 height 19
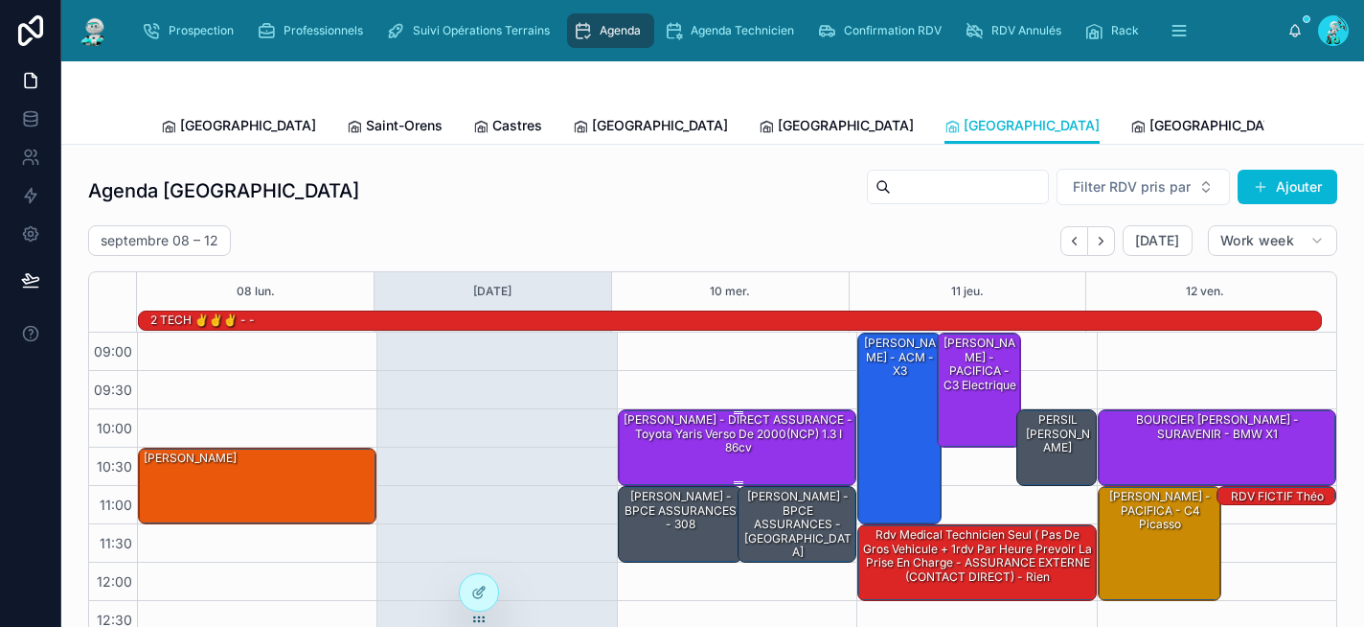
click at [718, 437] on div "teixugueira patrick - DIRECT ASSURANCE - Toyota Yaris verso de 2000(NCP) 1.3 i …" at bounding box center [738, 433] width 233 height 45
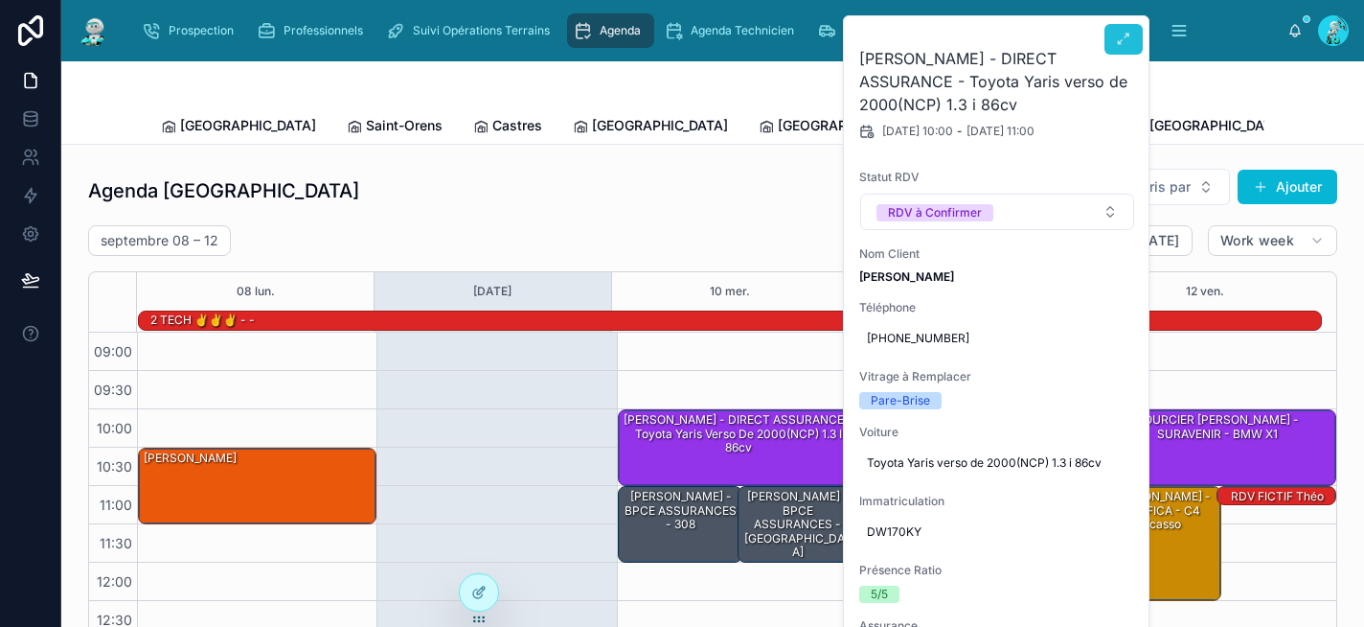
click at [1122, 36] on icon at bounding box center [1123, 39] width 15 height 15
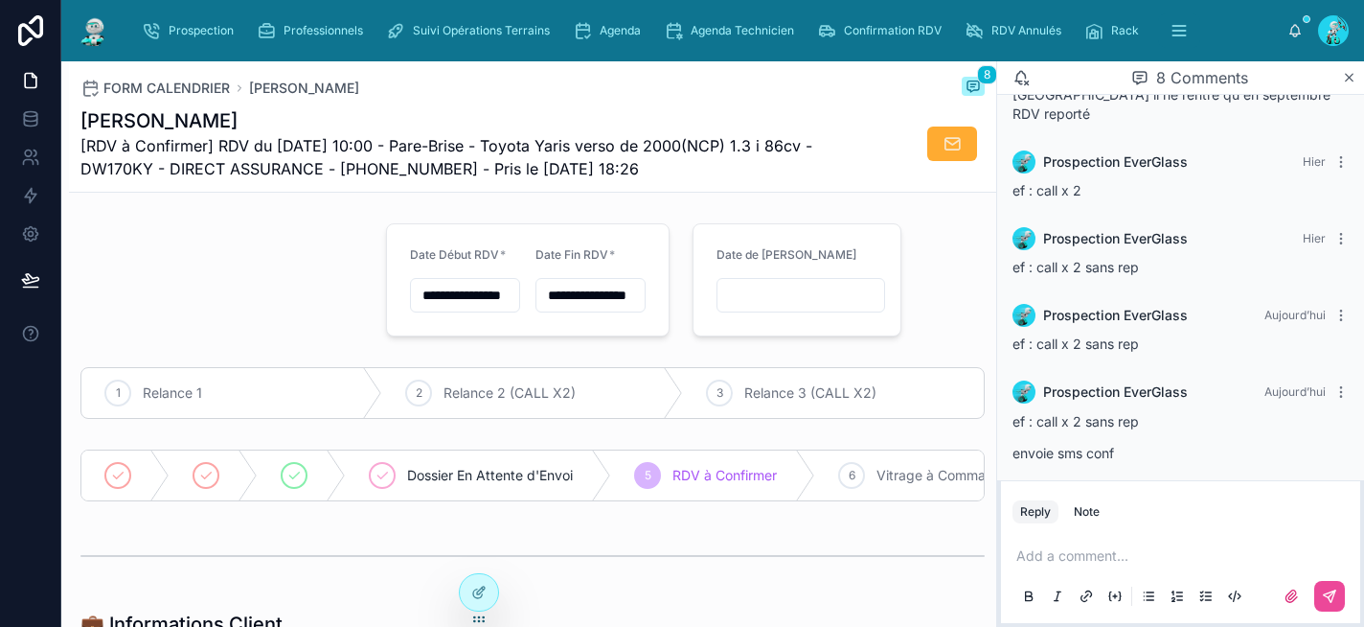
scroll to position [376, 0]
click at [607, 31] on span "Agenda" at bounding box center [620, 30] width 41 height 15
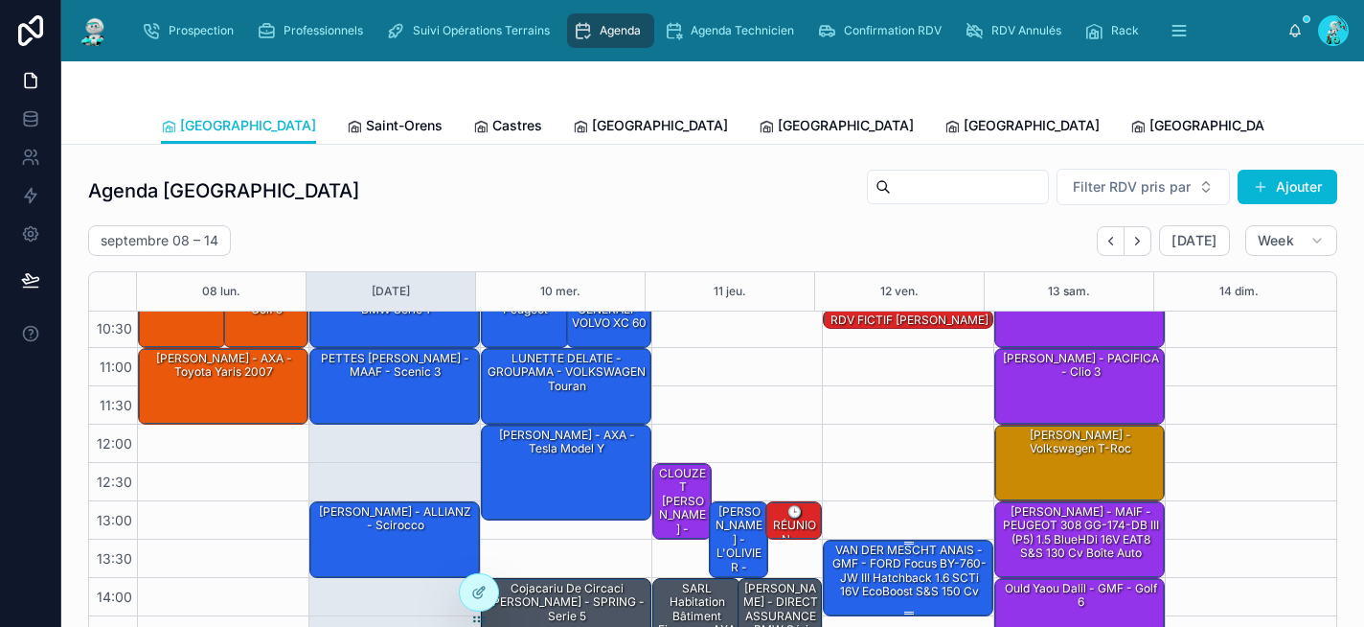
scroll to position [116, 0]
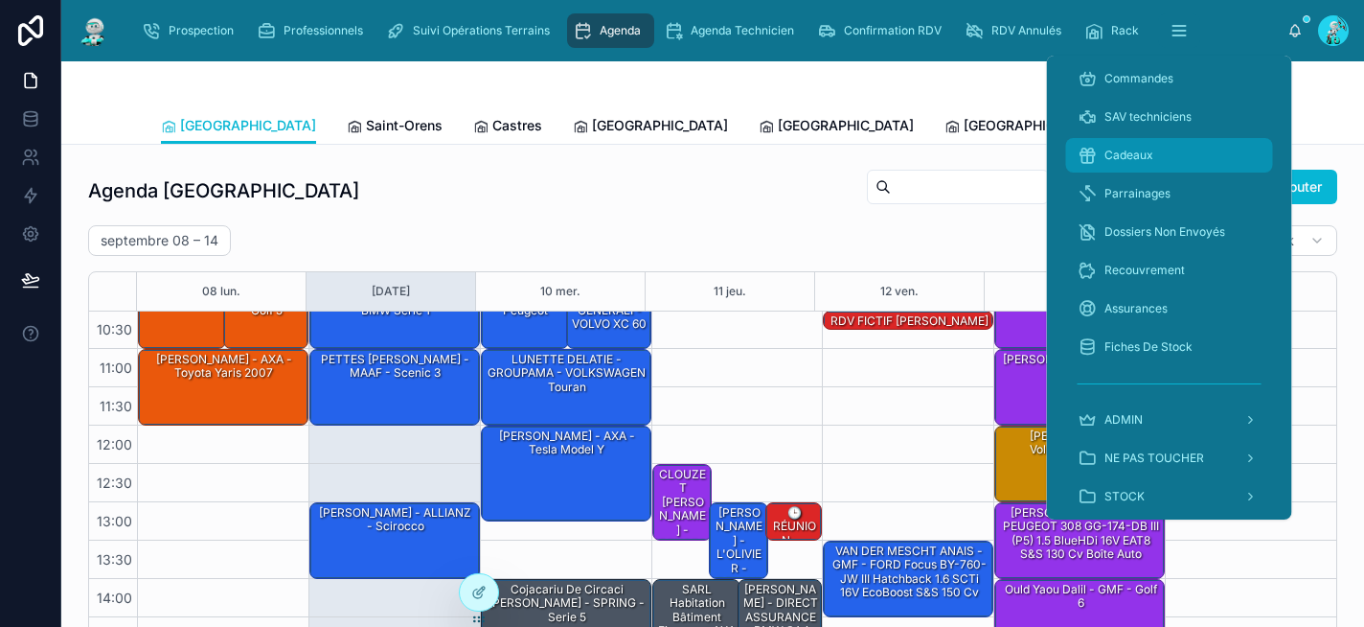
click at [1141, 152] on span "Cadeaux" at bounding box center [1129, 155] width 49 height 15
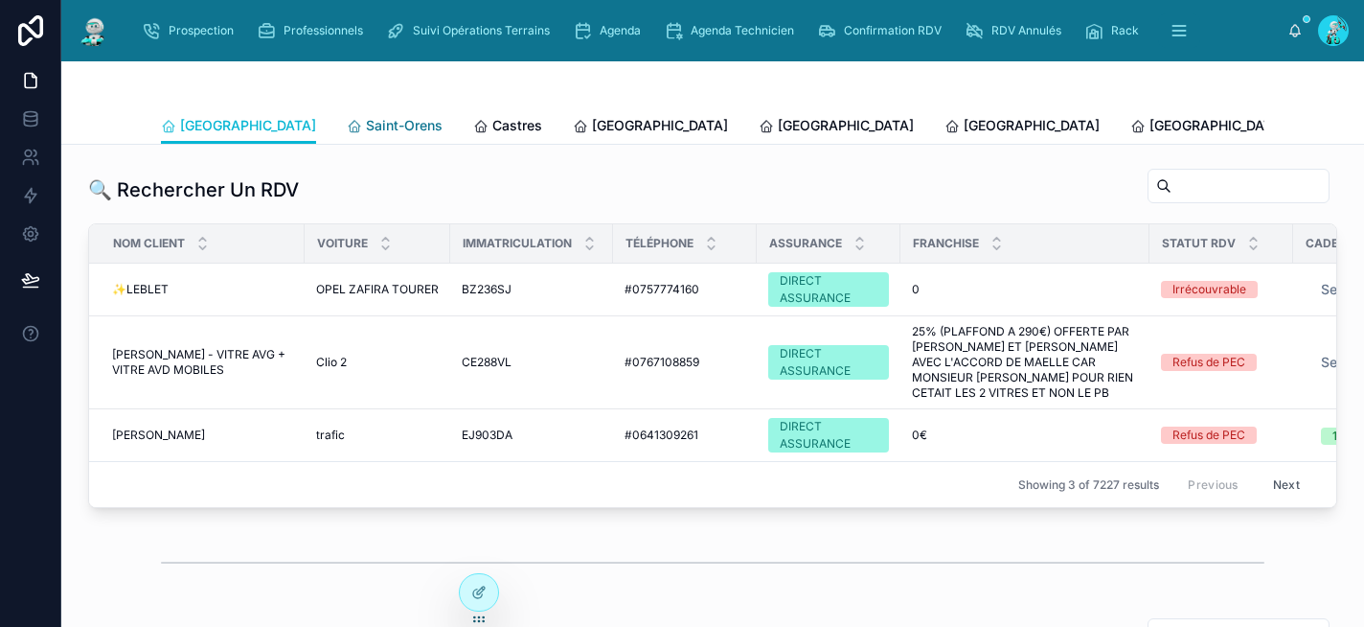
click at [366, 125] on span "Saint-Orens" at bounding box center [404, 125] width 77 height 19
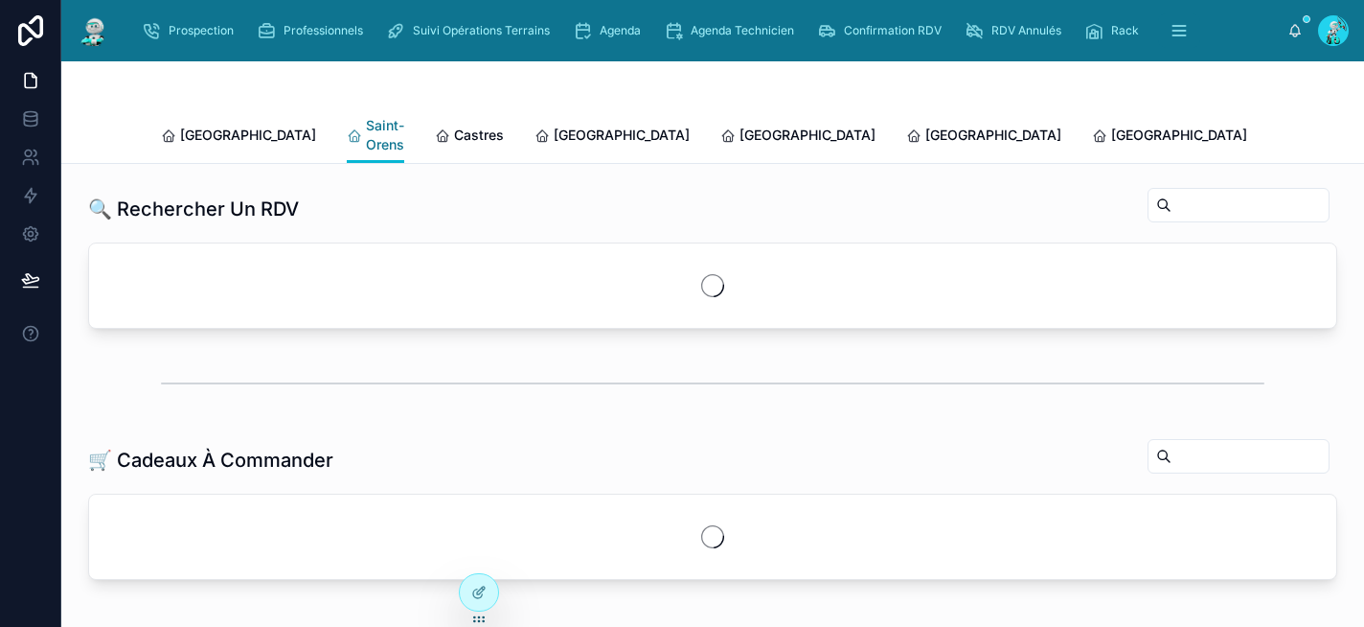
click at [366, 126] on span "Saint-Orens" at bounding box center [385, 135] width 38 height 38
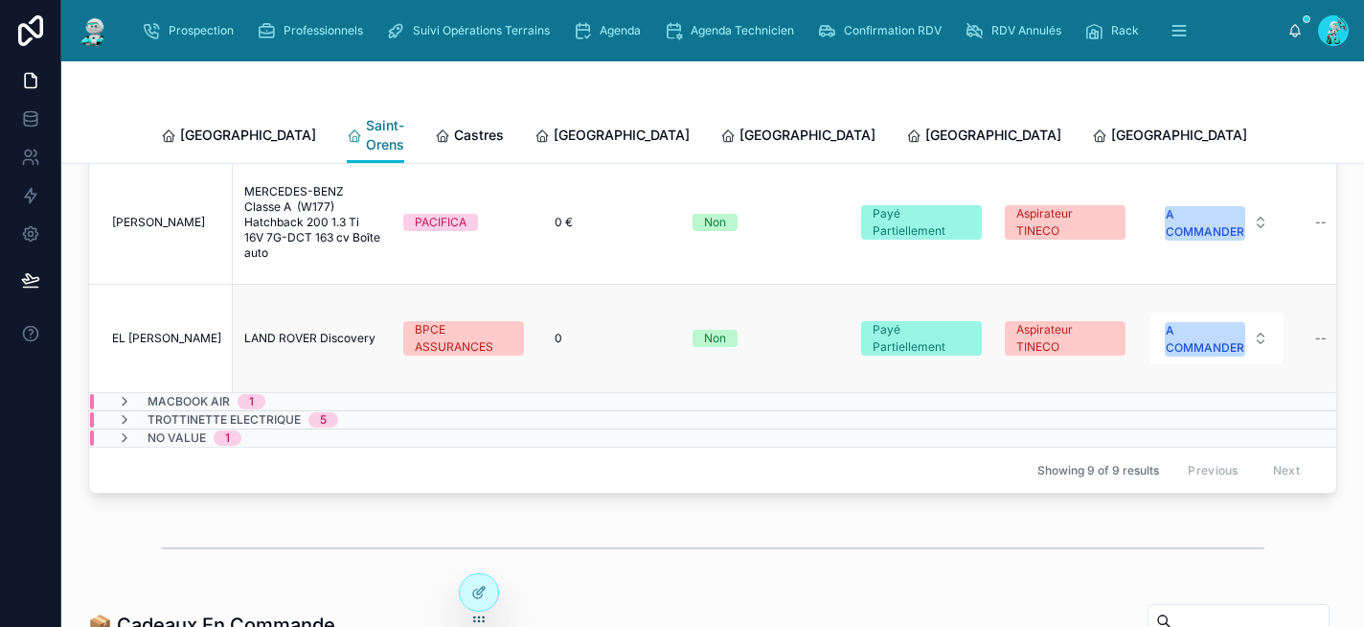
scroll to position [566, 0]
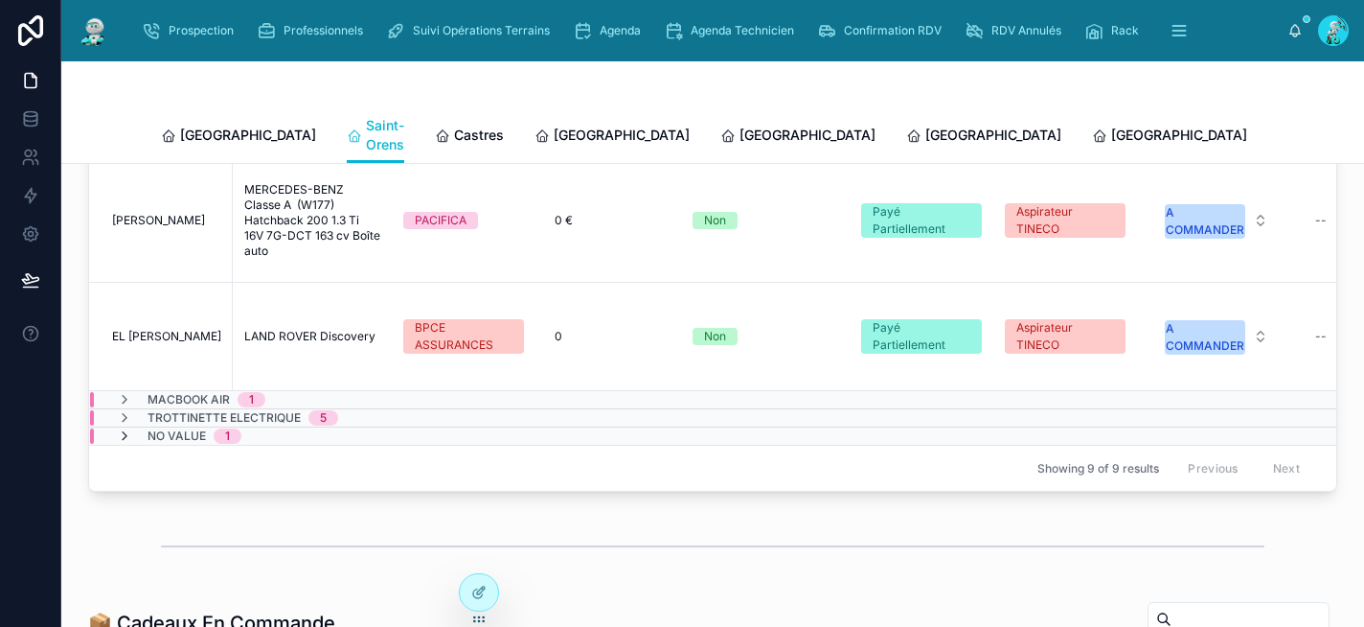
click at [125, 444] on icon at bounding box center [124, 435] width 15 height 15
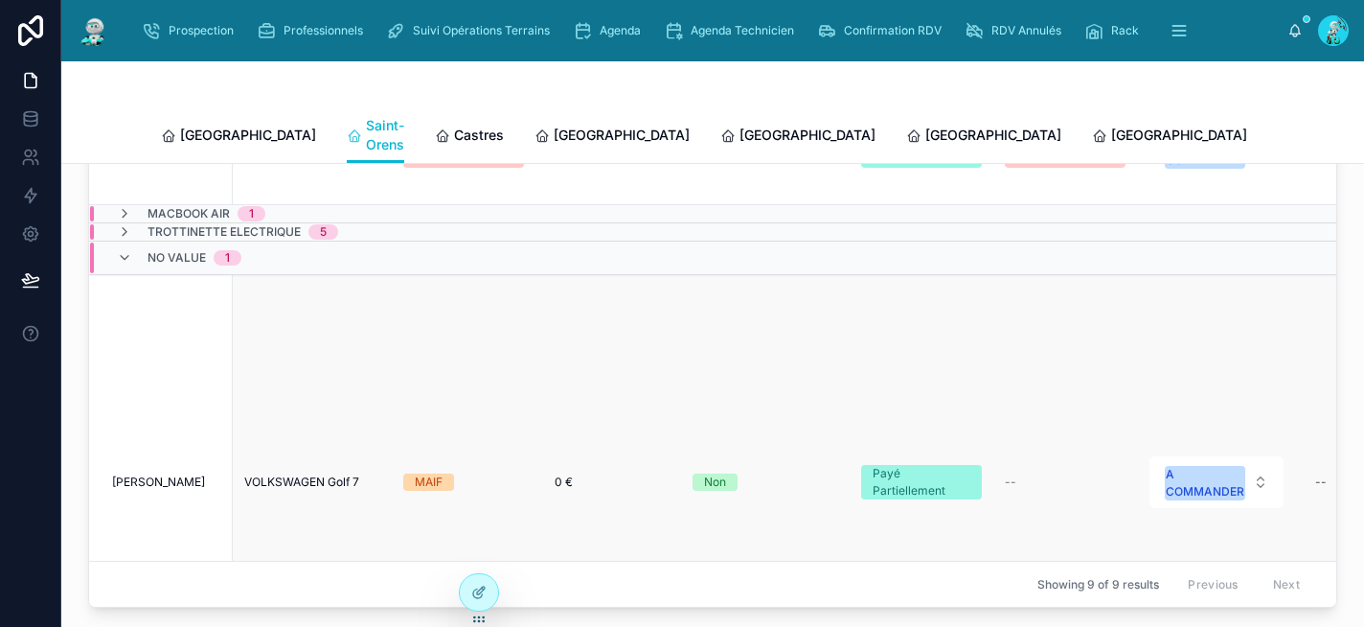
scroll to position [187, 0]
click at [321, 479] on span "VOLKSWAGEN Golf 7" at bounding box center [301, 480] width 115 height 15
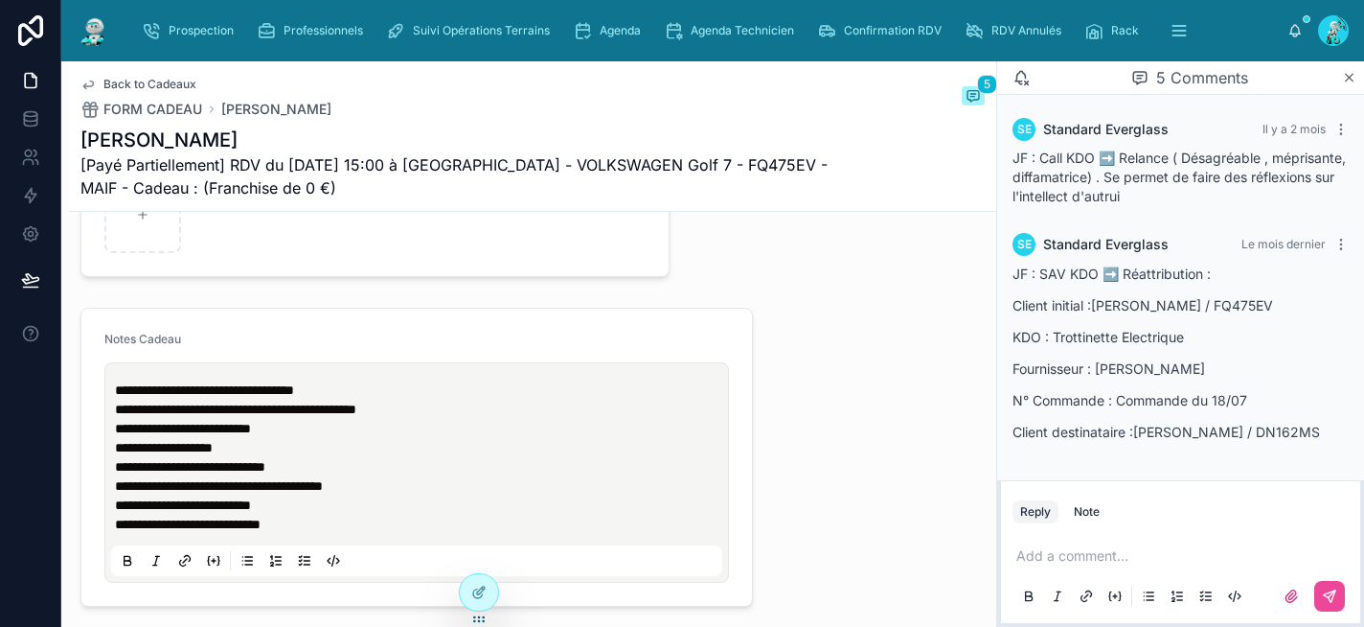
scroll to position [549, 0]
drag, startPoint x: 1286, startPoint y: 434, endPoint x: 1226, endPoint y: 432, distance: 59.4
click at [1226, 432] on p "Client destinataire :ASKRI Linda / DN162MS" at bounding box center [1181, 432] width 336 height 20
copy p "DN162MS"
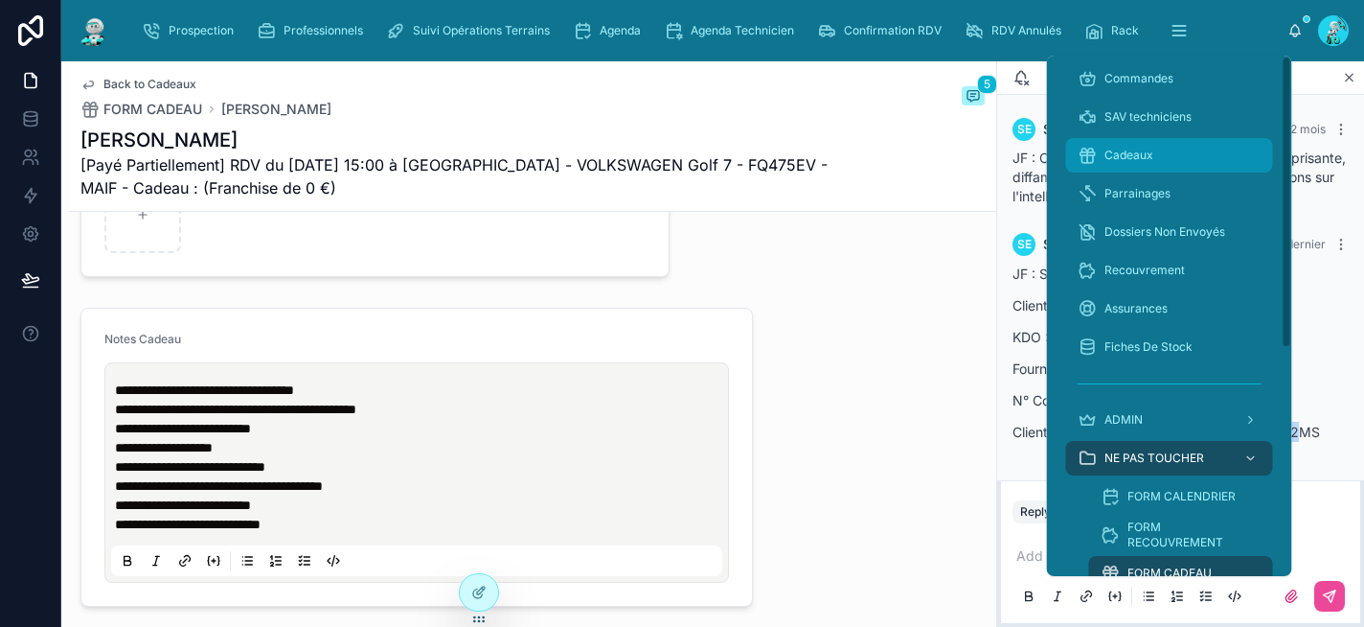
click at [1148, 140] on div "Cadeaux" at bounding box center [1170, 155] width 184 height 31
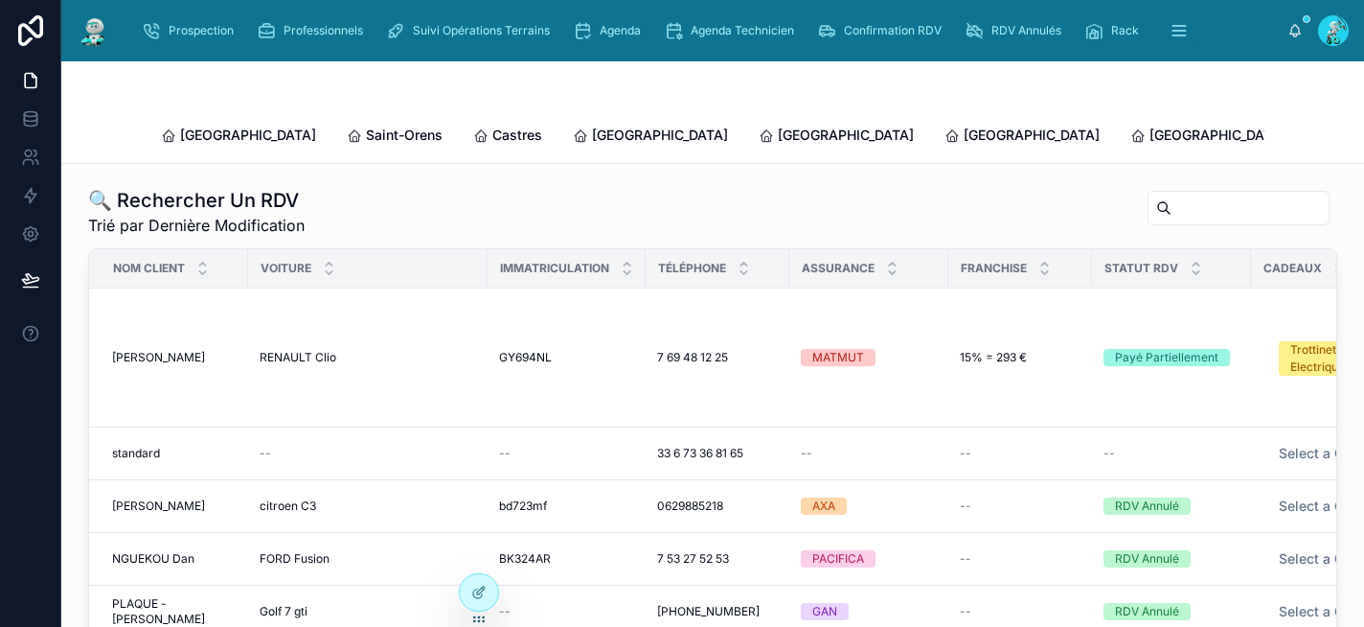
click at [1172, 194] on input "text" at bounding box center [1250, 207] width 157 height 27
paste input "*******"
type input "*******"
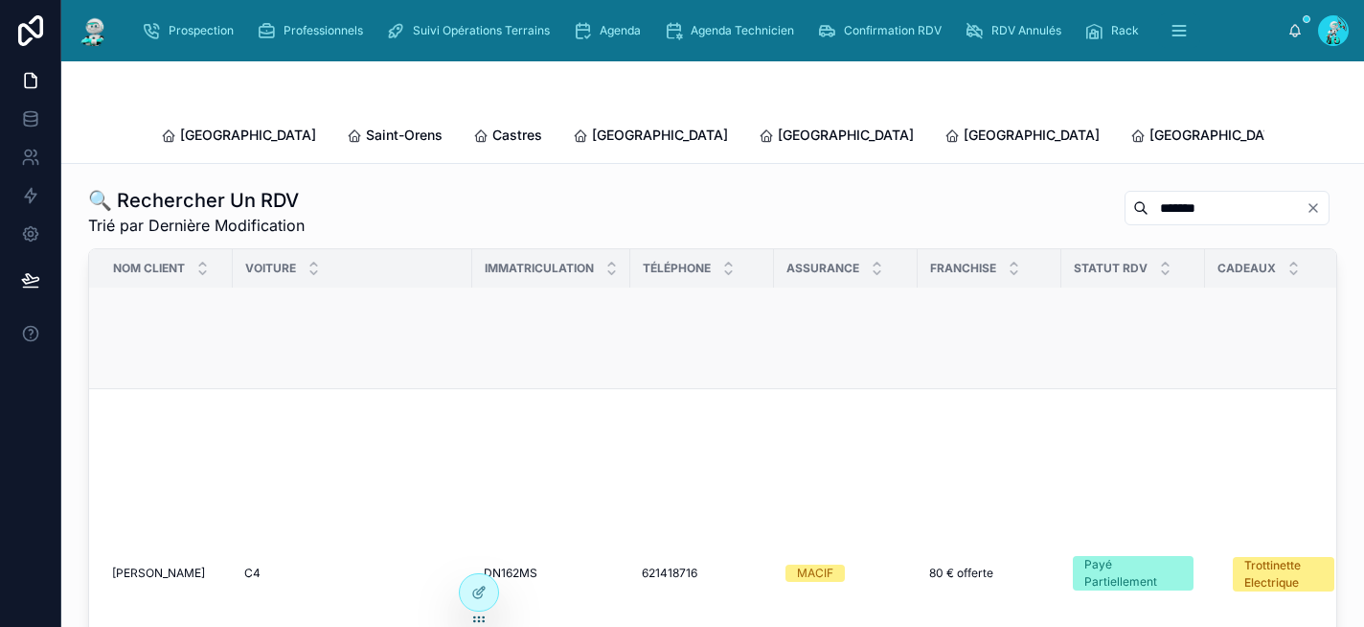
scroll to position [331, 0]
click at [684, 563] on span "621418716" at bounding box center [670, 570] width 56 height 15
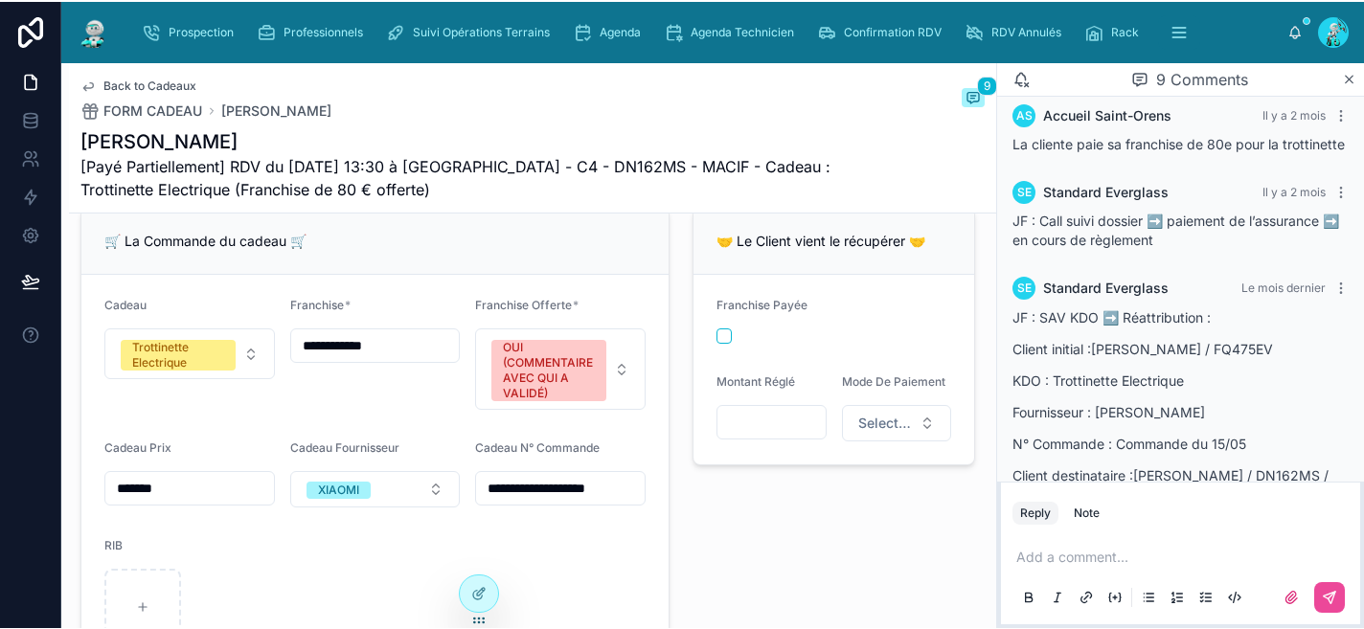
scroll to position [379, 0]
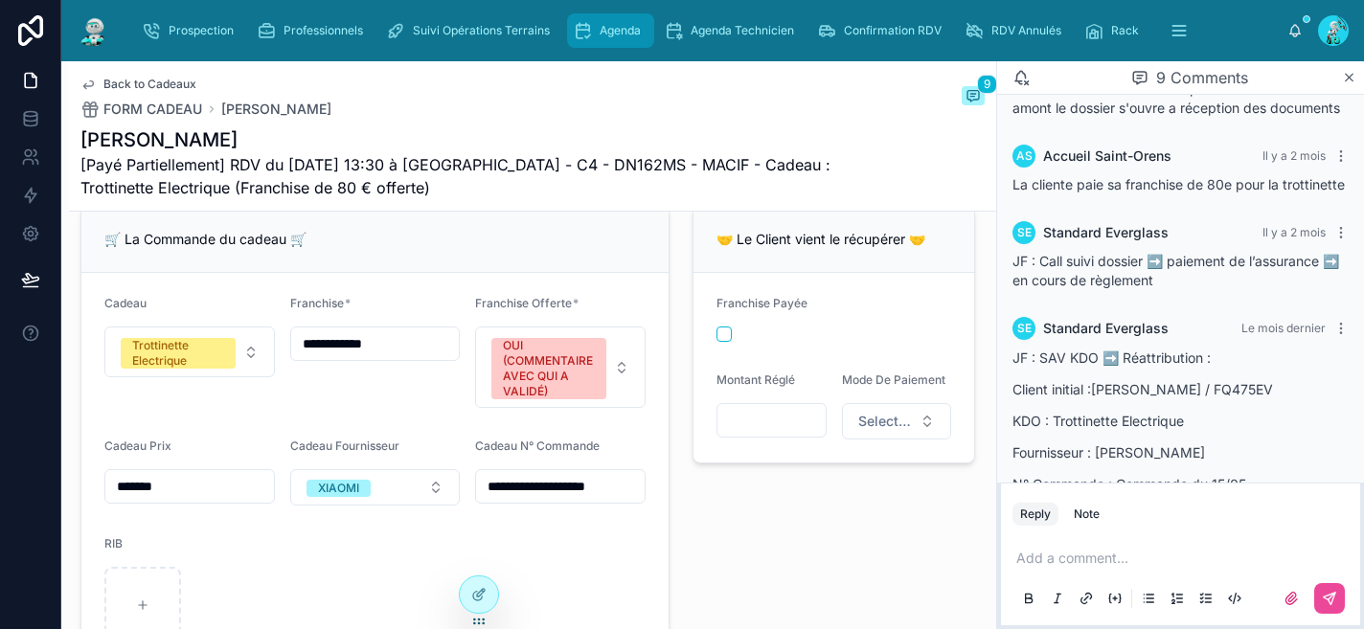
click at [646, 36] on div "Agenda" at bounding box center [611, 30] width 76 height 31
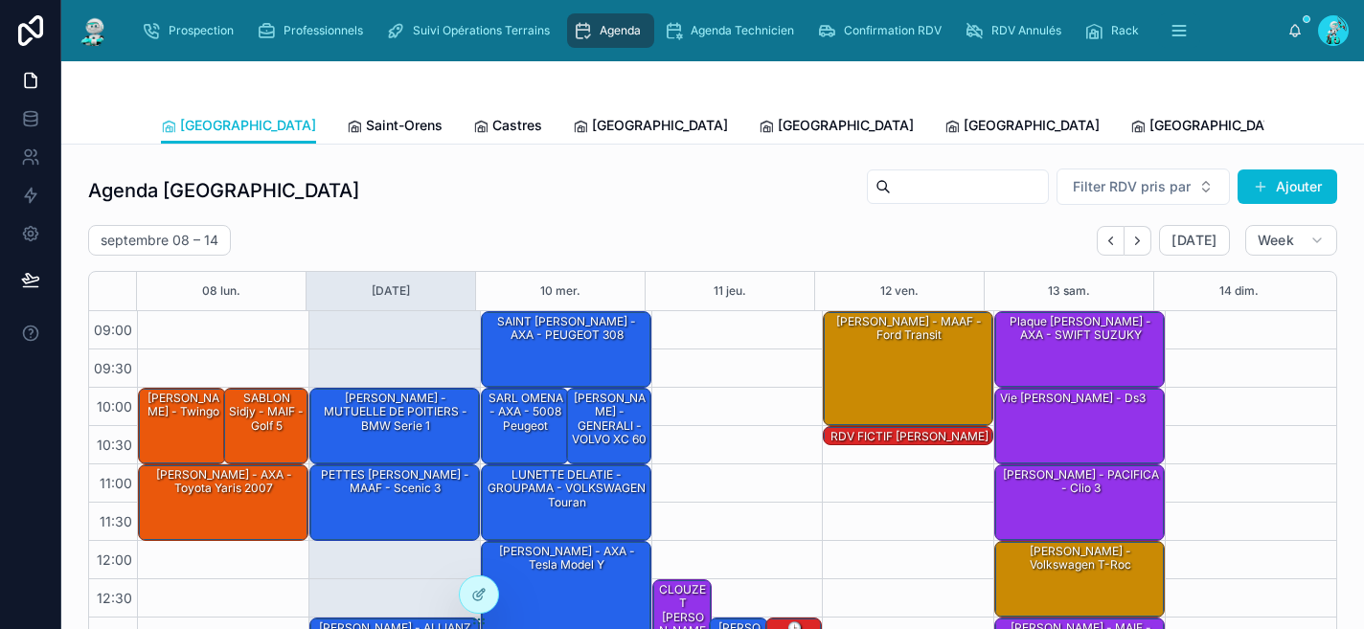
scroll to position [311, 0]
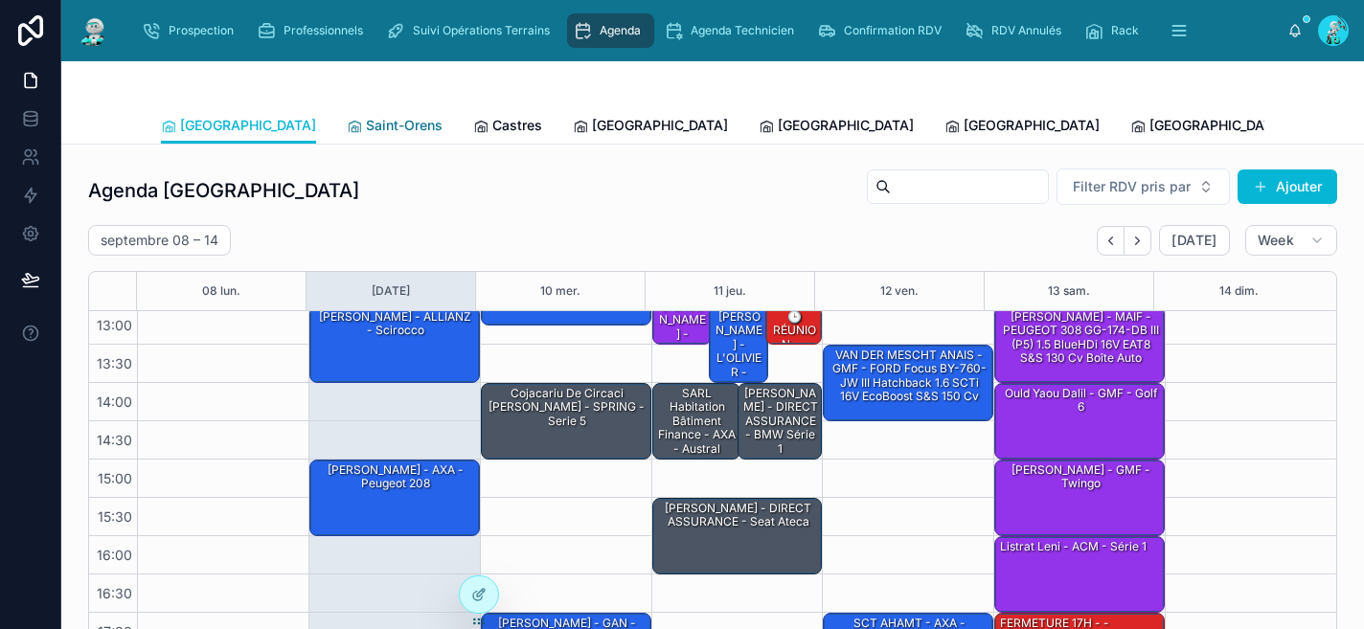
click at [366, 122] on span "Saint-Orens" at bounding box center [404, 125] width 77 height 19
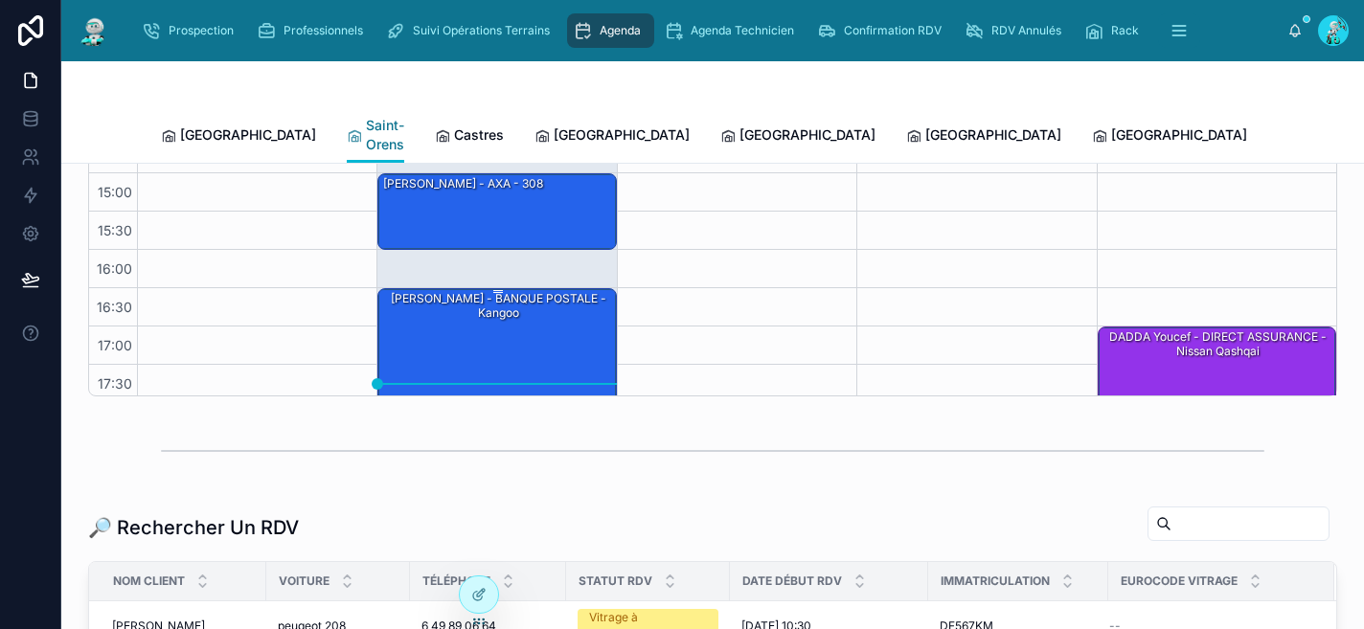
scroll to position [333, 0]
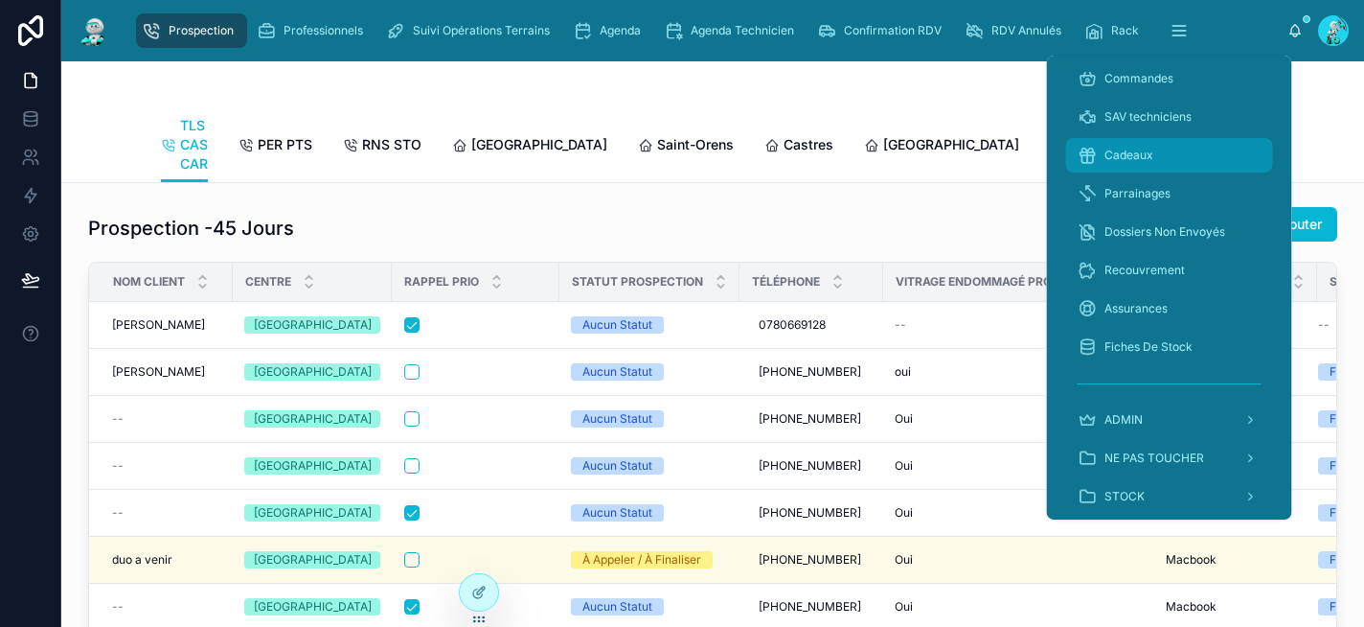
click at [1147, 145] on div "Cadeaux" at bounding box center [1170, 155] width 184 height 31
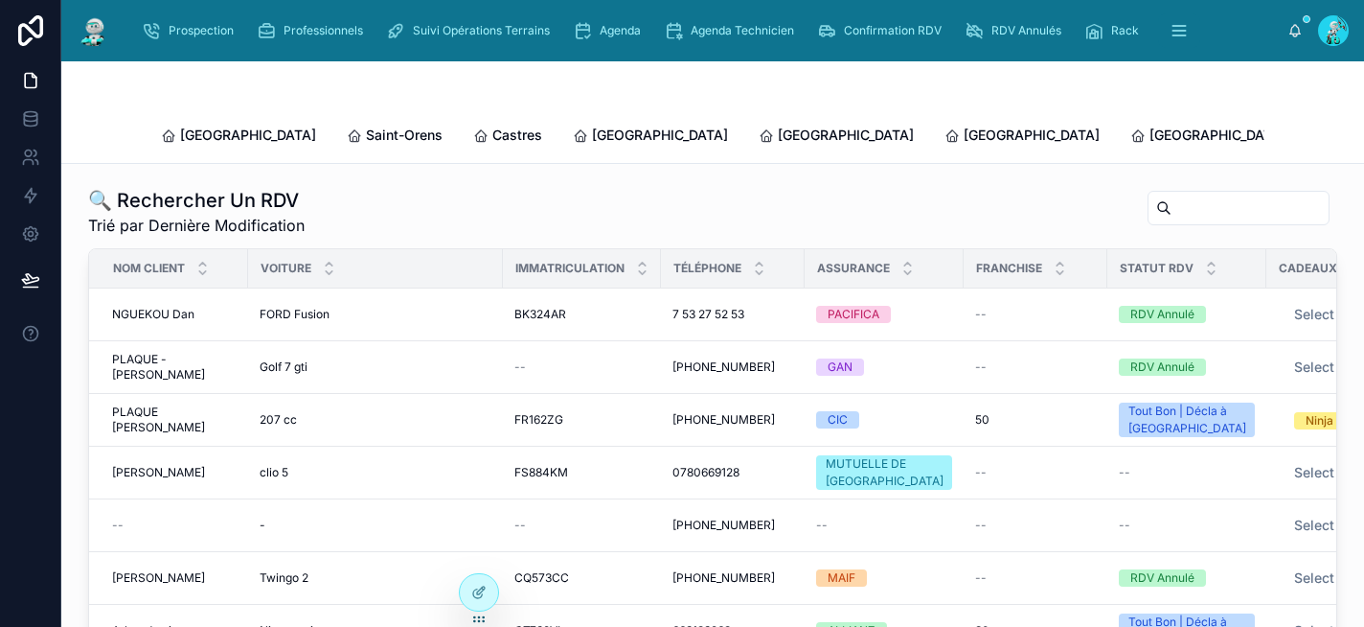
click at [1174, 194] on input "text" at bounding box center [1250, 207] width 157 height 27
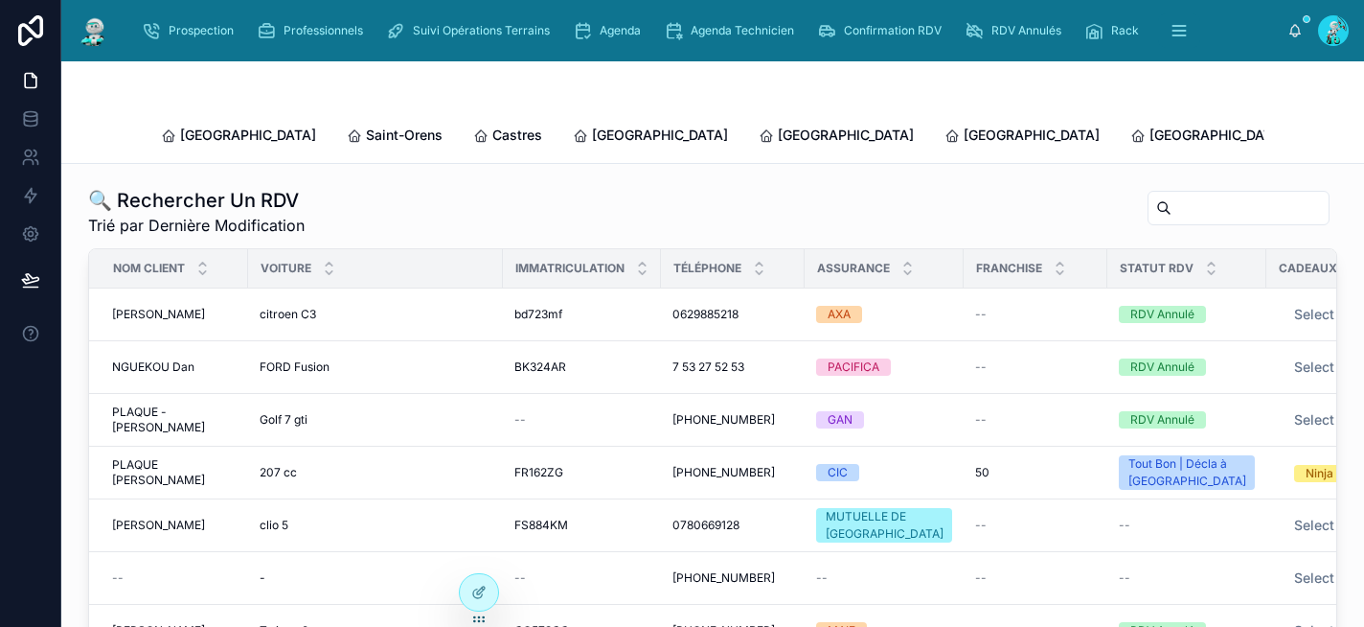
paste input "*******"
type input "*******"
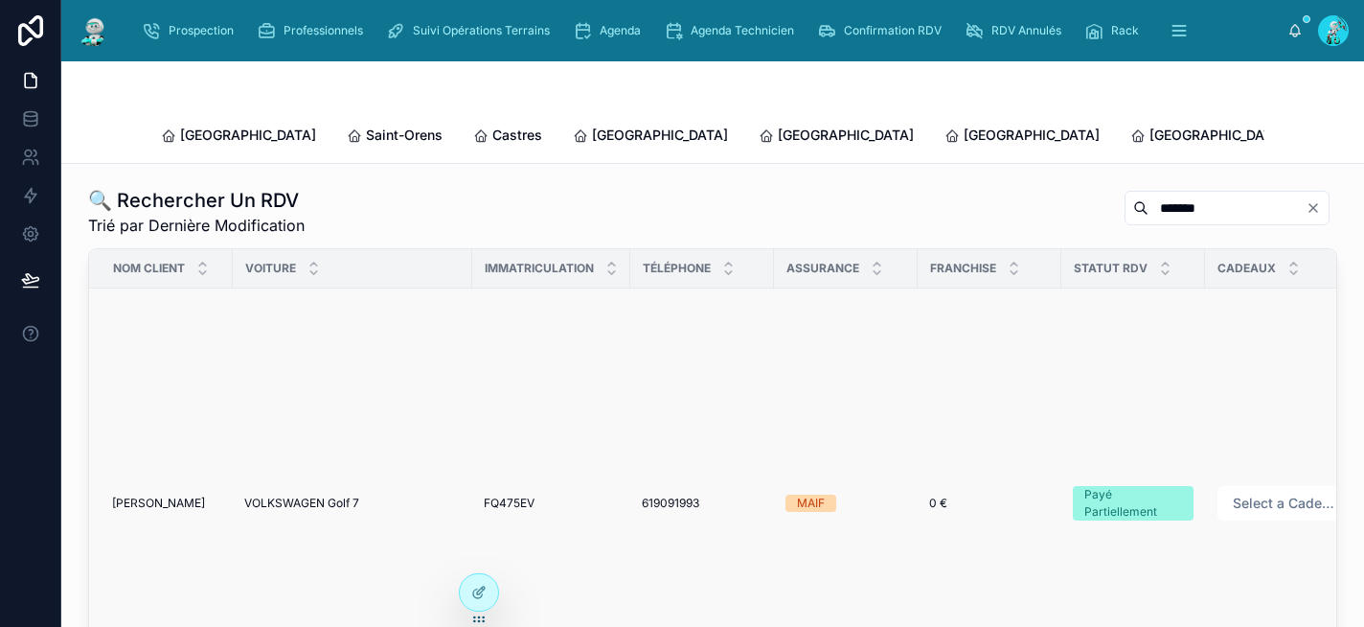
click at [337, 495] on span "VOLKSWAGEN Golf 7" at bounding box center [301, 502] width 115 height 15
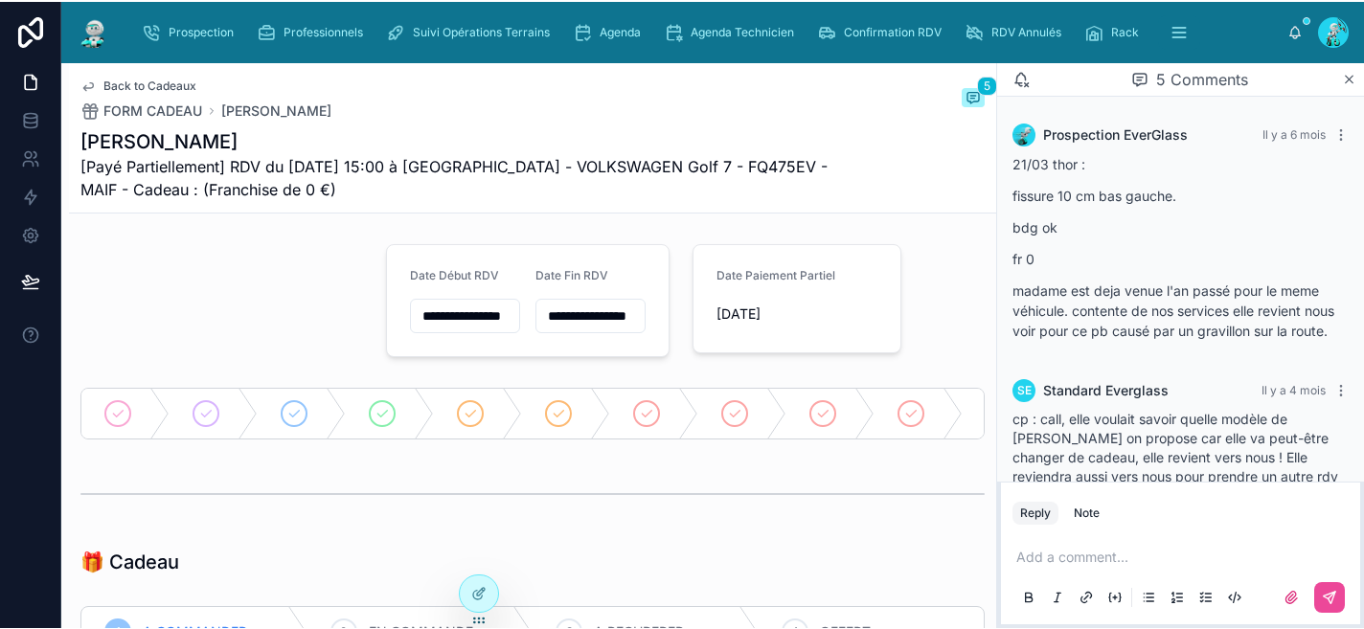
scroll to position [549, 0]
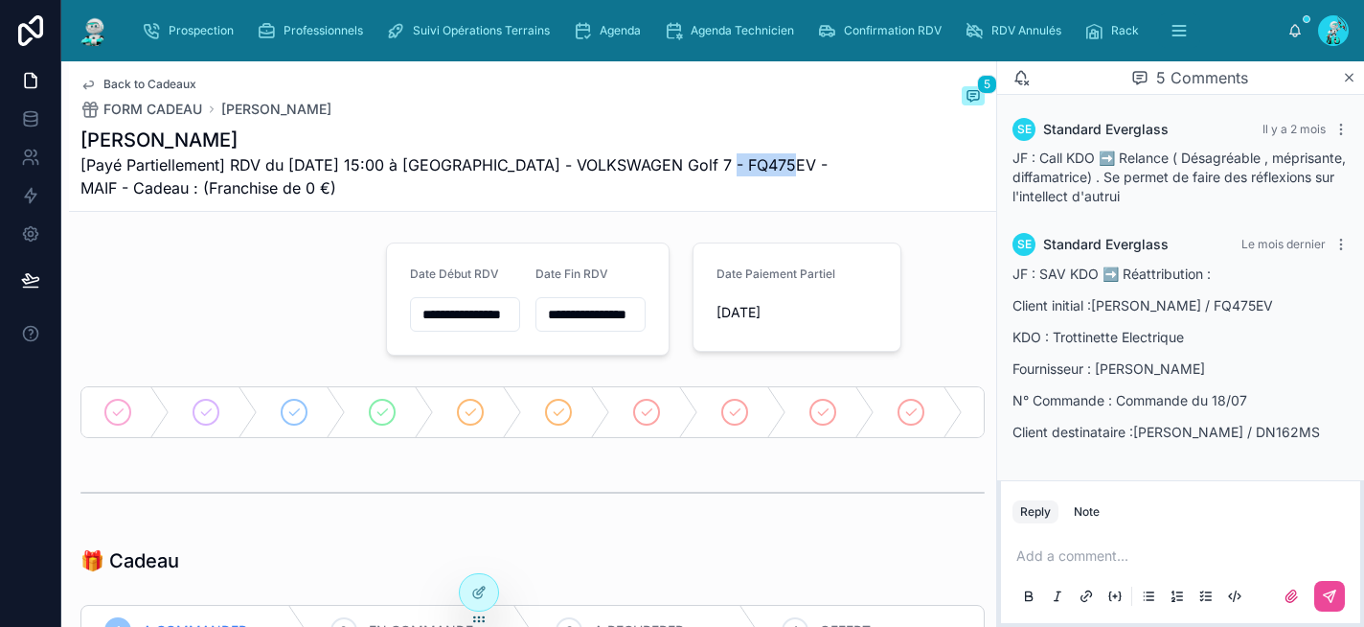
drag, startPoint x: 792, startPoint y: 164, endPoint x: 728, endPoint y: 164, distance: 64.2
click at [728, 164] on span "[Payé Partiellement] RDV du 03/04/2025 15:00 à SAINT-ORENS - VOLKSWAGEN Golf 7 …" at bounding box center [460, 176] width 761 height 46
copy span "FQ475EV"
drag, startPoint x: 1287, startPoint y: 433, endPoint x: 1228, endPoint y: 435, distance: 58.5
click at [1228, 435] on p "Client destinataire :ASKRI Linda / DN162MS" at bounding box center [1181, 432] width 336 height 20
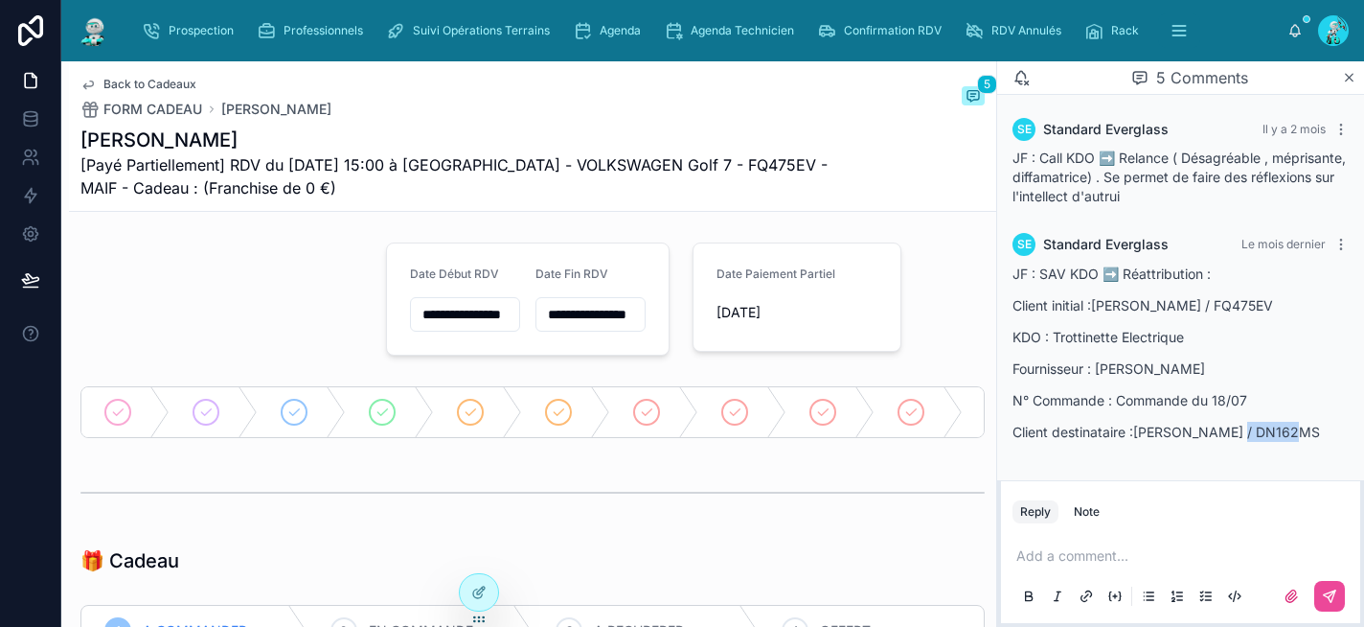
copy p "DN162MS"
click at [1082, 301] on p "Client initial :MONTEGUT Marie-Christine / FQ475EV" at bounding box center [1181, 308] width 336 height 20
drag, startPoint x: 1078, startPoint y: 307, endPoint x: 1011, endPoint y: 293, distance: 68.4
click at [1011, 293] on div "SE Standard Everglass Le mois dernier JF : SAV KDO ➡️ Réattribution : Client in…" at bounding box center [1180, 345] width 359 height 243
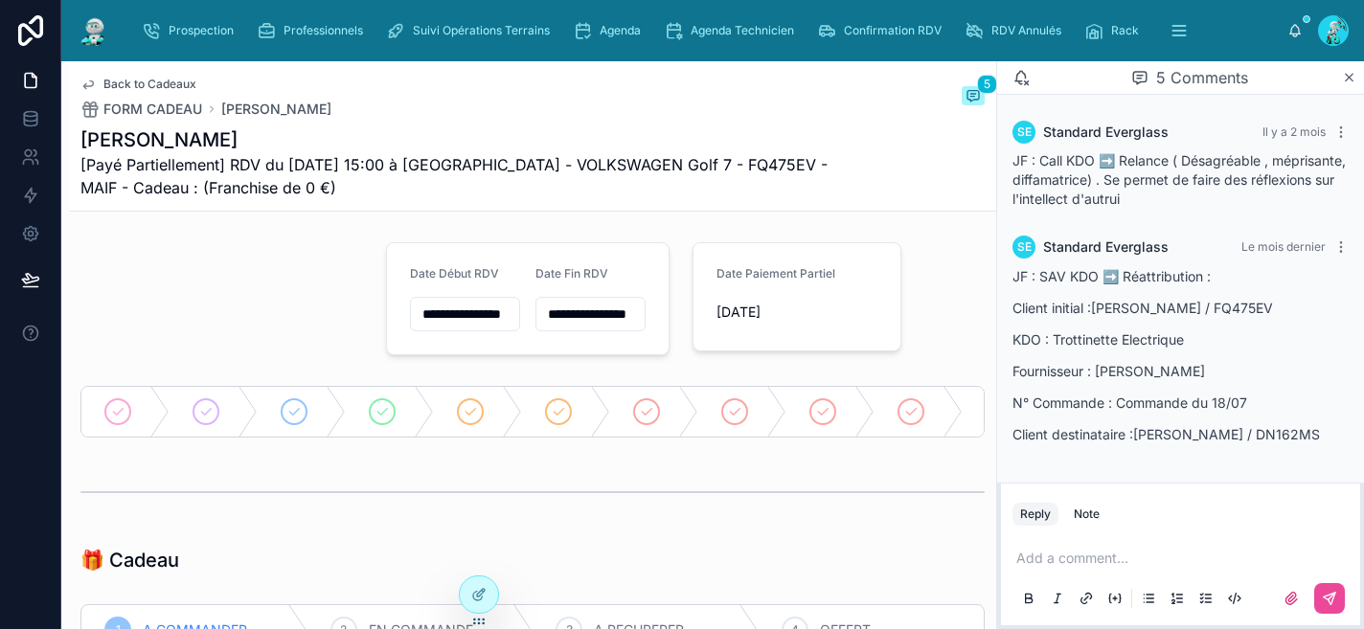
copy p "Client initial :MONTEGUT Marie-Christine / FQ475EV"
click at [1301, 366] on p "Fournisseur : XIAOMI" at bounding box center [1181, 371] width 336 height 20
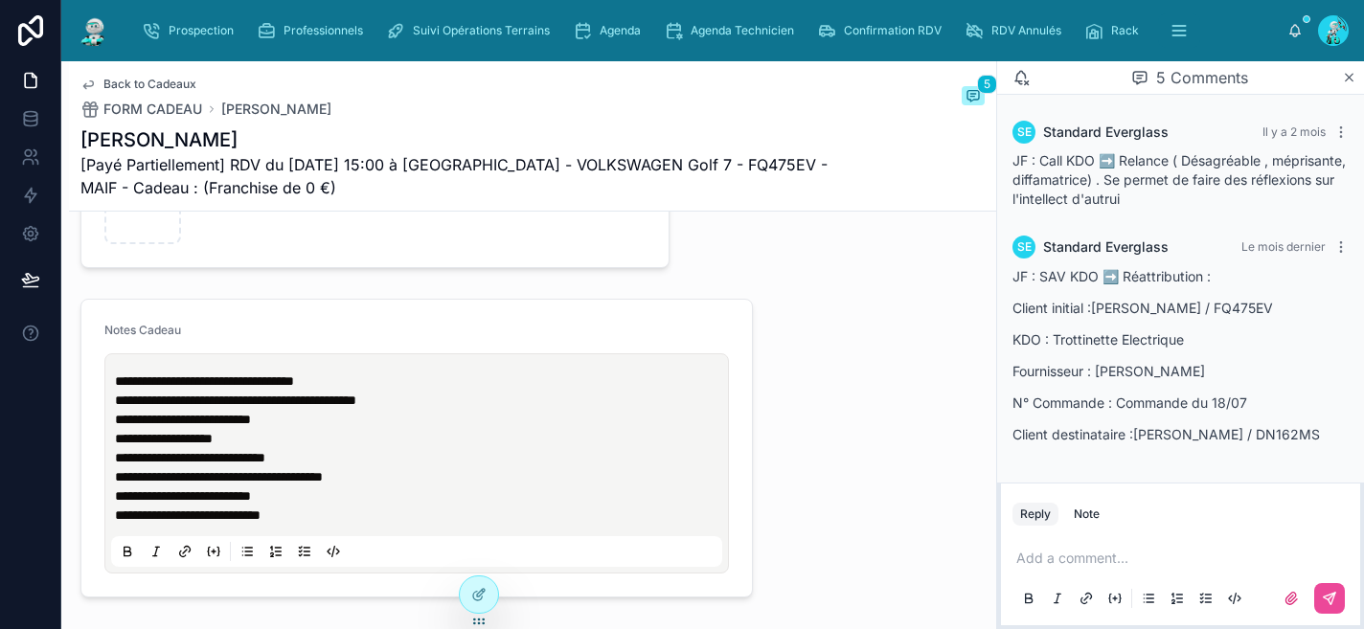
click at [1067, 555] on p at bounding box center [1184, 558] width 336 height 19
click at [117, 388] on span "**********" at bounding box center [204, 381] width 179 height 13
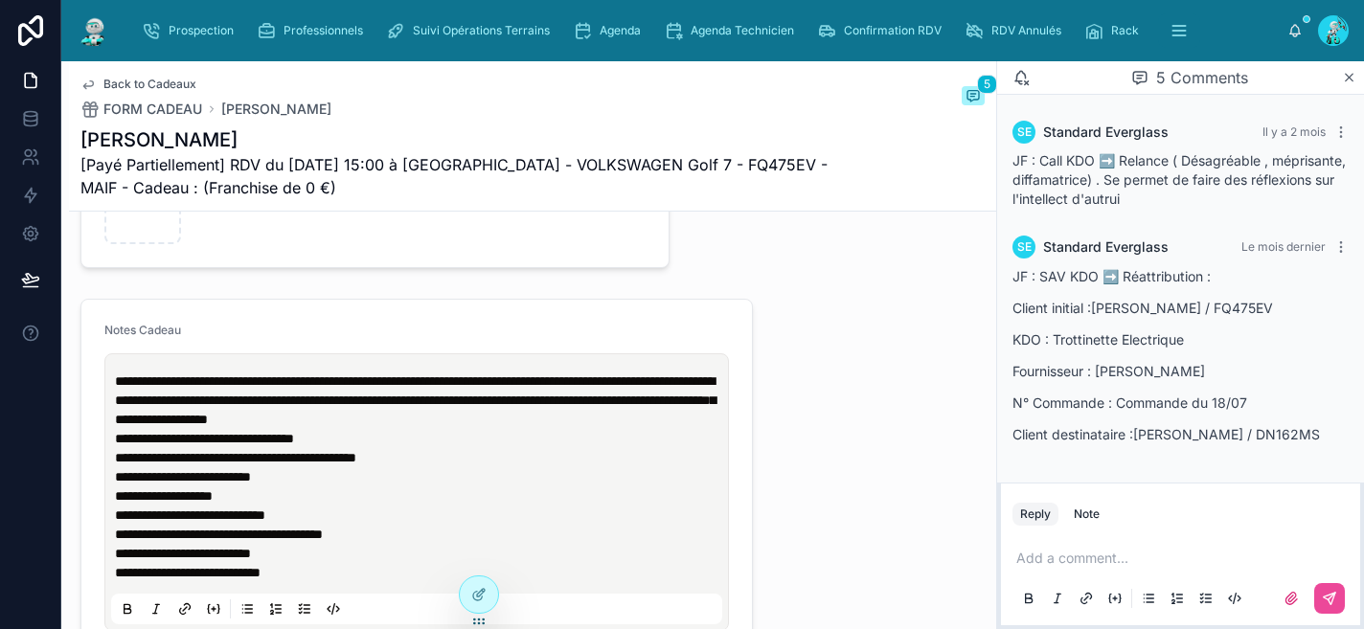
click at [119, 396] on span "**********" at bounding box center [415, 401] width 601 height 52
click at [146, 392] on span "**********" at bounding box center [415, 401] width 601 height 52
click at [708, 429] on p "**********" at bounding box center [420, 400] width 611 height 57
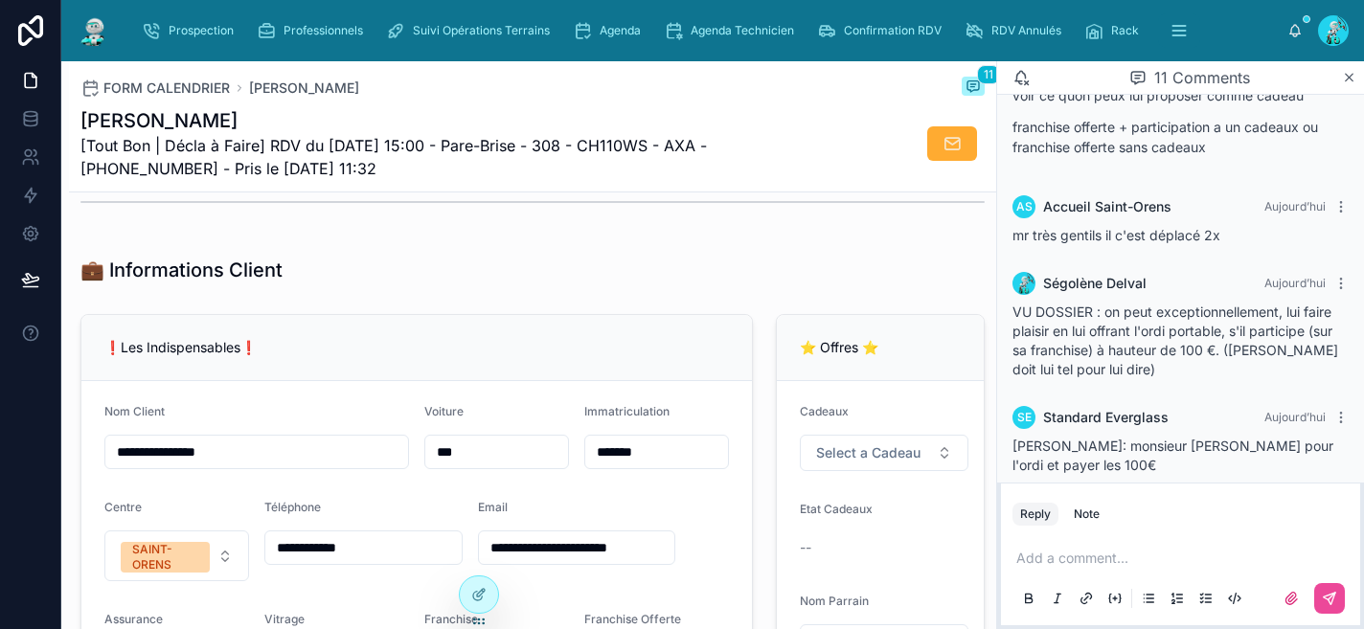
scroll to position [295, 0]
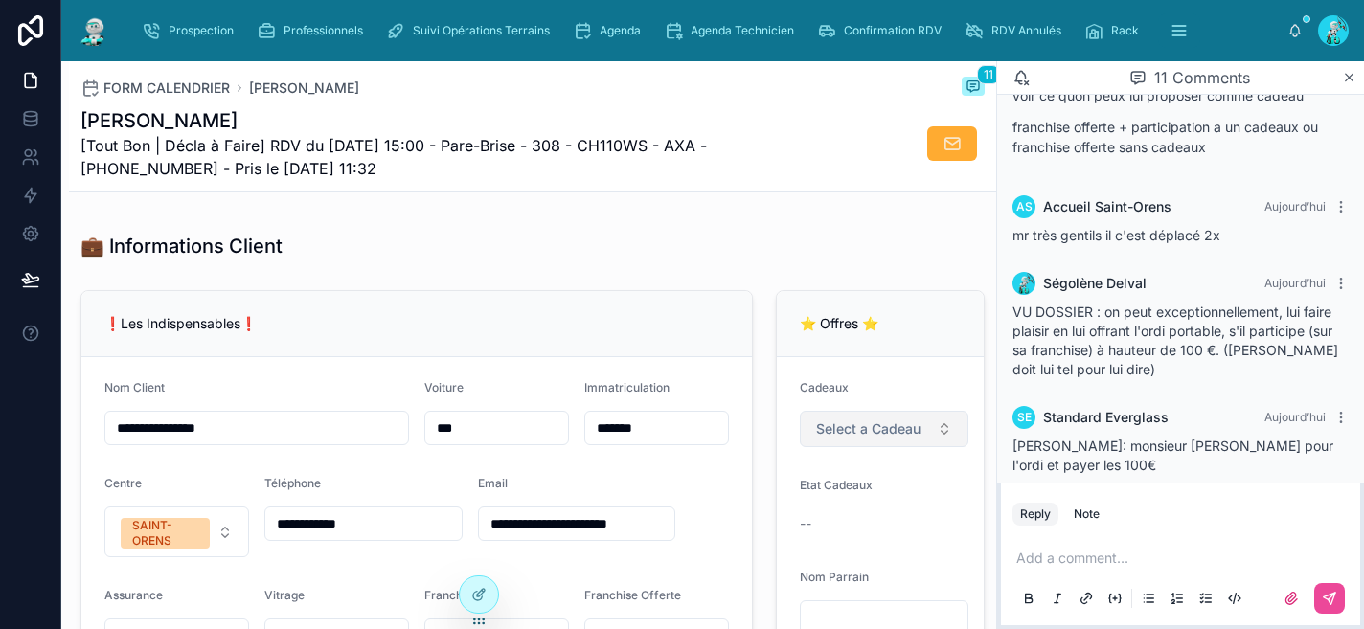
click at [894, 439] on span "Select a Cadeau" at bounding box center [868, 429] width 104 height 19
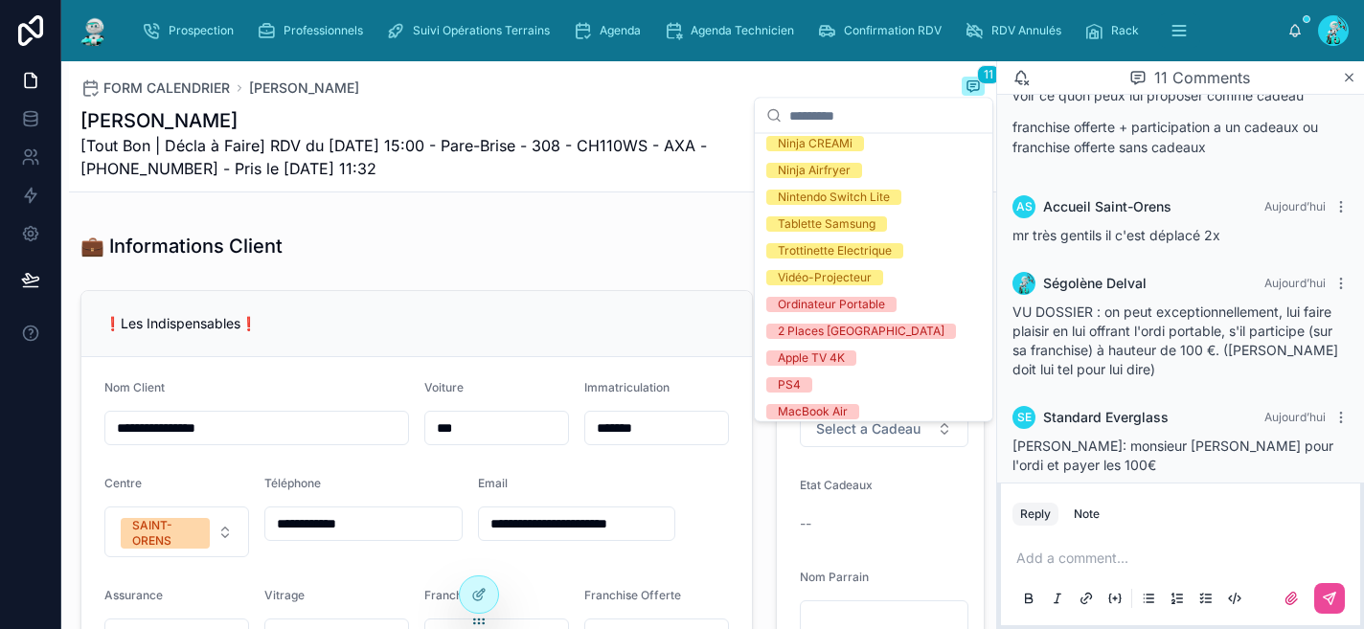
scroll to position [194, 0]
click at [908, 298] on div "Ordinateur Portable" at bounding box center [874, 305] width 230 height 27
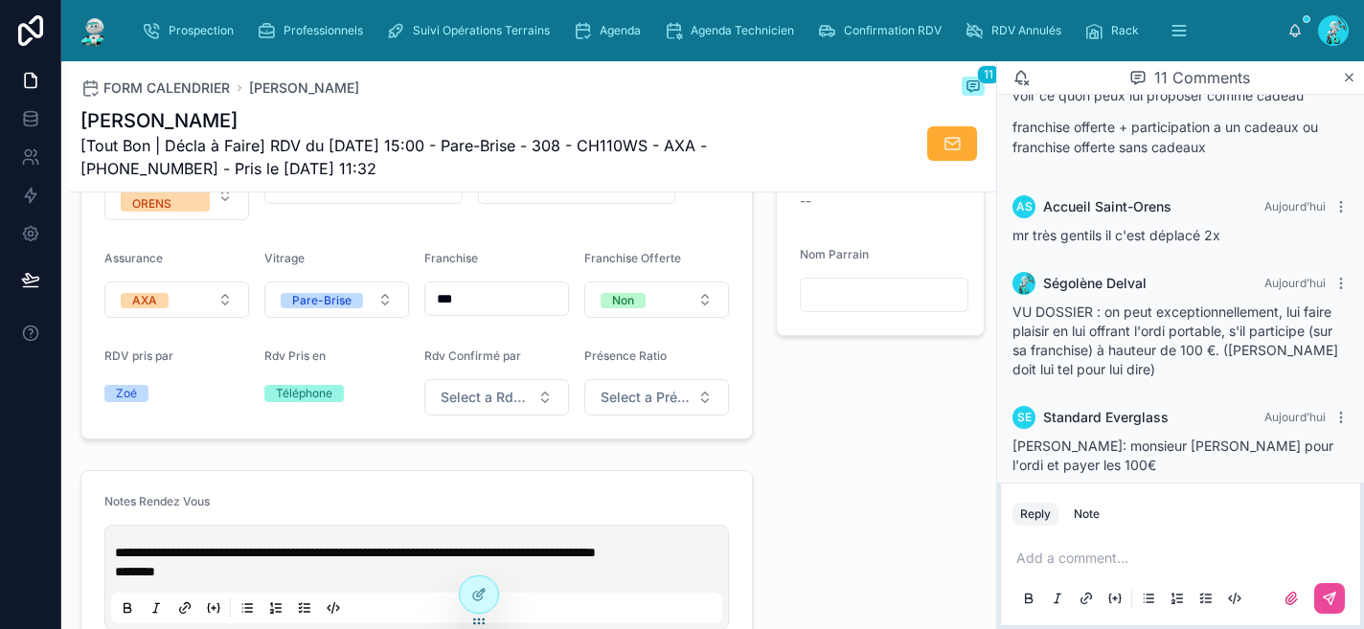
scroll to position [645, 0]
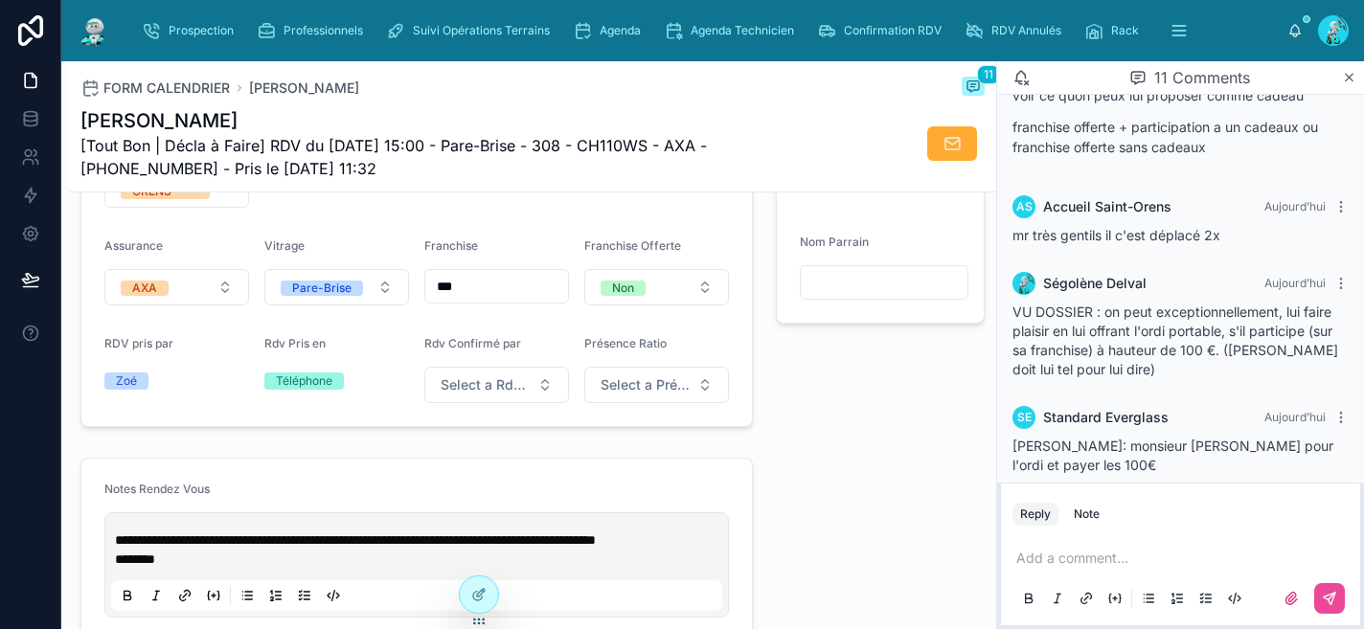
click at [499, 292] on input "***" at bounding box center [496, 286] width 143 height 27
type input "***"
type input "*****"
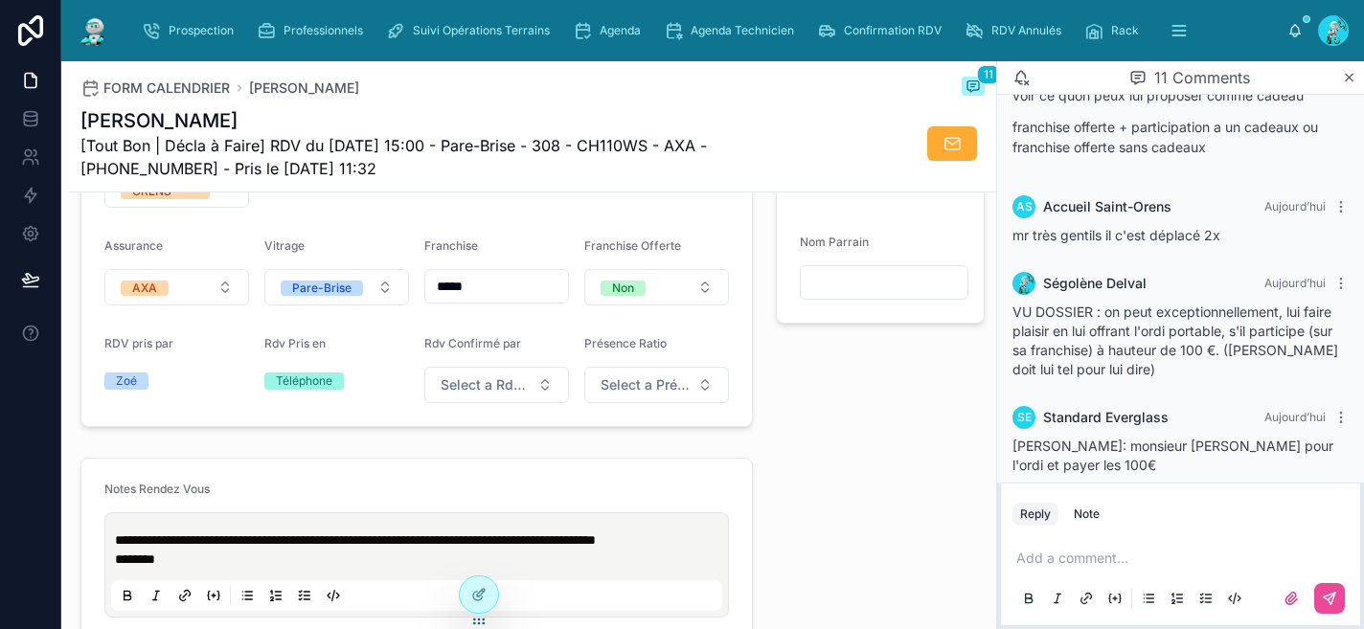
type input "*****"
type input "*******"
type input "**********"
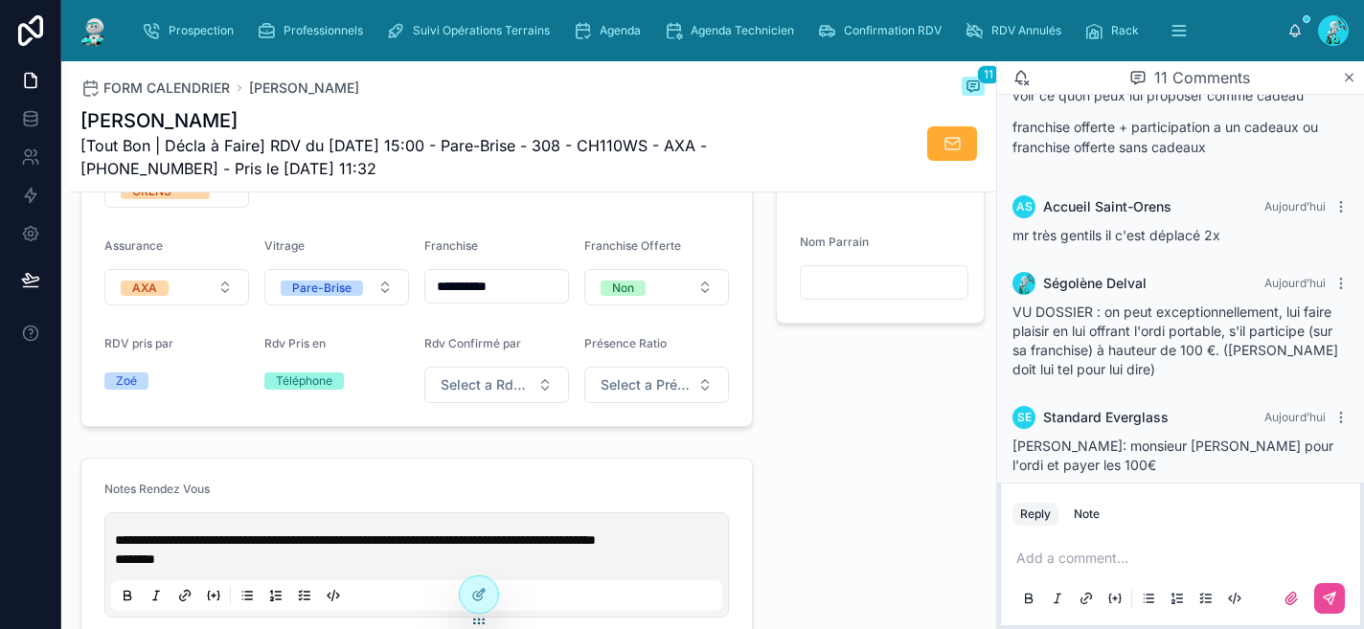
type input "**********"
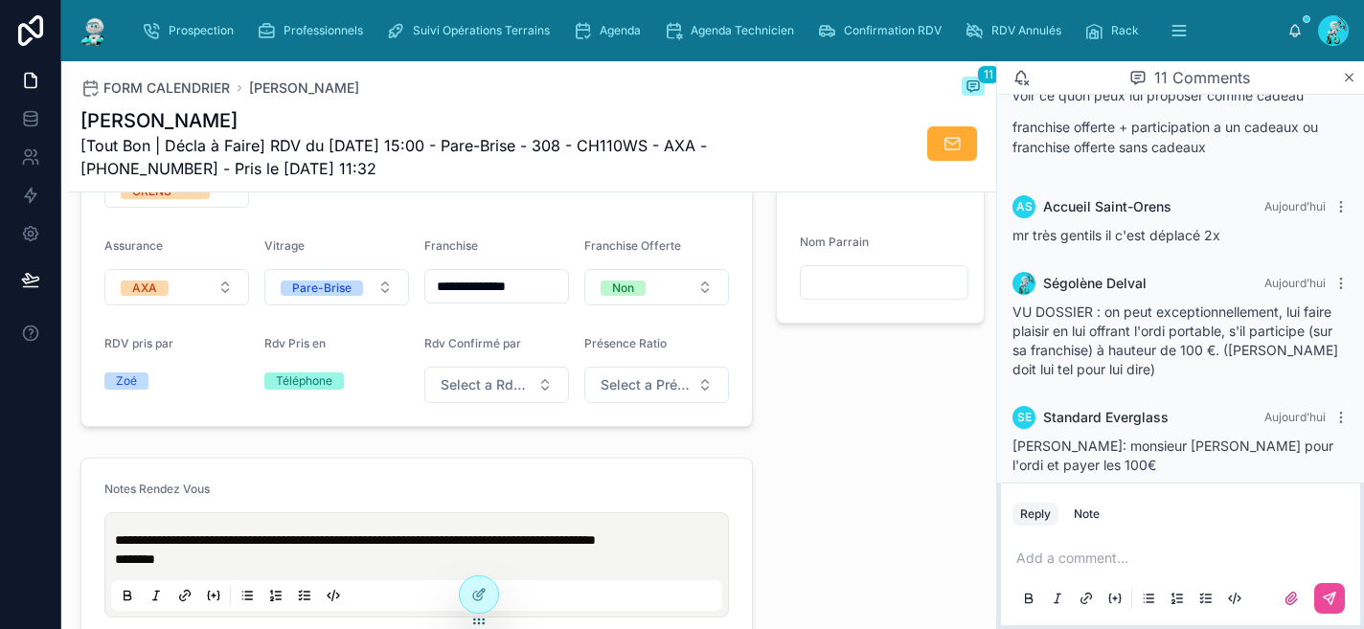
type input "**********"
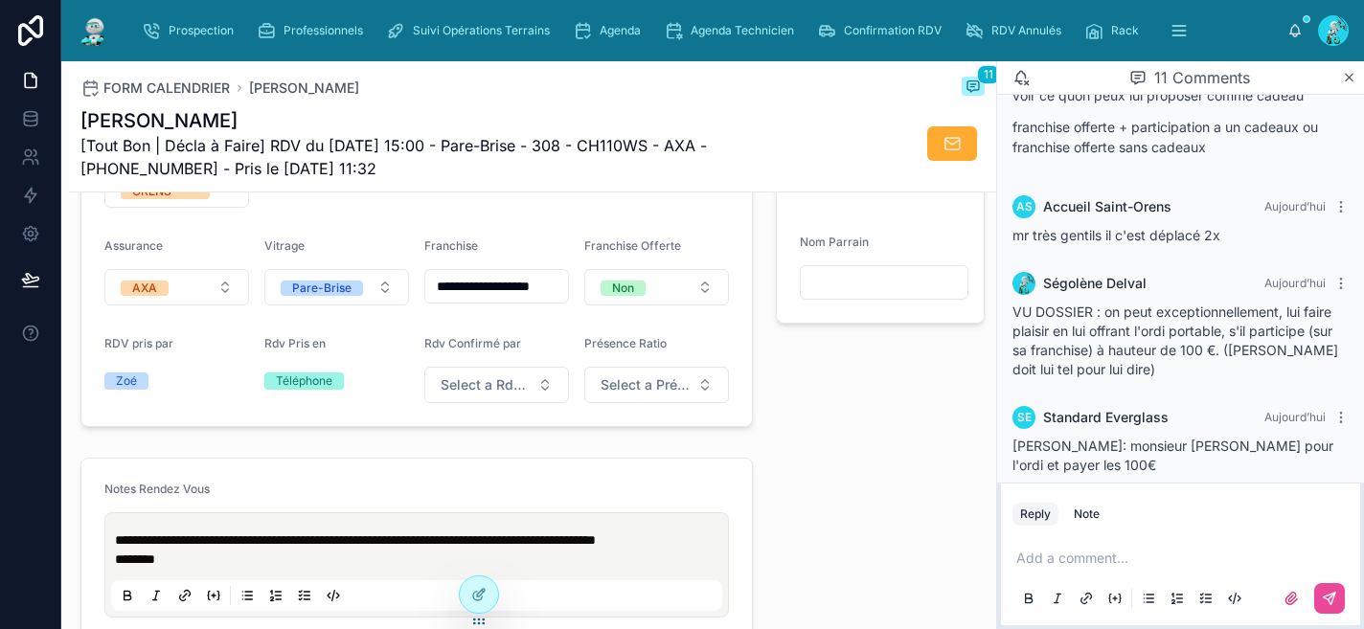
type input "**********"
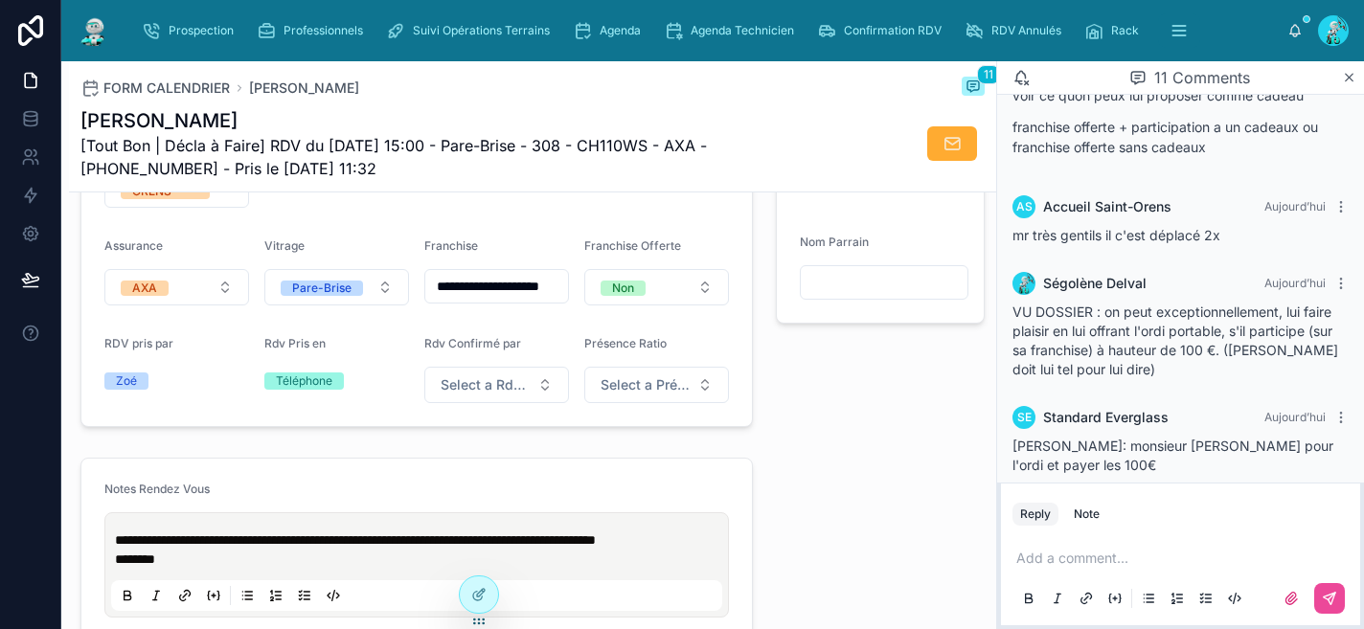
type input "**********"
click at [657, 300] on button "Non" at bounding box center [656, 287] width 145 height 36
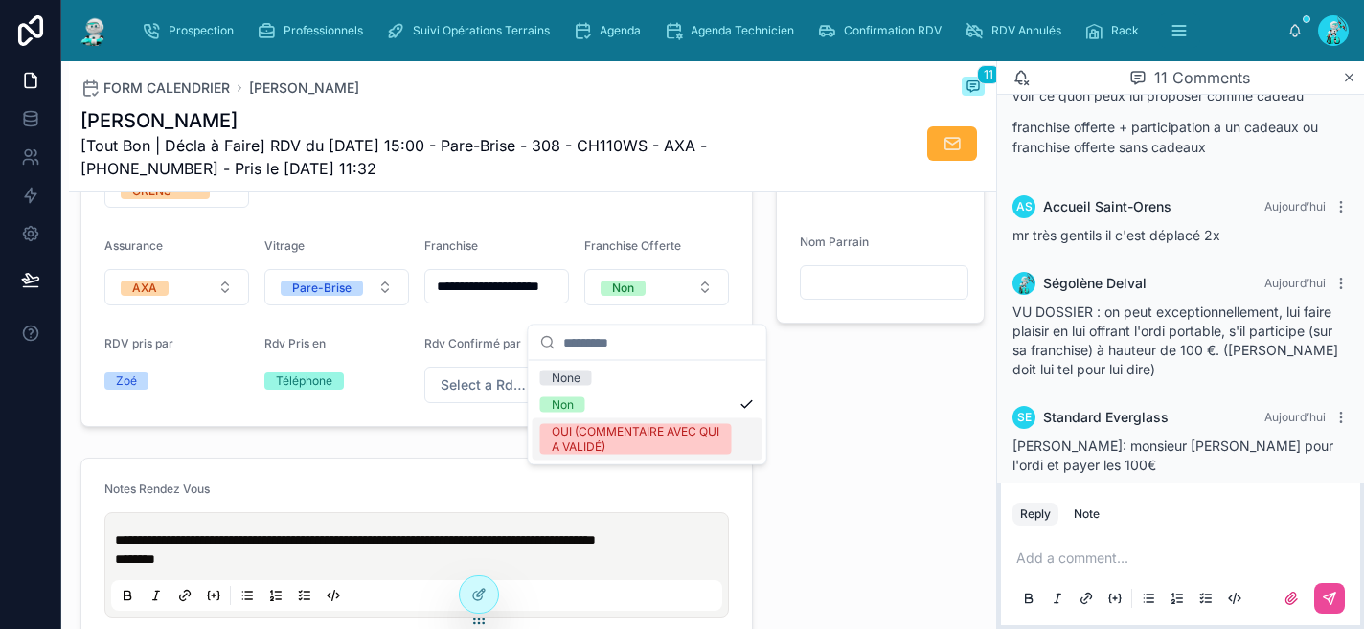
click at [646, 441] on div "OUI (COMMENTAIRE AVEC QUI A VALIDÉ)" at bounding box center [636, 439] width 169 height 31
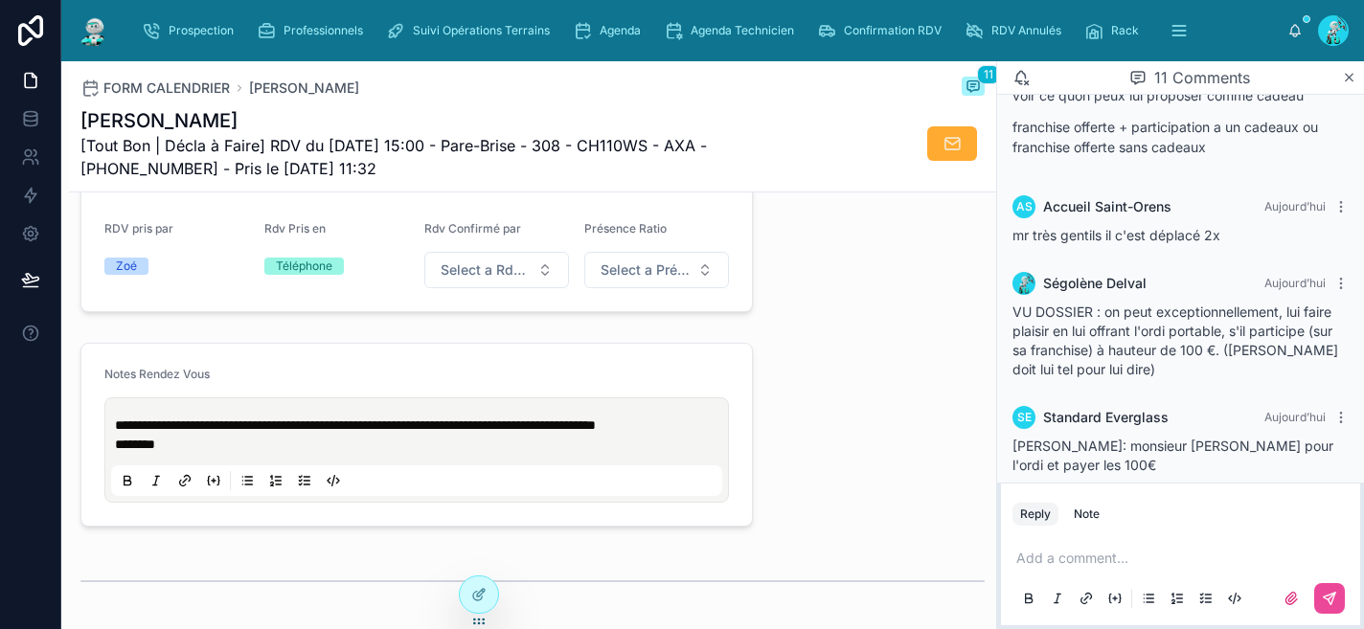
scroll to position [806, 0]
click at [119, 431] on span "**********" at bounding box center [355, 424] width 481 height 13
click at [117, 431] on span "**********" at bounding box center [355, 424] width 481 height 13
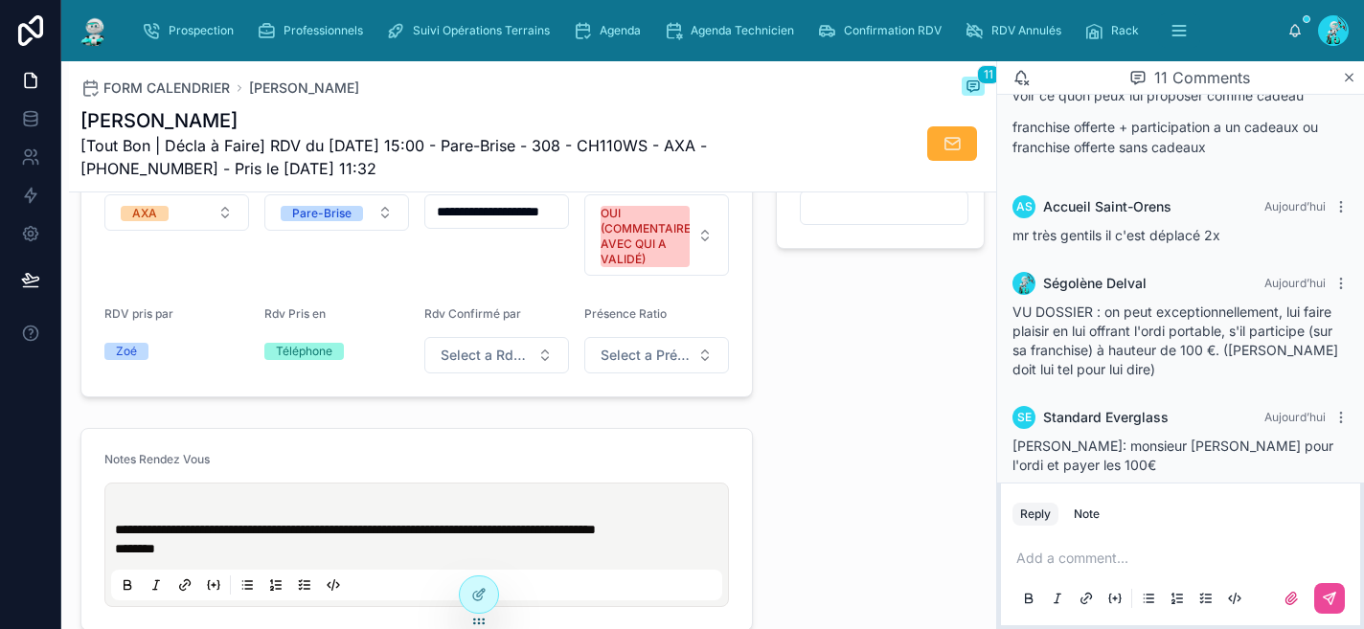
scroll to position [718, 0]
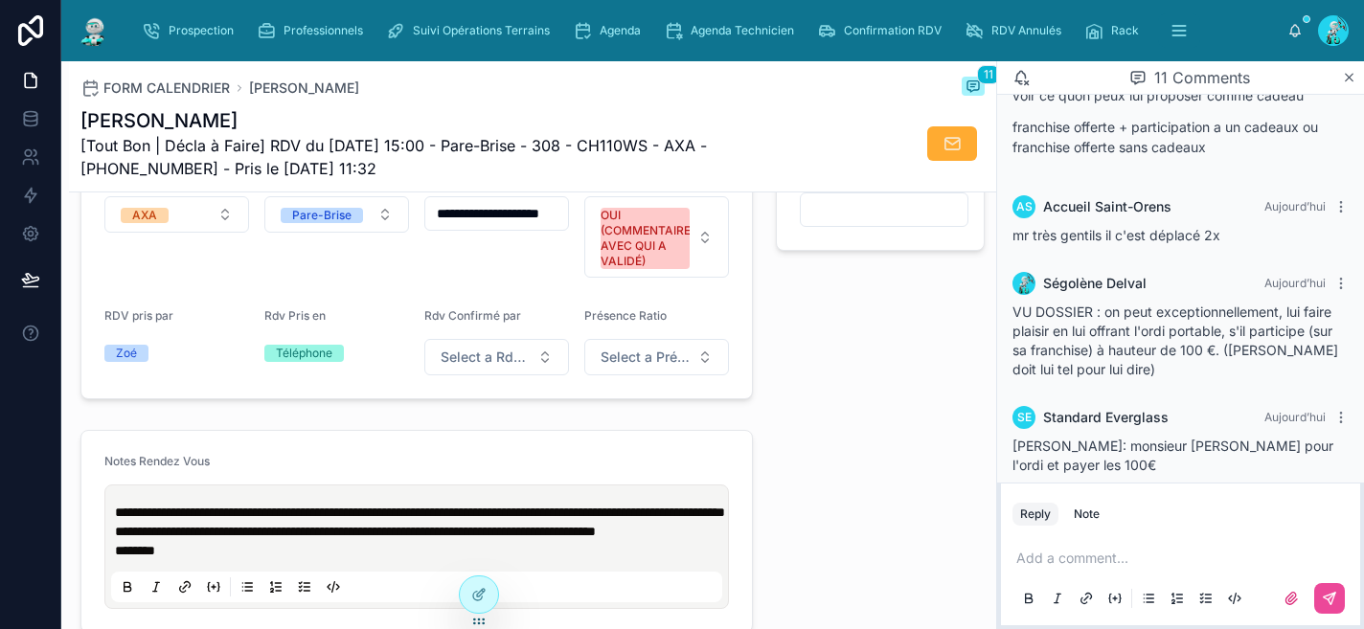
click at [941, 407] on div "⭐ Offres ⭐ Cadeaux Ordinateur Portable Etat Cadeaux -- Nom Parrain" at bounding box center [880, 133] width 232 height 547
drag, startPoint x: 403, startPoint y: 166, endPoint x: 79, endPoint y: 116, distance: 328.6
click at [79, 116] on div "FORM CALENDRIER Antunes Vincent 11 Antunes Vincent [Tout Bon | Décla à Faire] R…" at bounding box center [532, 126] width 927 height 131
copy div "Antunes Vincent [Tout Bon | Décla à Faire] RDV du 09/09/2025 15:00 - Pare-Brise…"
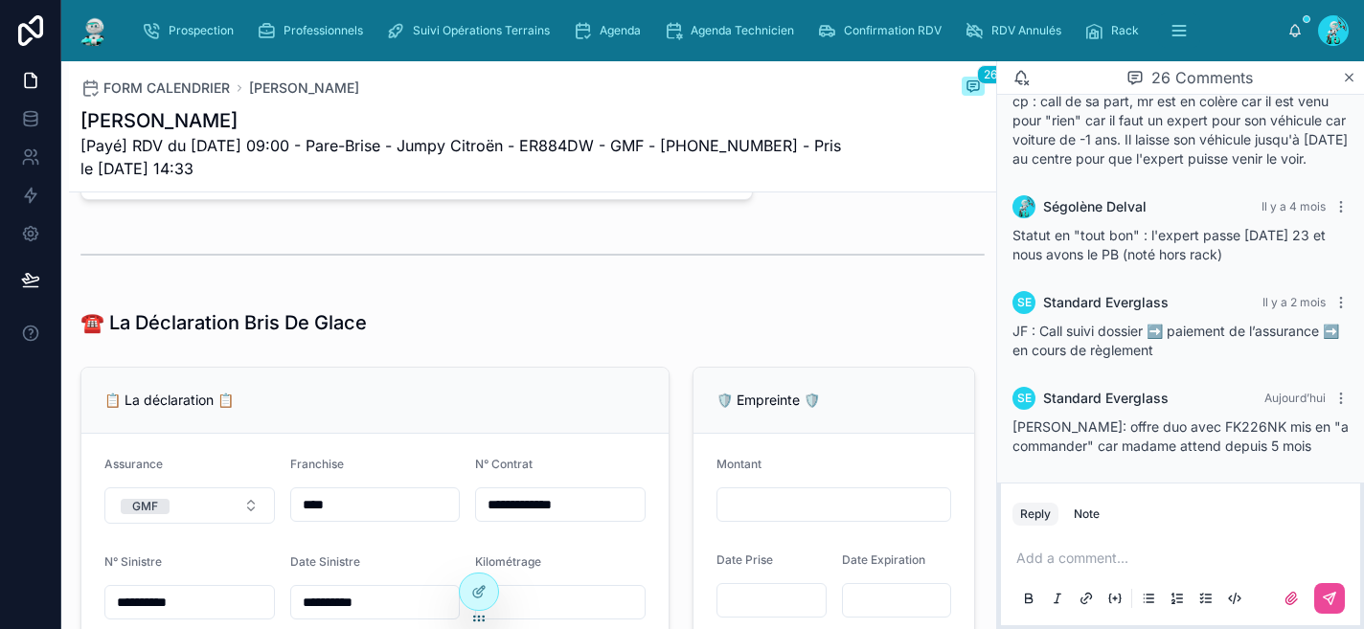
scroll to position [2053, 0]
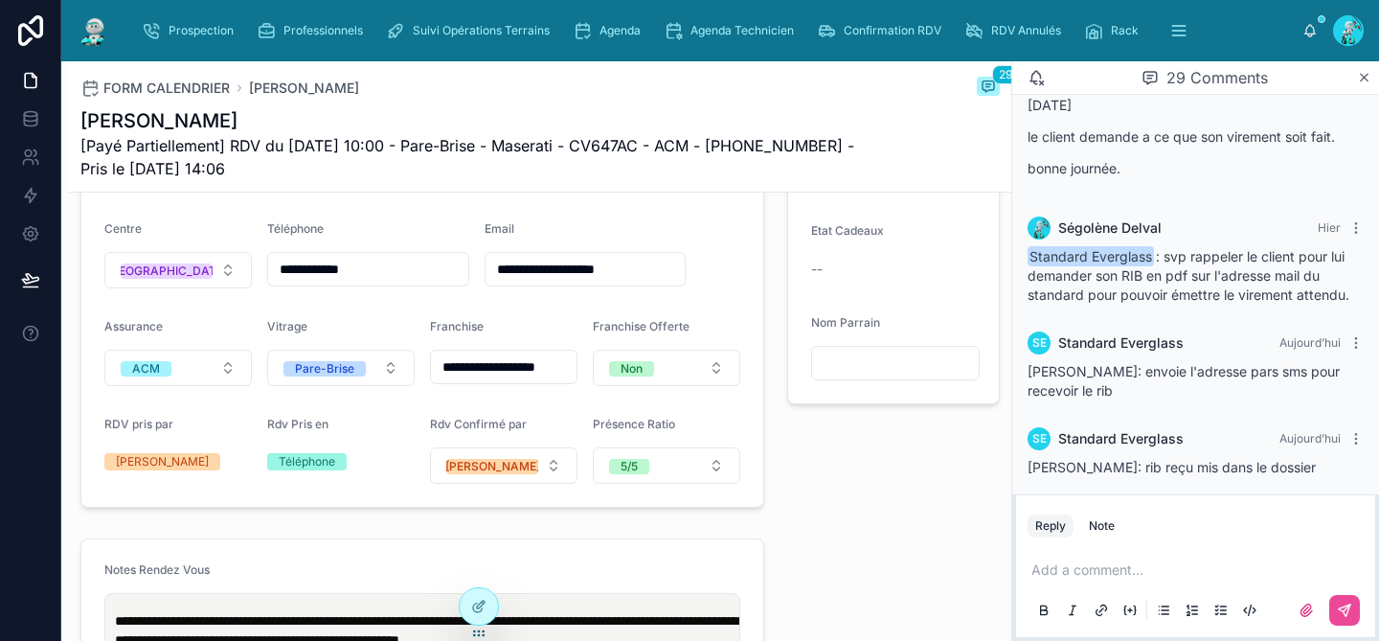
scroll to position [534, 0]
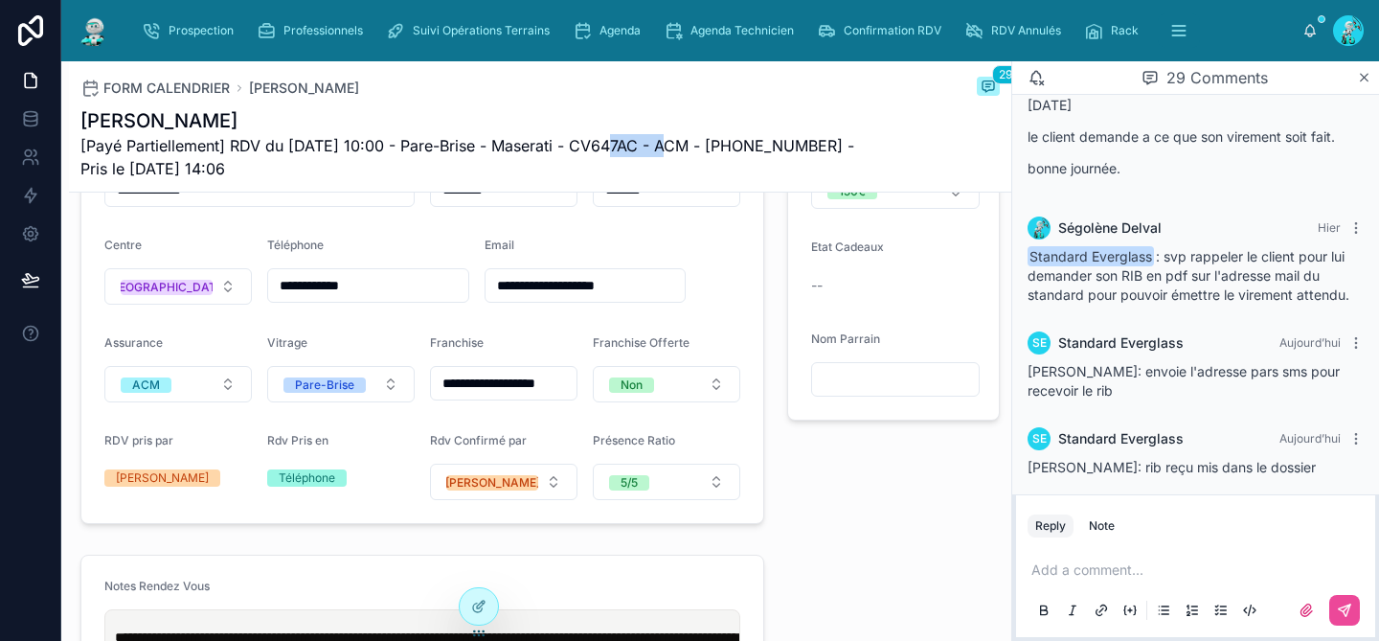
drag, startPoint x: 674, startPoint y: 148, endPoint x: 609, endPoint y: 142, distance: 65.5
click at [609, 142] on span "[Payé Partiellement] RDV du [DATE] 10:00 - Pare-Brise - Maserati - CV647AC - AC…" at bounding box center [468, 157] width 776 height 46
copy span "CV647AC"
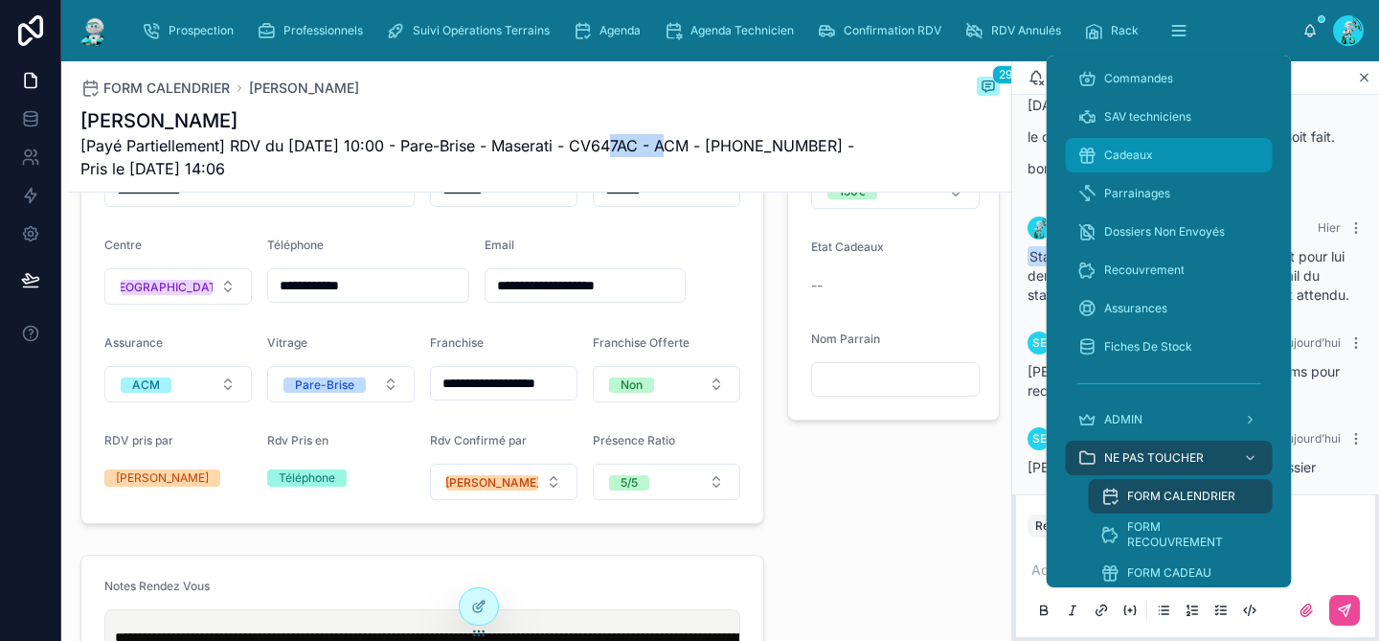
click at [1105, 156] on span "Cadeaux" at bounding box center [1129, 155] width 49 height 15
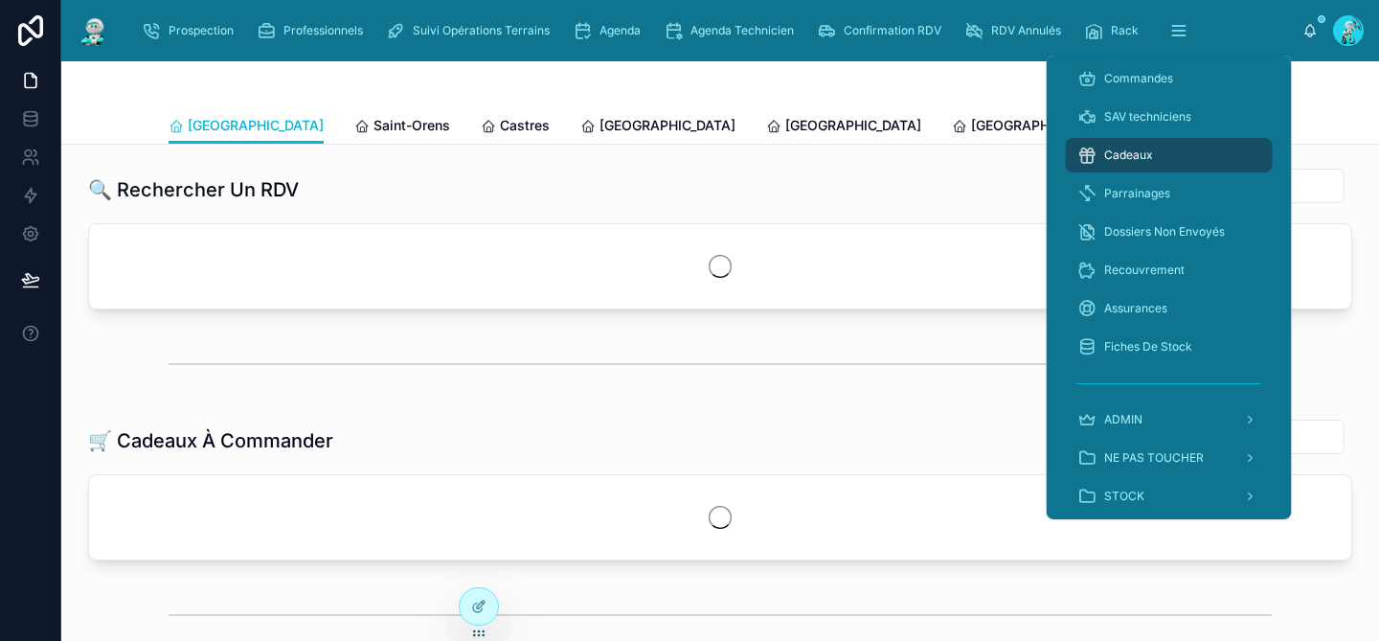
click at [900, 75] on div at bounding box center [721, 84] width 1104 height 46
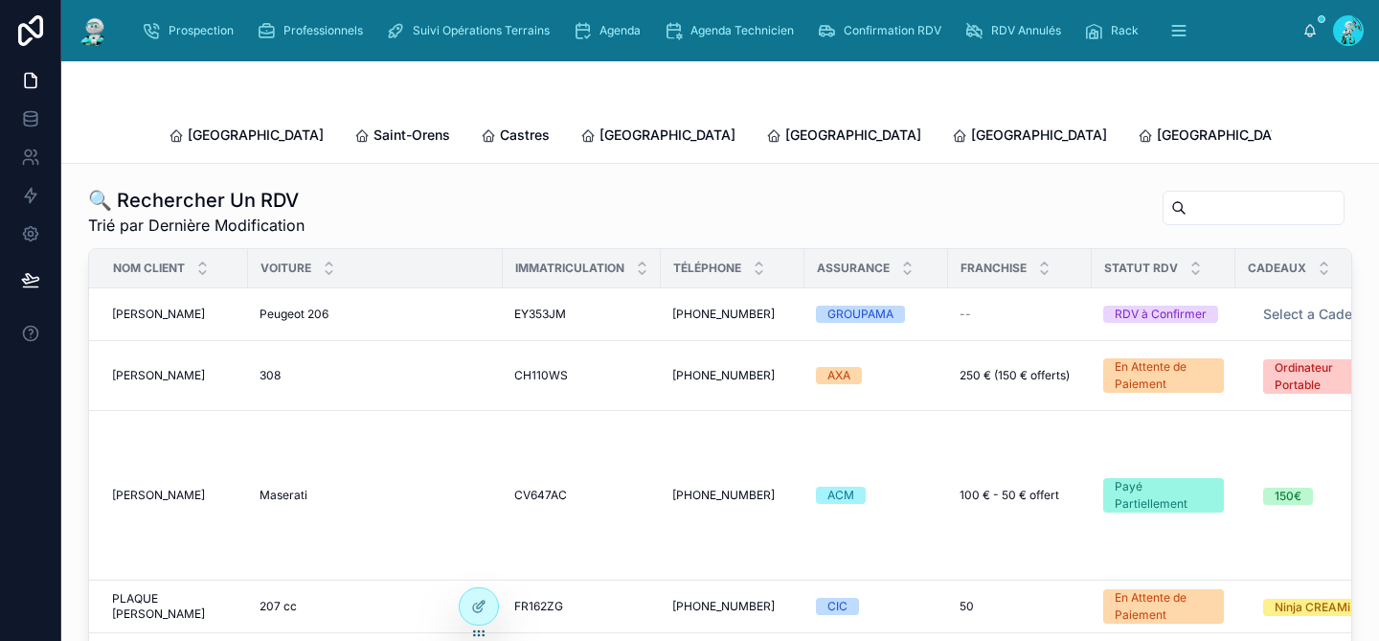
click at [1187, 194] on input "text" at bounding box center [1265, 207] width 157 height 27
paste input "*******"
type input "*******"
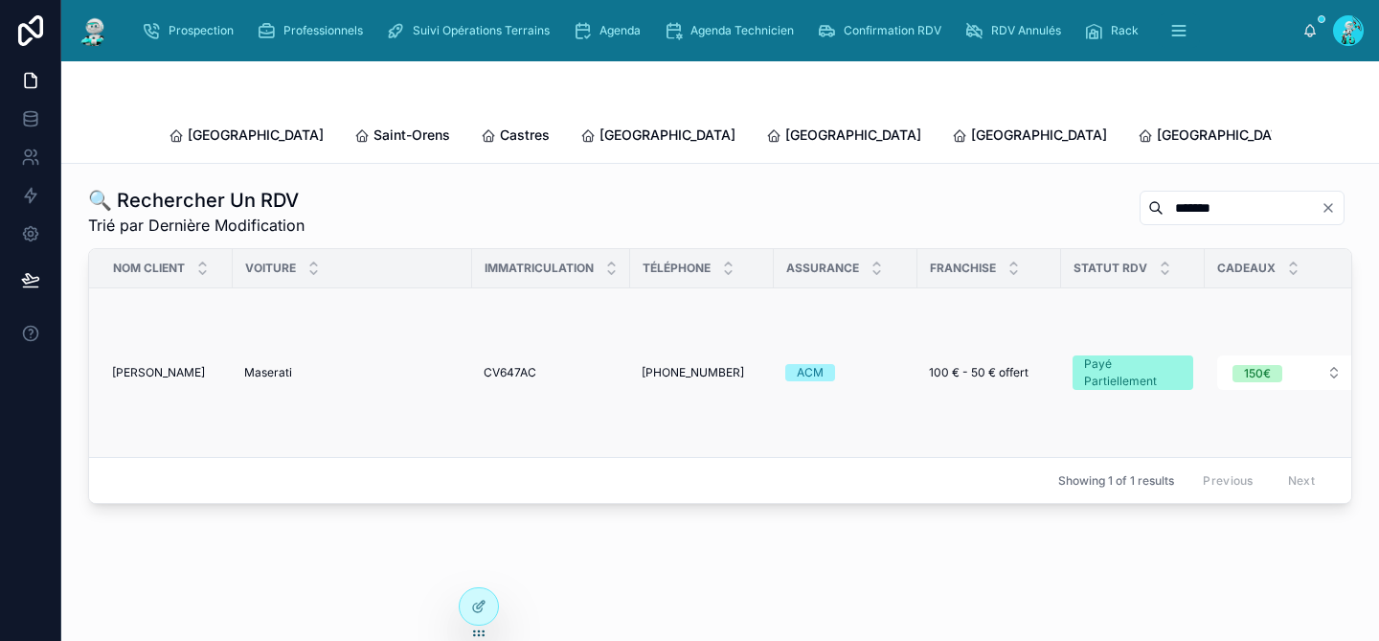
click at [285, 365] on span "Maserati" at bounding box center [268, 372] width 48 height 15
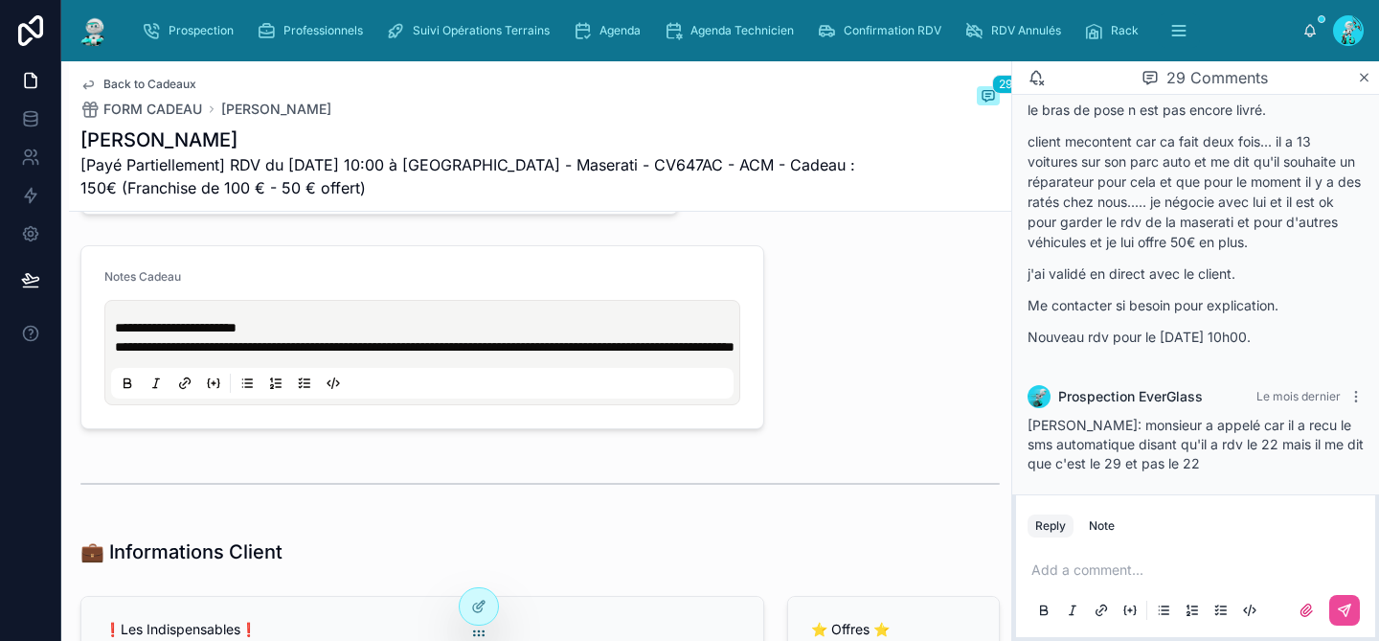
scroll to position [1113, 0]
drag, startPoint x: 671, startPoint y: 166, endPoint x: 601, endPoint y: 166, distance: 69.9
click at [601, 166] on span "[Payé Partiellement] RDV du [DATE] 10:00 à [GEOGRAPHIC_DATA] - Maserati - CV647…" at bounding box center [468, 176] width 776 height 46
copy span "CV647AC"
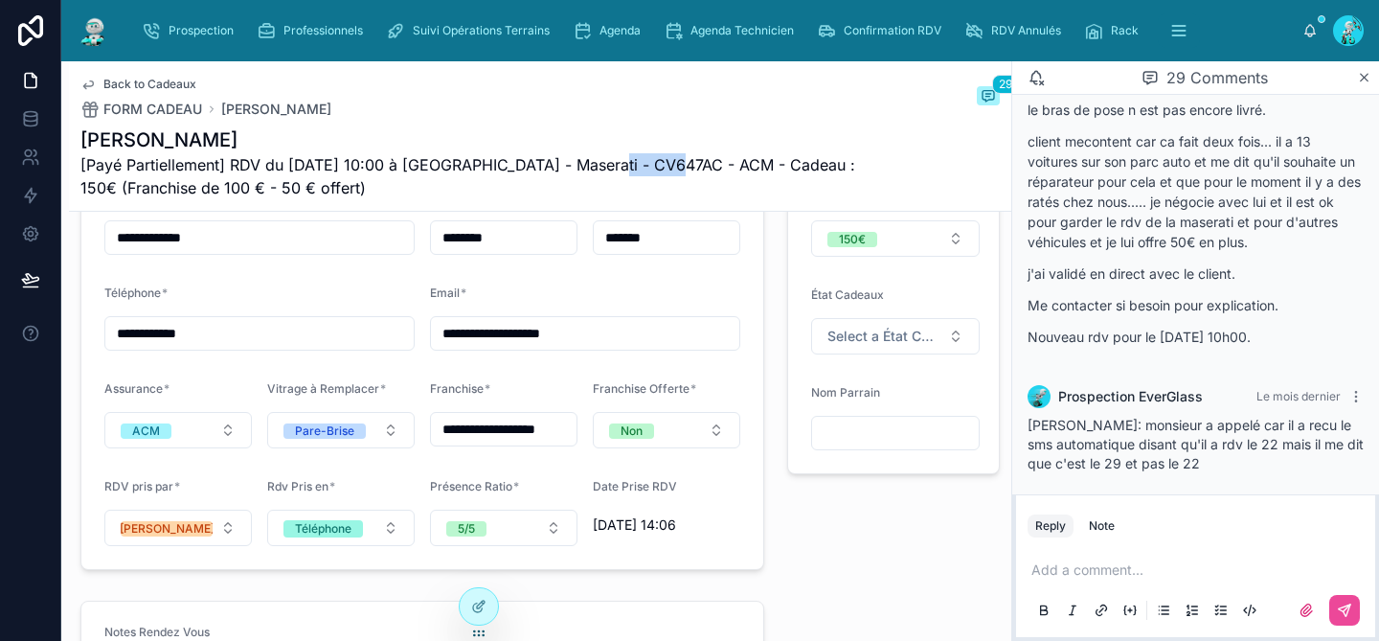
scroll to position [1610, 0]
drag, startPoint x: 557, startPoint y: 465, endPoint x: 478, endPoint y: 465, distance: 78.6
click at [478, 442] on input "**********" at bounding box center [504, 428] width 146 height 27
type input "*****"
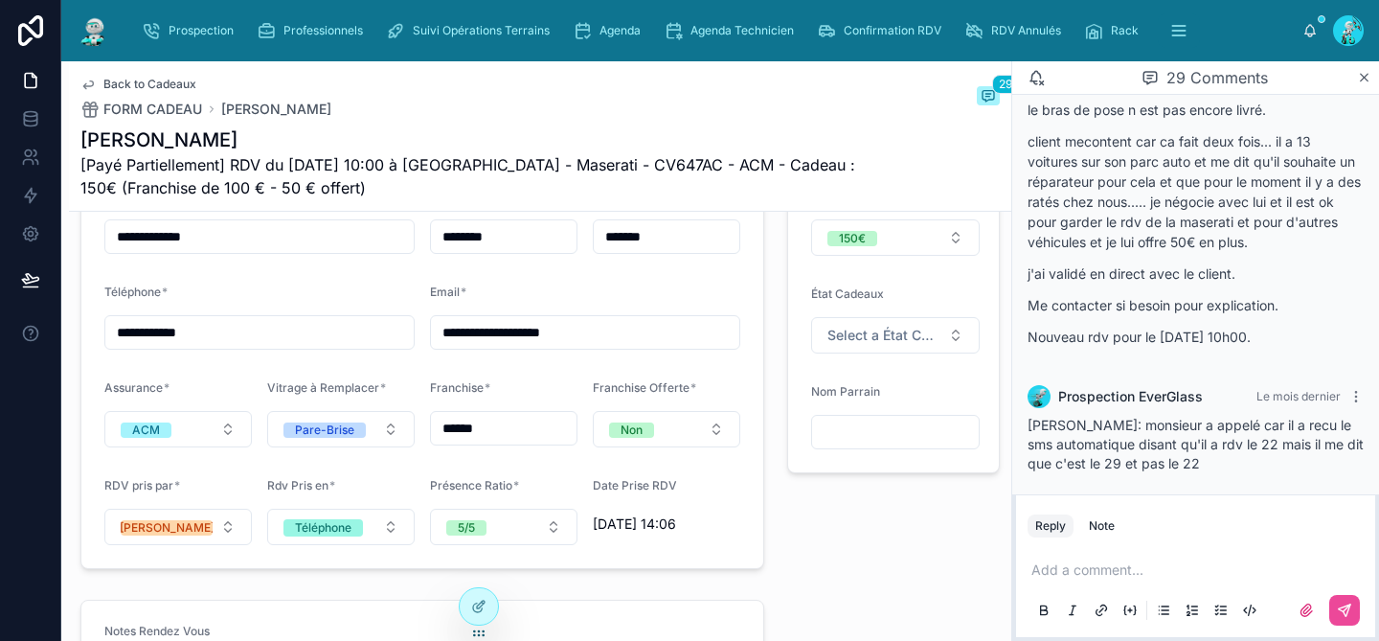
type input "*****"
click at [661, 447] on button "Non" at bounding box center [667, 429] width 148 height 36
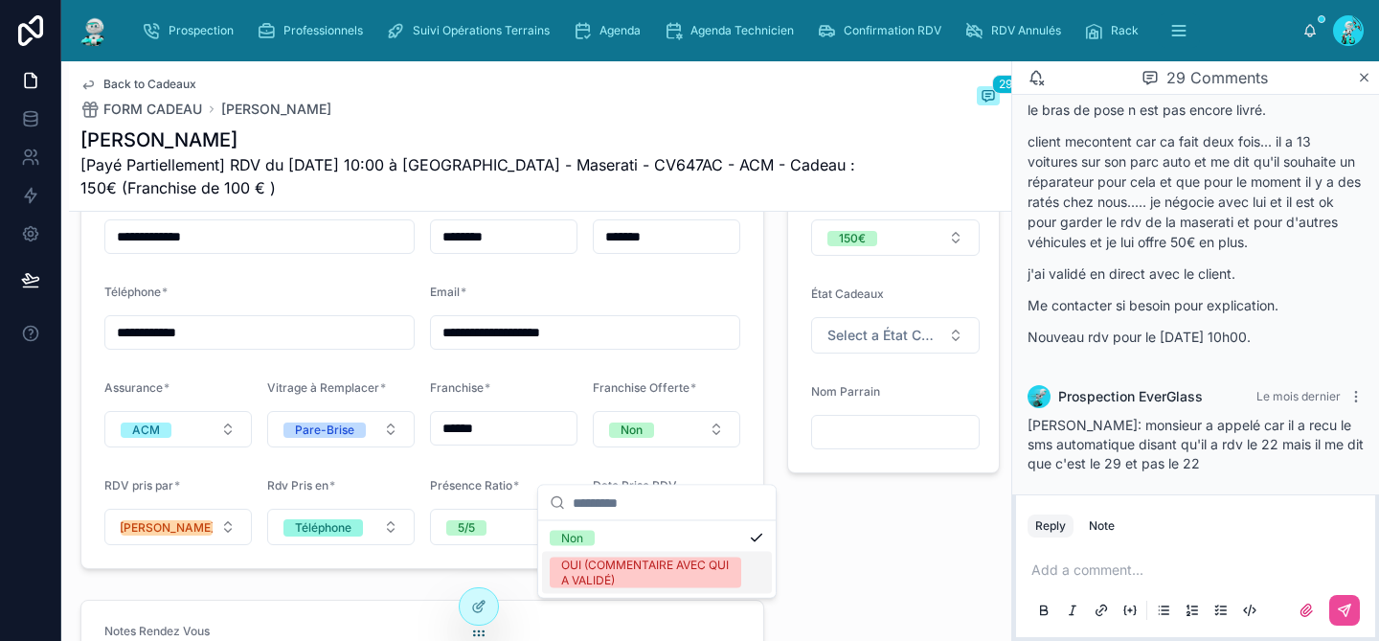
click at [674, 576] on div "OUI (COMMENTAIRE AVEC QUI A VALIDÉ)" at bounding box center [645, 573] width 169 height 31
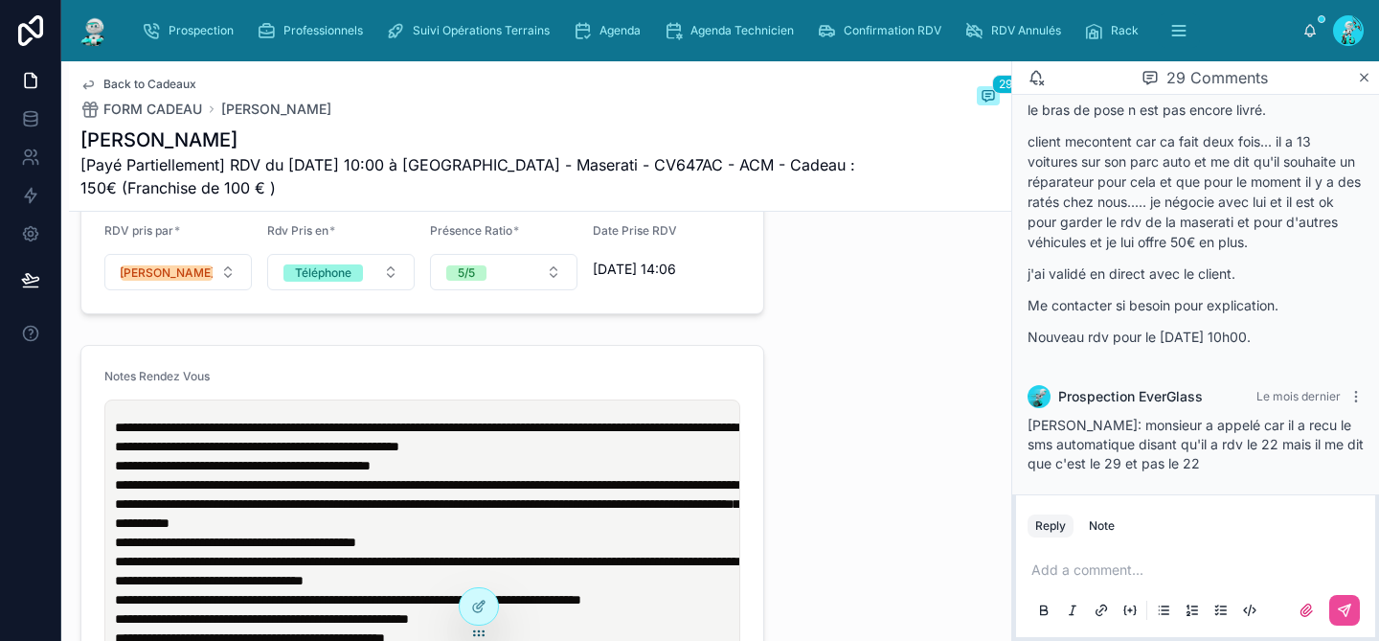
scroll to position [1993, 0]
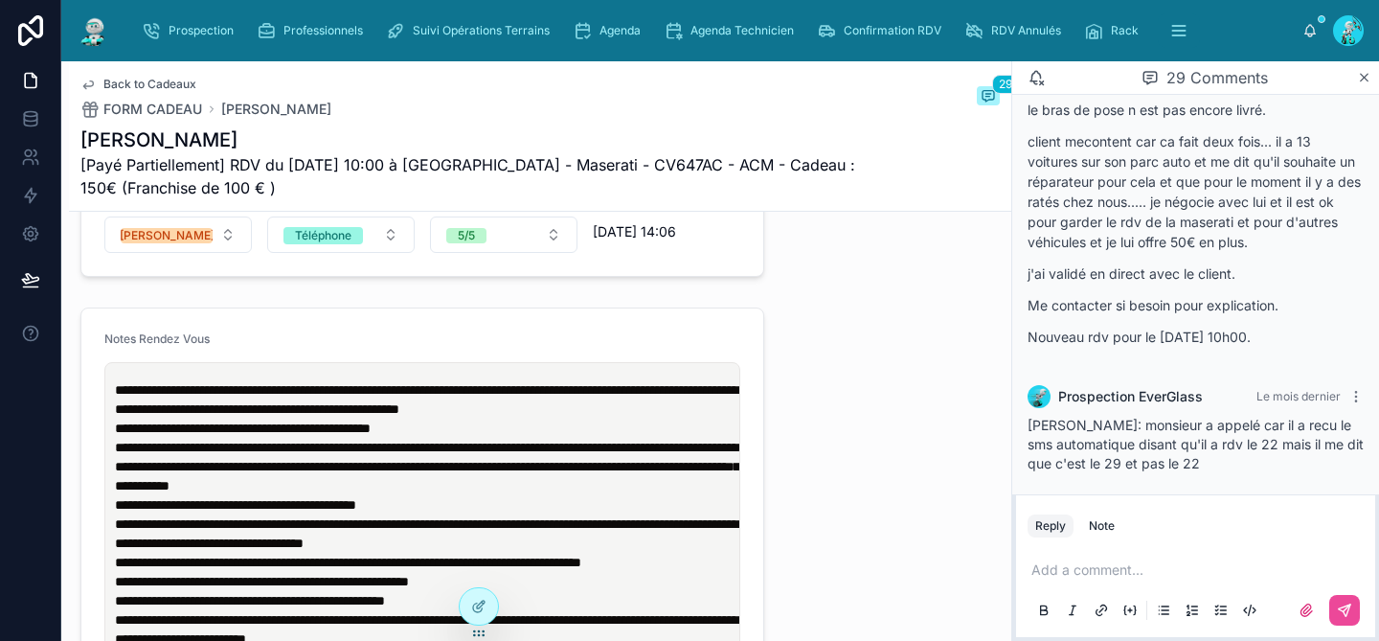
click at [115, 416] on span "**********" at bounding box center [427, 399] width 624 height 33
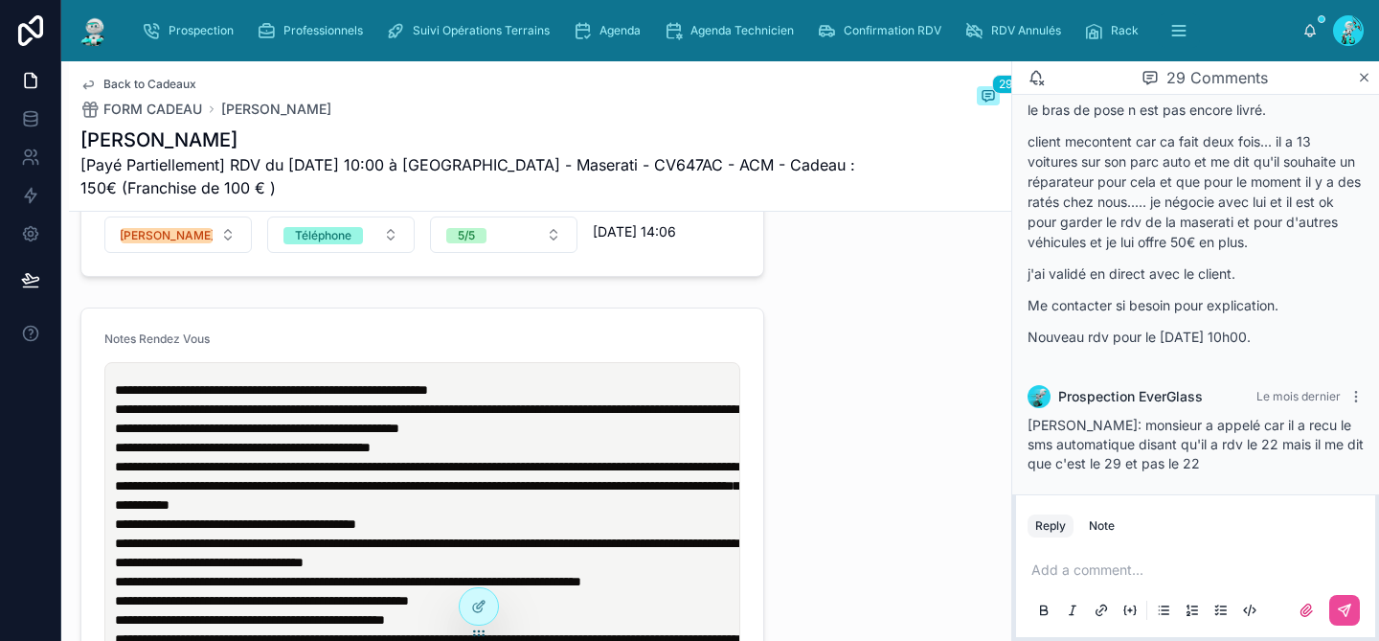
click at [588, 353] on form "**********" at bounding box center [422, 542] width 682 height 469
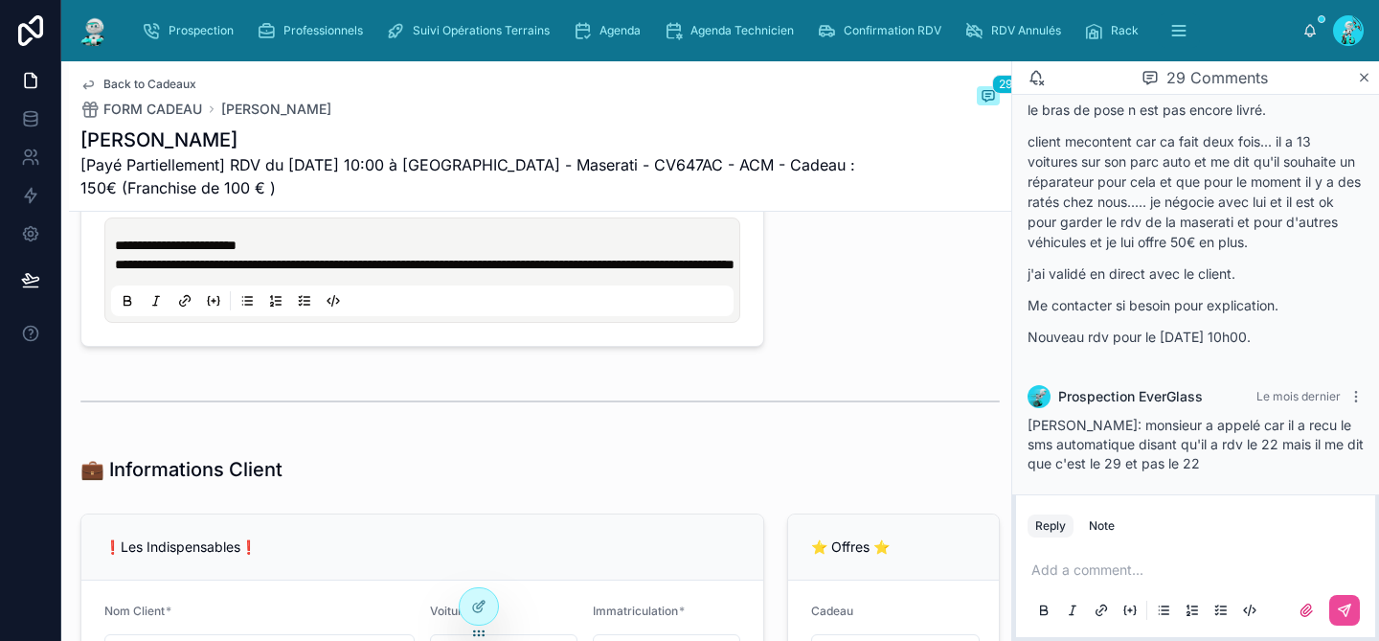
scroll to position [1193, 0]
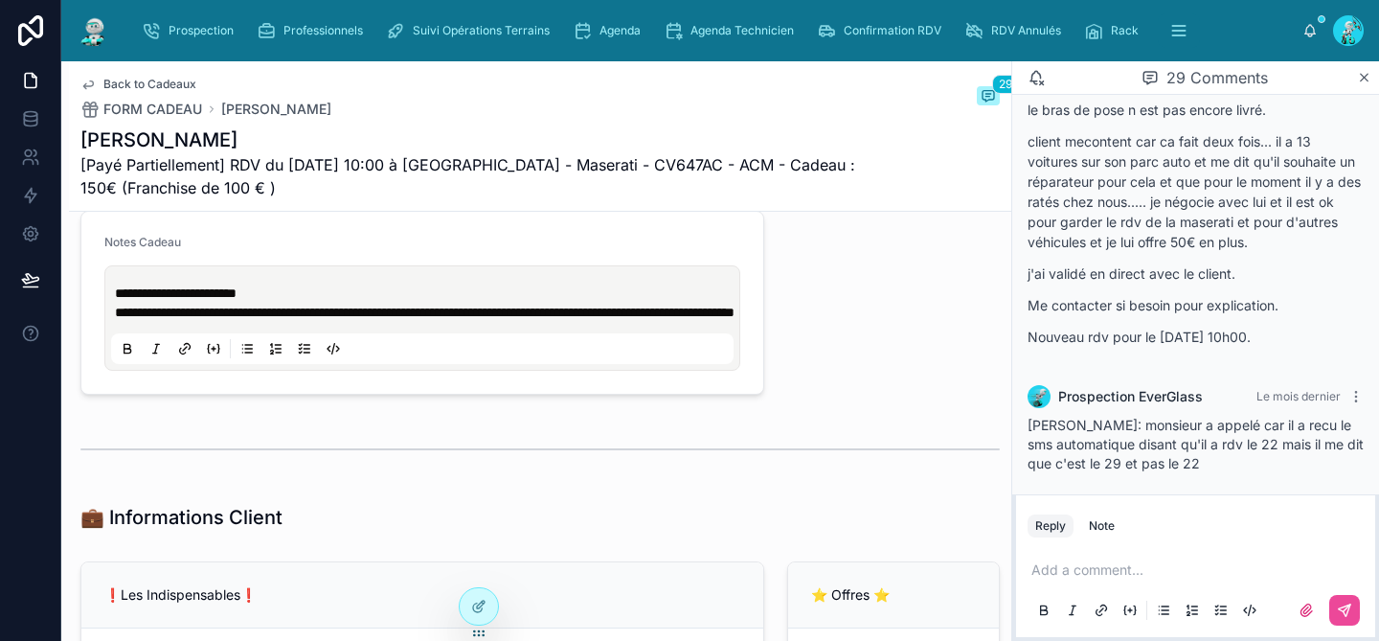
click at [309, 305] on p "**********" at bounding box center [426, 303] width 623 height 38
drag, startPoint x: 309, startPoint y: 309, endPoint x: 111, endPoint y: 312, distance: 198.3
click at [111, 312] on div "**********" at bounding box center [422, 318] width 623 height 92
drag, startPoint x: 217, startPoint y: 140, endPoint x: 82, endPoint y: 135, distance: 134.2
click at [82, 135] on h1 "[PERSON_NAME]" at bounding box center [468, 139] width 776 height 27
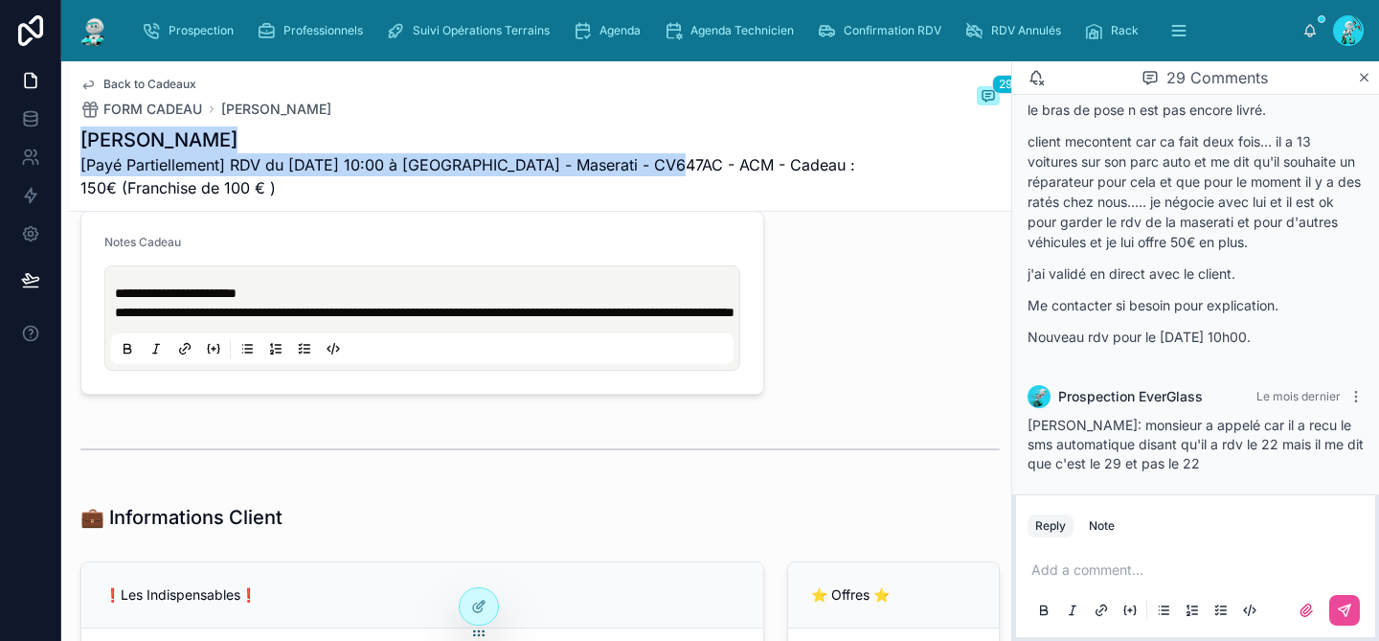
drag, startPoint x: 672, startPoint y: 157, endPoint x: 82, endPoint y: 135, distance: 590.5
click at [82, 135] on div "[PERSON_NAME] [Payé Partiellement] RDV du [DATE] 10:00 à POITIERS - Maserati - …" at bounding box center [468, 162] width 776 height 73
copy div "[PERSON_NAME] [Payé Partiellement] RDV du [DATE] 10:00 à [GEOGRAPHIC_DATA] - Ma…"
click at [305, 302] on p "**********" at bounding box center [426, 303] width 623 height 38
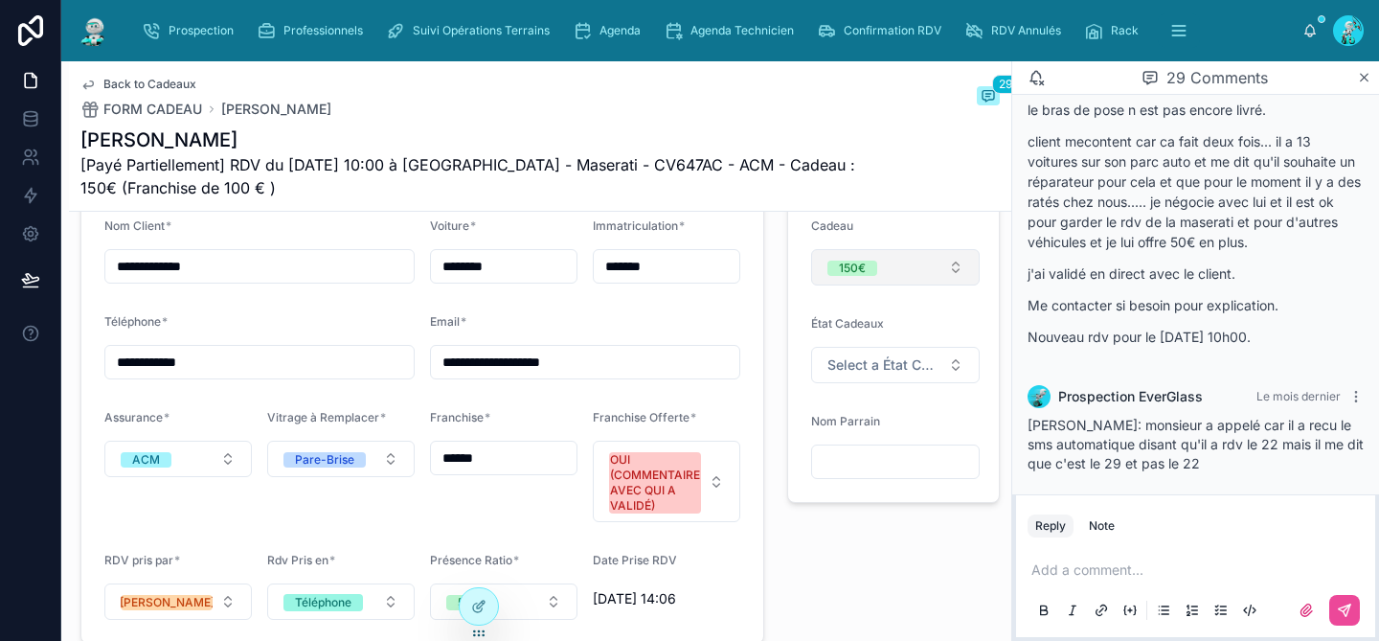
scroll to position [1627, 0]
click at [887, 374] on span "Select a État Cadeaux" at bounding box center [884, 363] width 113 height 19
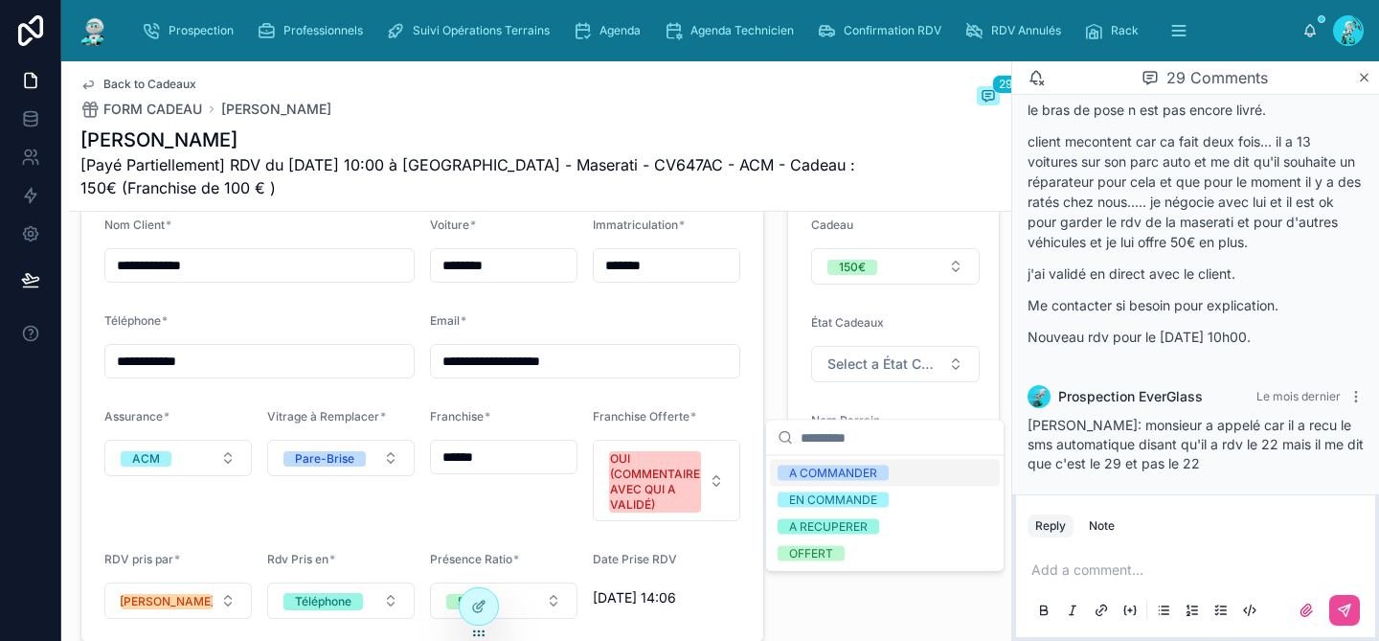
click at [913, 480] on div "A COMMANDER" at bounding box center [885, 473] width 230 height 27
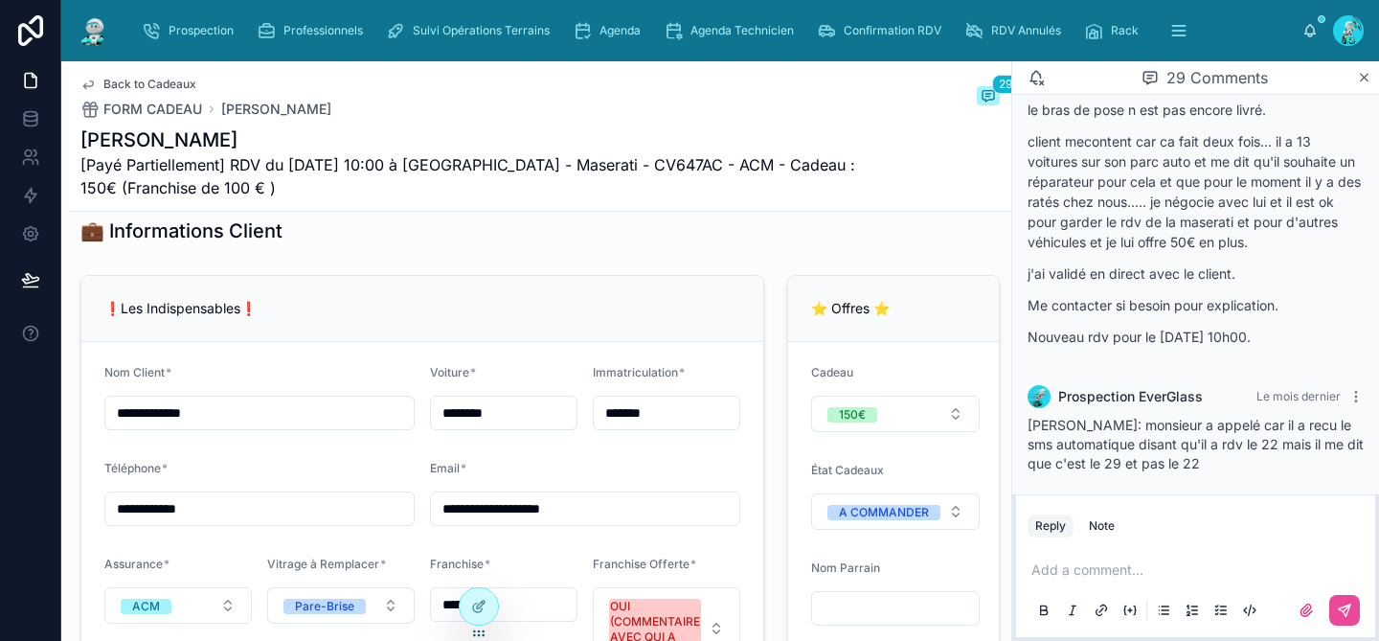
scroll to position [1277, 0]
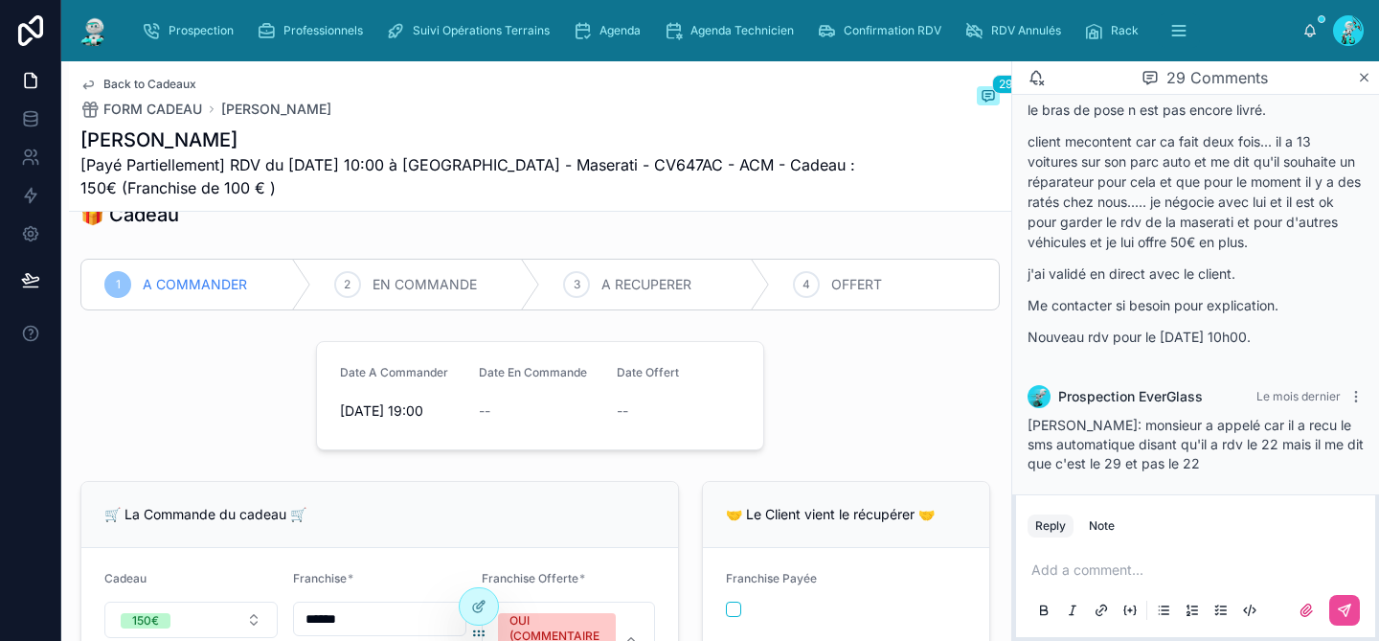
scroll to position [216, 0]
